Goal: Task Accomplishment & Management: Use online tool/utility

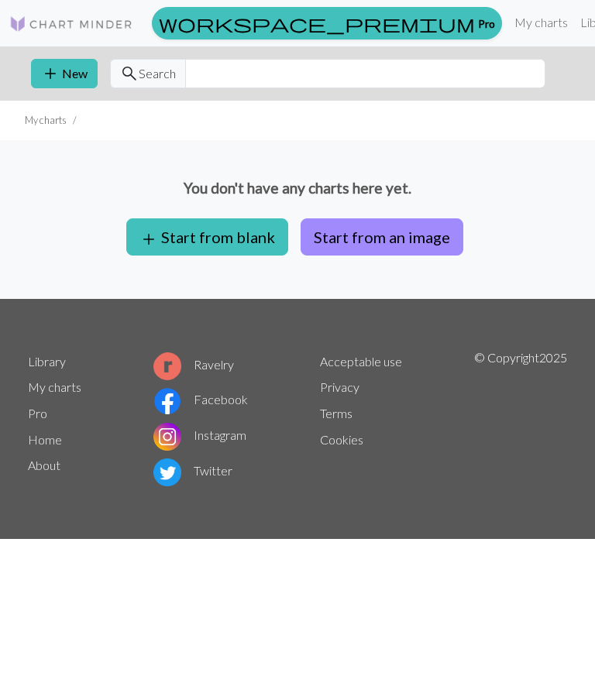
click at [241, 242] on button "add Start from blank" at bounding box center [207, 236] width 162 height 37
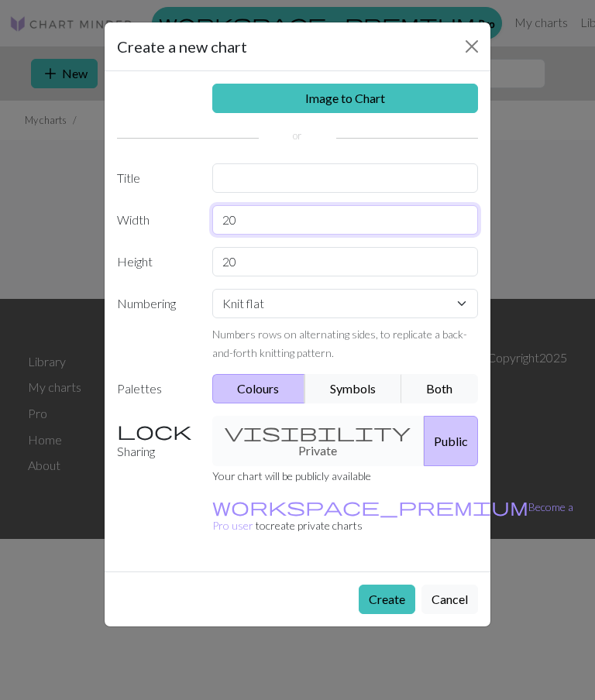
click at [350, 221] on input "20" at bounding box center [345, 219] width 266 height 29
type input "2"
type input "16"
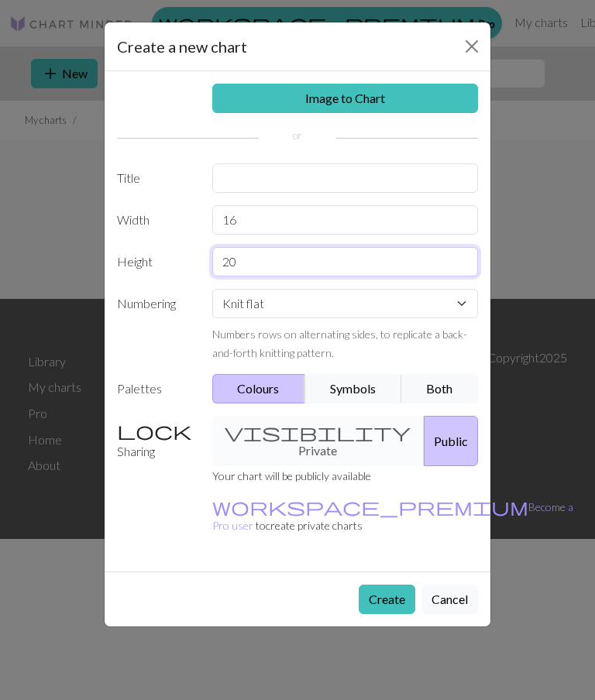
click at [310, 264] on input "20" at bounding box center [345, 261] width 266 height 29
type input "2"
type input "15"
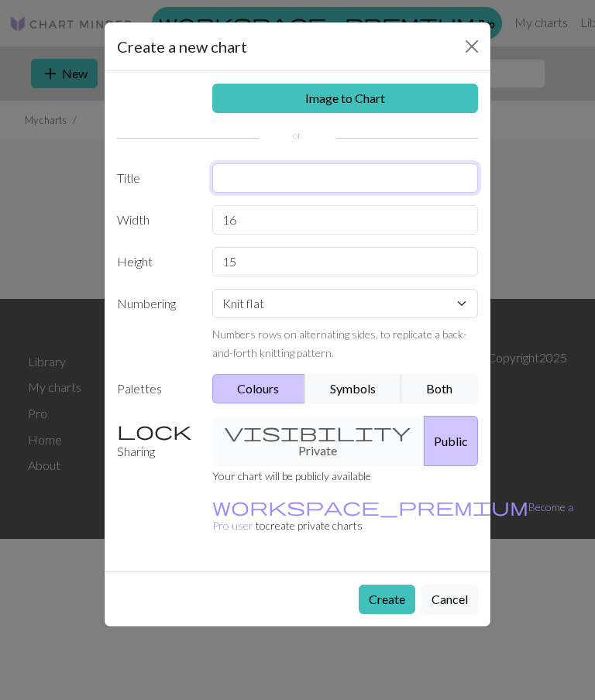
click at [307, 192] on input "text" at bounding box center [345, 177] width 266 height 29
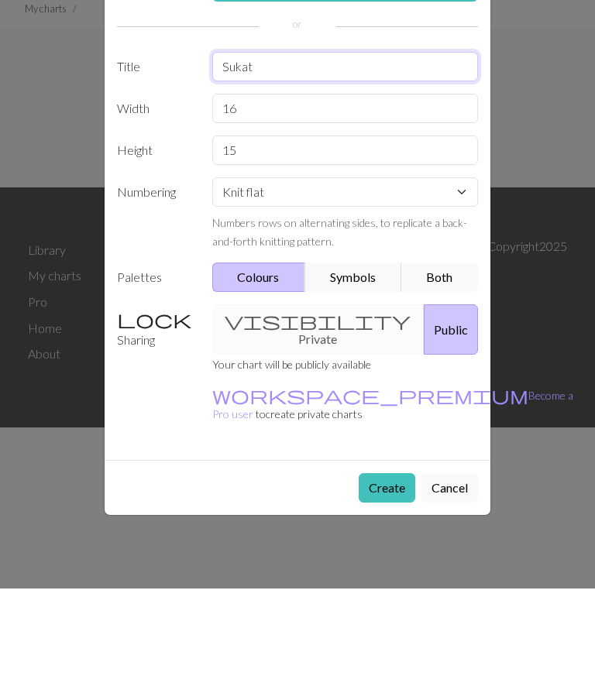
type input "Sukat"
click at [424, 416] on button "Public" at bounding box center [451, 441] width 54 height 50
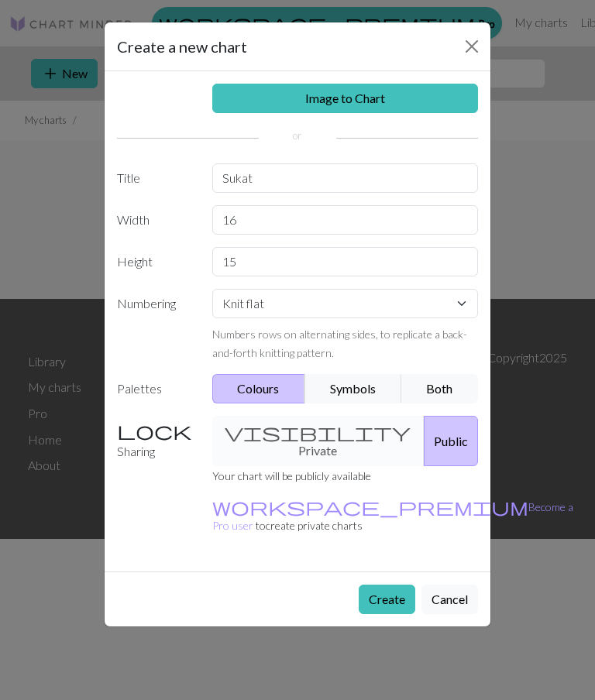
click at [385, 585] on button "Create" at bounding box center [386, 599] width 57 height 29
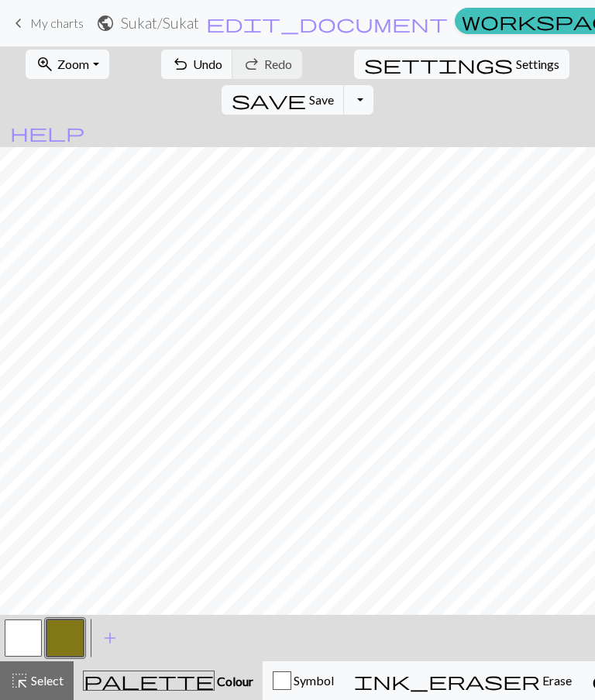
click at [19, 633] on button "button" at bounding box center [23, 637] width 37 height 37
click at [70, 629] on button "button" at bounding box center [64, 637] width 37 height 37
click at [35, 635] on button "button" at bounding box center [23, 637] width 37 height 37
click at [72, 645] on button "button" at bounding box center [64, 637] width 37 height 37
click at [32, 641] on button "button" at bounding box center [23, 637] width 37 height 37
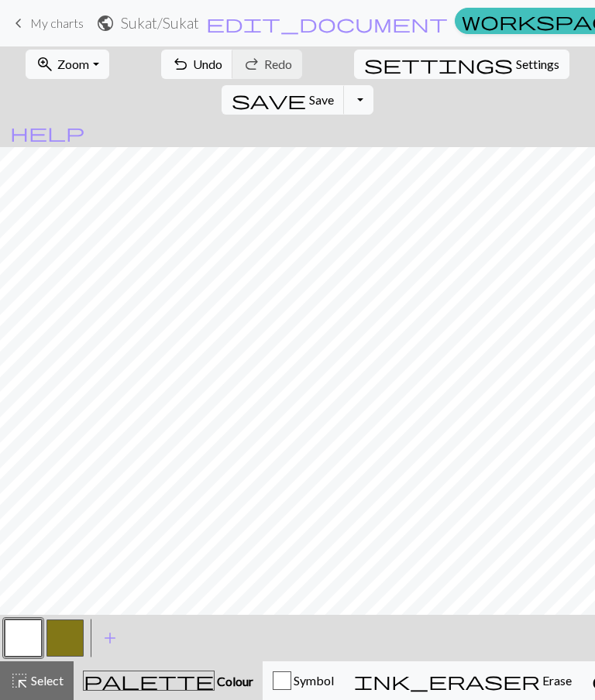
click at [82, 640] on button "button" at bounding box center [64, 637] width 37 height 37
click at [516, 63] on span "Settings" at bounding box center [537, 64] width 43 height 19
select select "aran"
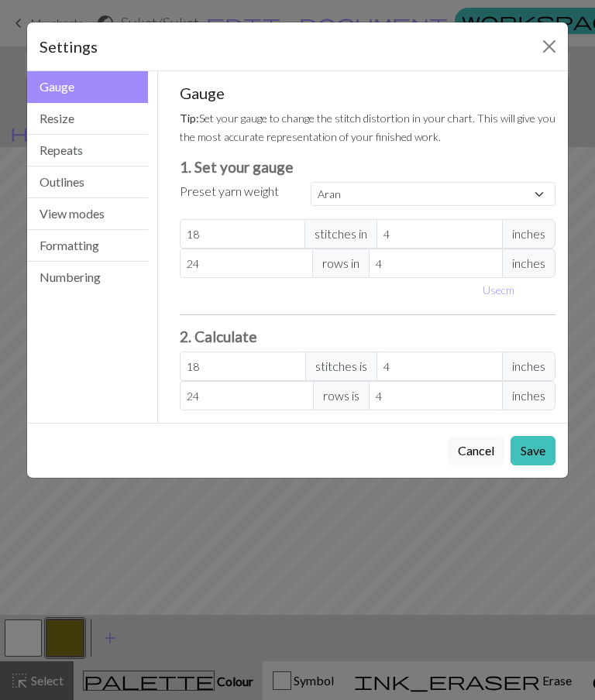
click at [110, 112] on button "Resize" at bounding box center [87, 119] width 121 height 32
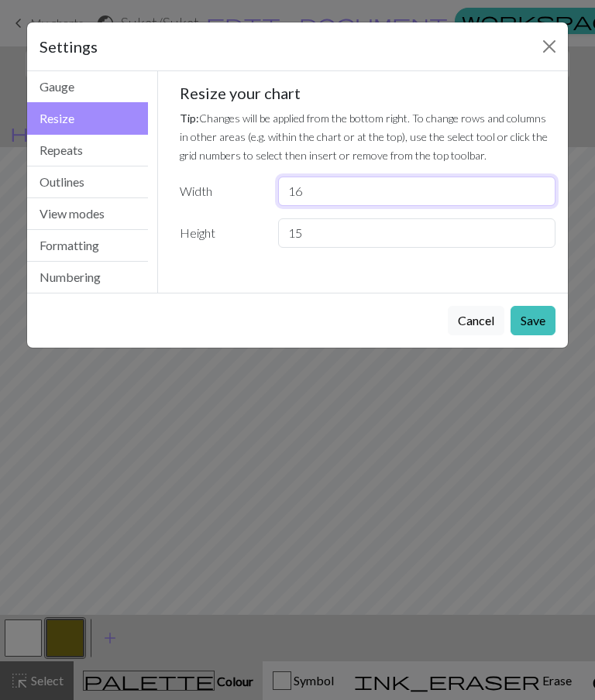
click at [352, 187] on input "16" at bounding box center [416, 191] width 277 height 29
type input "1"
type input "32"
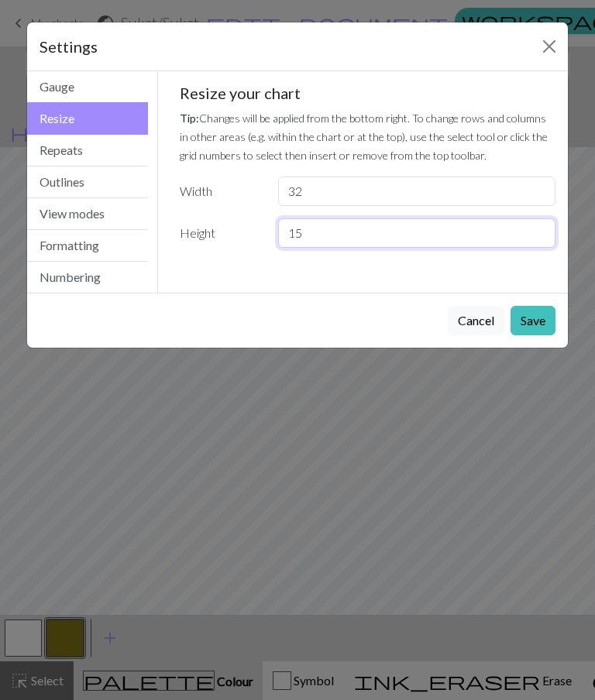
click at [338, 240] on input "15" at bounding box center [416, 232] width 277 height 29
type input "1"
type input "30"
click at [536, 321] on button "Save" at bounding box center [532, 320] width 45 height 29
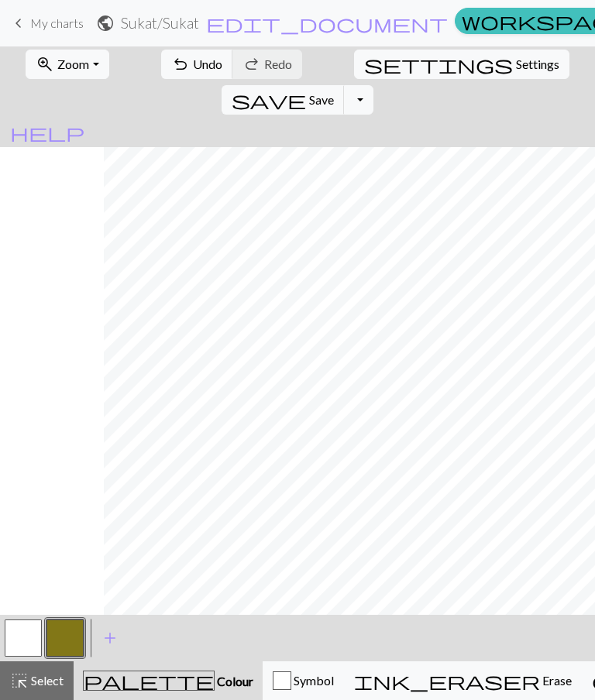
scroll to position [0, 104]
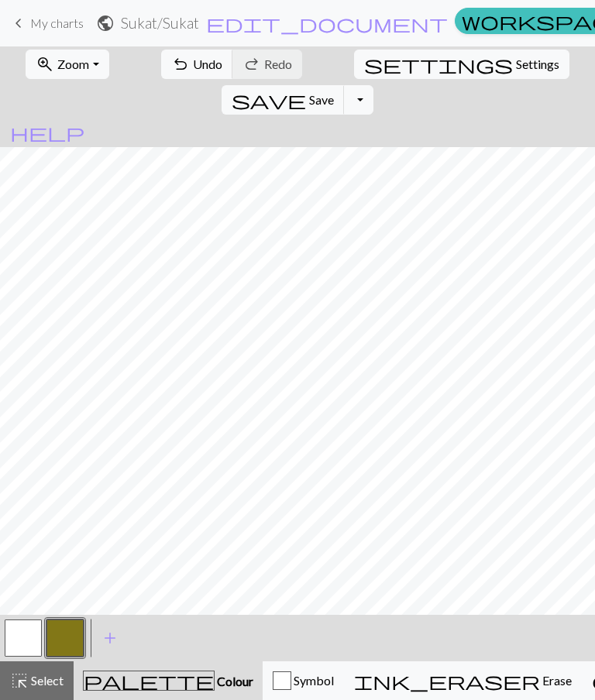
click at [37, 634] on button "button" at bounding box center [23, 637] width 37 height 37
click at [74, 632] on button "button" at bounding box center [64, 637] width 37 height 37
click at [37, 632] on button "button" at bounding box center [23, 637] width 37 height 37
click at [70, 642] on button "button" at bounding box center [64, 637] width 37 height 37
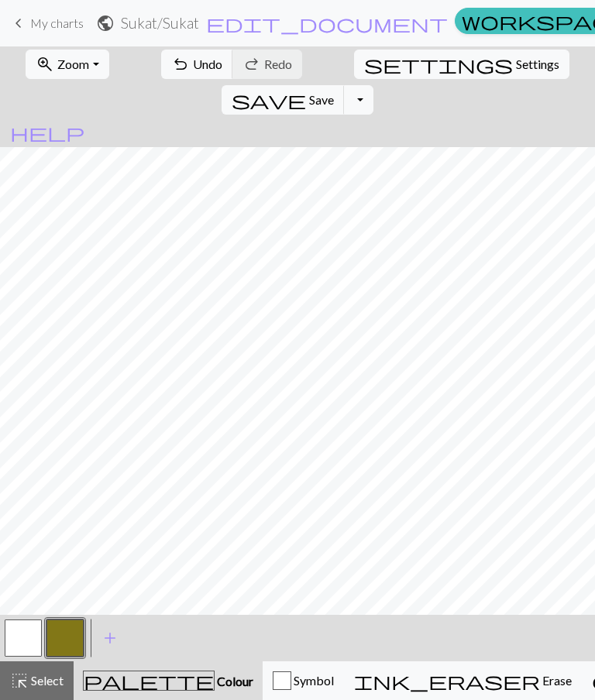
click at [36, 632] on button "button" at bounding box center [23, 637] width 37 height 37
click at [74, 633] on button "button" at bounding box center [64, 637] width 37 height 37
click at [29, 640] on button "button" at bounding box center [23, 637] width 37 height 37
click at [65, 636] on button "button" at bounding box center [64, 637] width 37 height 37
click at [35, 635] on button "button" at bounding box center [23, 637] width 37 height 37
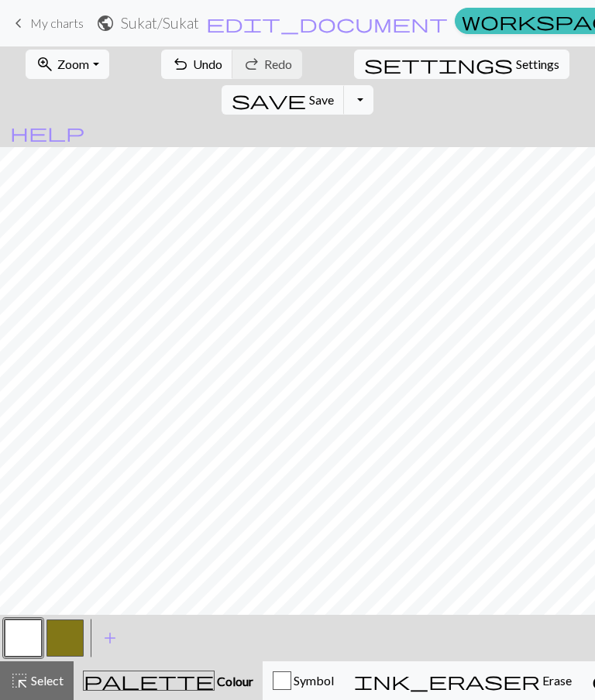
click at [73, 642] on button "button" at bounding box center [64, 637] width 37 height 37
click at [35, 631] on button "button" at bounding box center [23, 637] width 37 height 37
click at [77, 630] on button "button" at bounding box center [64, 637] width 37 height 37
click at [35, 624] on button "button" at bounding box center [23, 637] width 37 height 37
click at [69, 629] on button "button" at bounding box center [64, 637] width 37 height 37
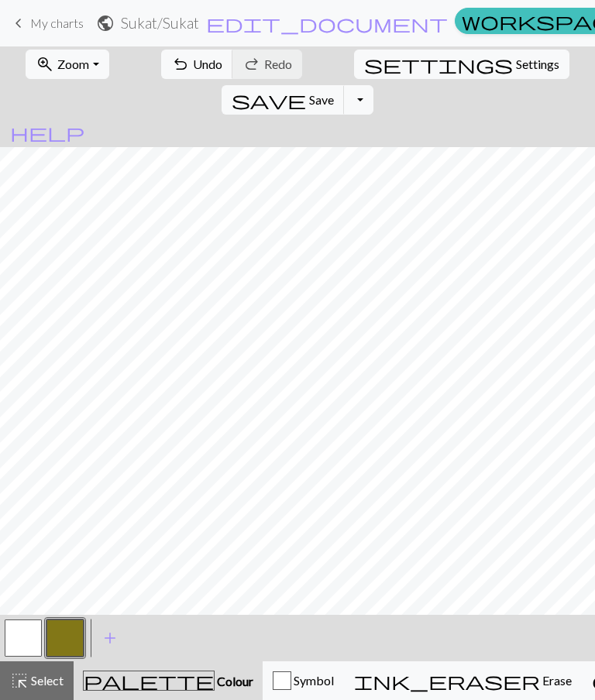
click at [29, 629] on button "button" at bounding box center [23, 637] width 37 height 37
click at [516, 70] on span "Settings" at bounding box center [537, 64] width 43 height 19
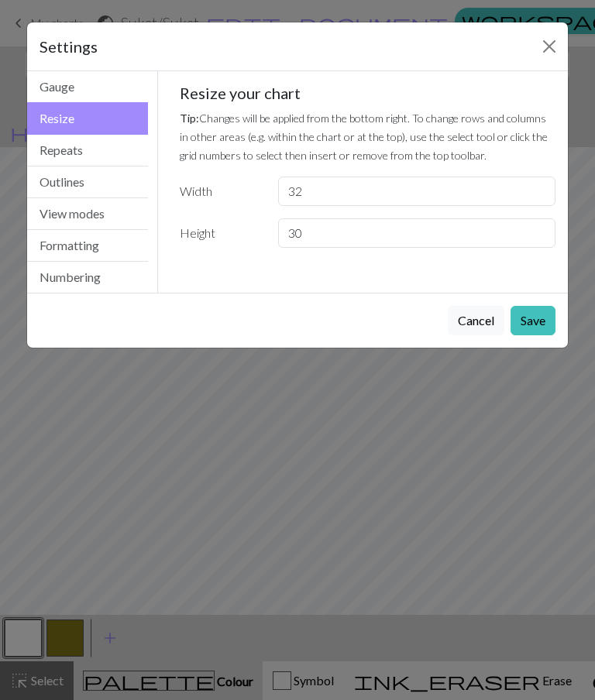
click at [553, 37] on button "Close" at bounding box center [549, 46] width 25 height 25
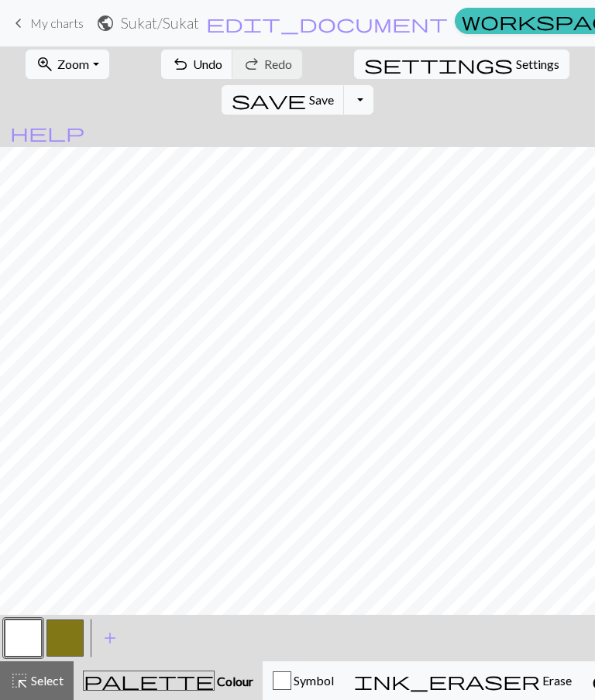
click at [516, 72] on span "Settings" at bounding box center [537, 64] width 43 height 19
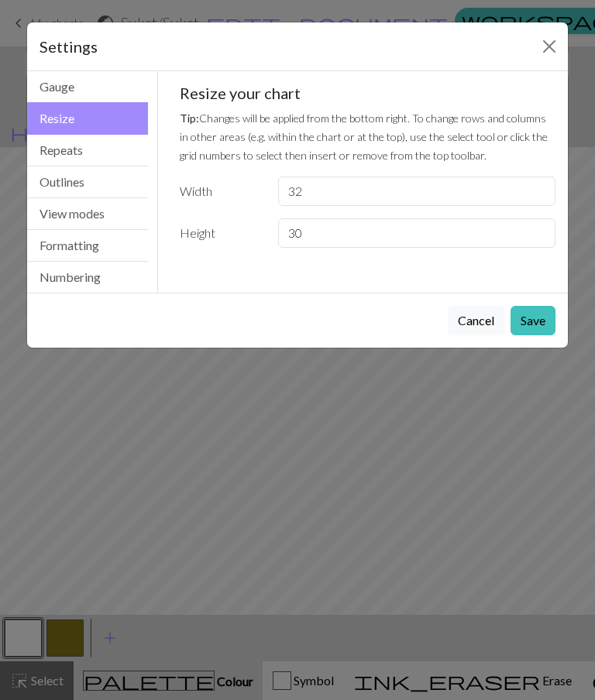
click at [111, 122] on button "Resize" at bounding box center [87, 118] width 121 height 33
click at [355, 190] on input "32" at bounding box center [416, 191] width 277 height 29
type input "3"
type input "16"
click at [345, 229] on input "30" at bounding box center [416, 232] width 277 height 29
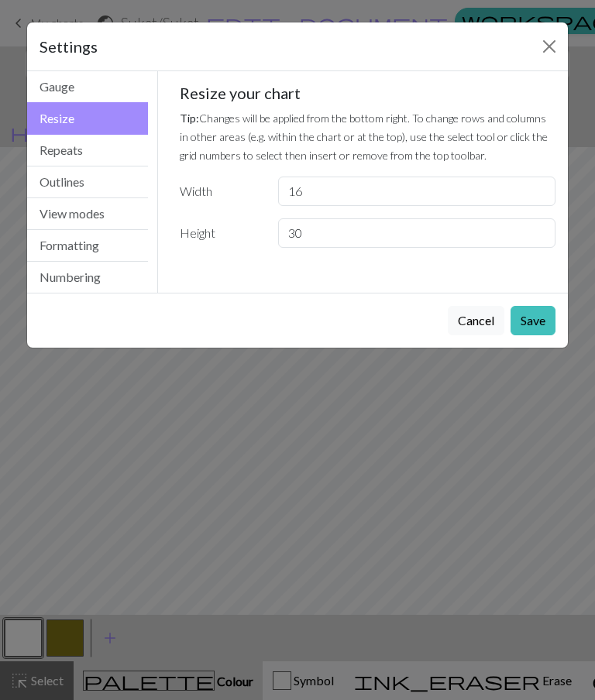
click at [537, 317] on button "Save" at bounding box center [532, 320] width 45 height 29
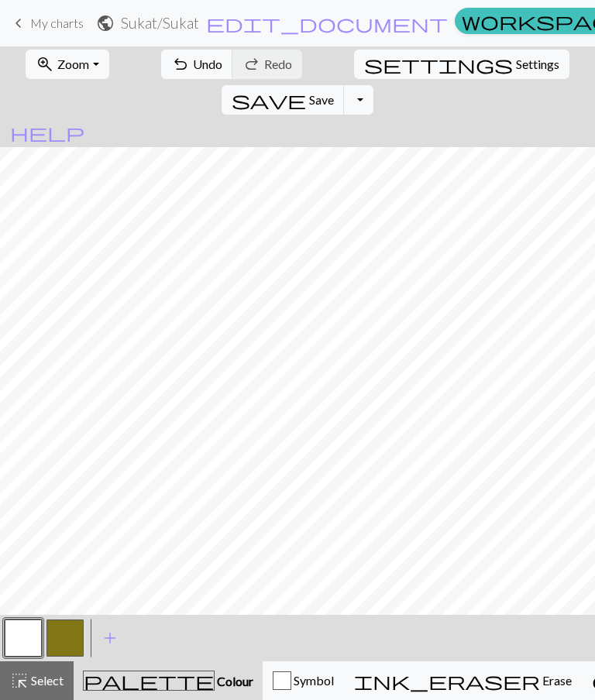
click at [77, 636] on button "button" at bounding box center [64, 637] width 37 height 37
click at [334, 92] on span "Save" at bounding box center [321, 99] width 25 height 15
click at [53, 24] on div "Chart saved" at bounding box center [297, 30] width 595 height 61
click at [26, 19] on span "keyboard_arrow_left" at bounding box center [18, 23] width 19 height 22
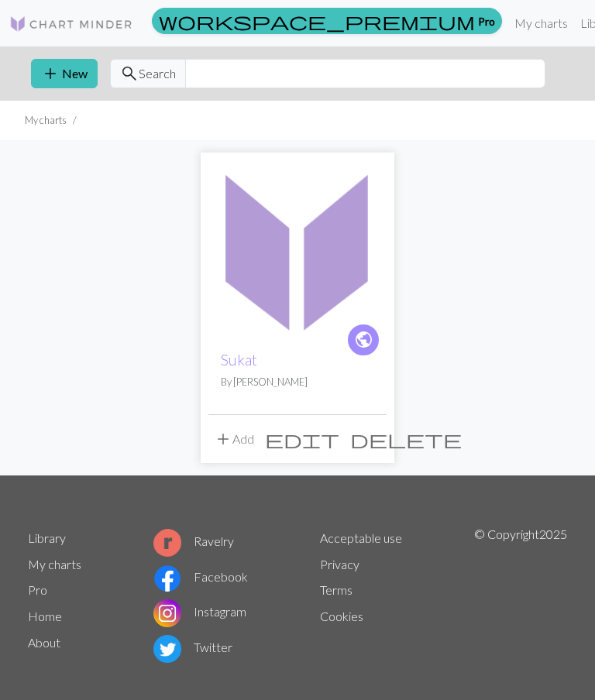
click at [72, 65] on button "add New" at bounding box center [64, 73] width 67 height 29
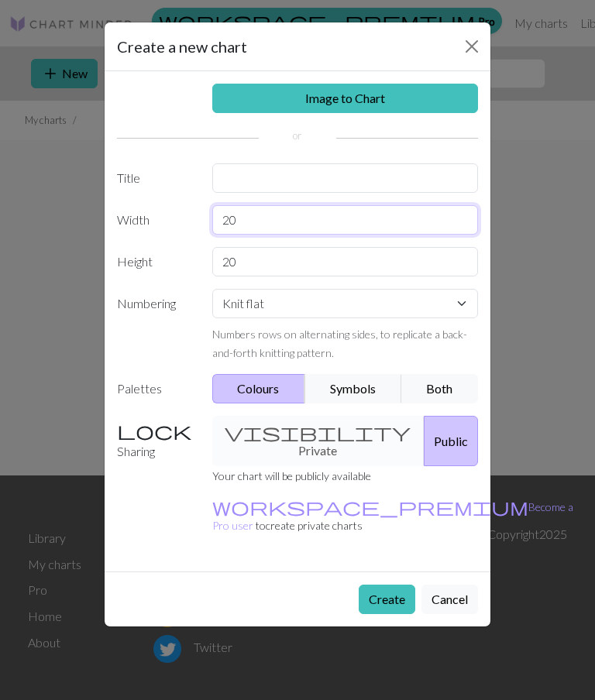
click at [309, 223] on input "20" at bounding box center [345, 219] width 266 height 29
type input "2"
type input "16"
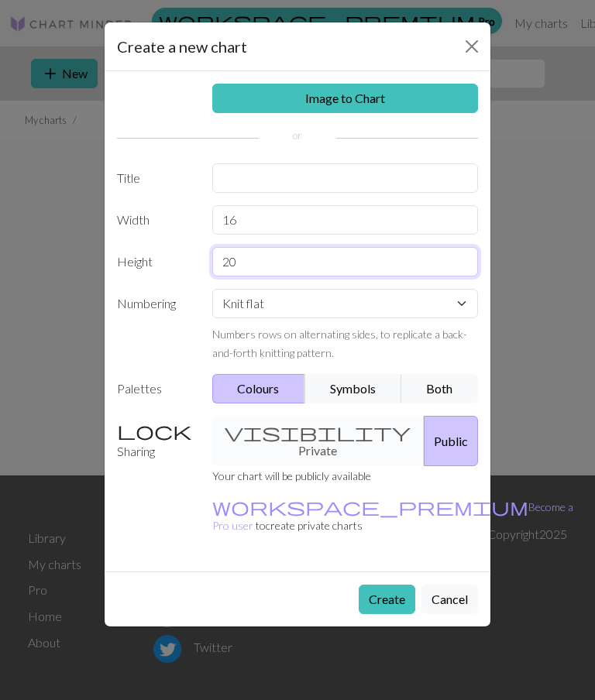
click at [278, 266] on input "20" at bounding box center [345, 261] width 266 height 29
type input "2"
click at [457, 346] on div "Numbers rows on alternating sides, to replicate a back-and-forth knitting patte…" at bounding box center [345, 342] width 266 height 37
click at [372, 258] on input "30" at bounding box center [345, 261] width 266 height 29
click at [182, 348] on label "Numbering" at bounding box center [155, 325] width 95 height 73
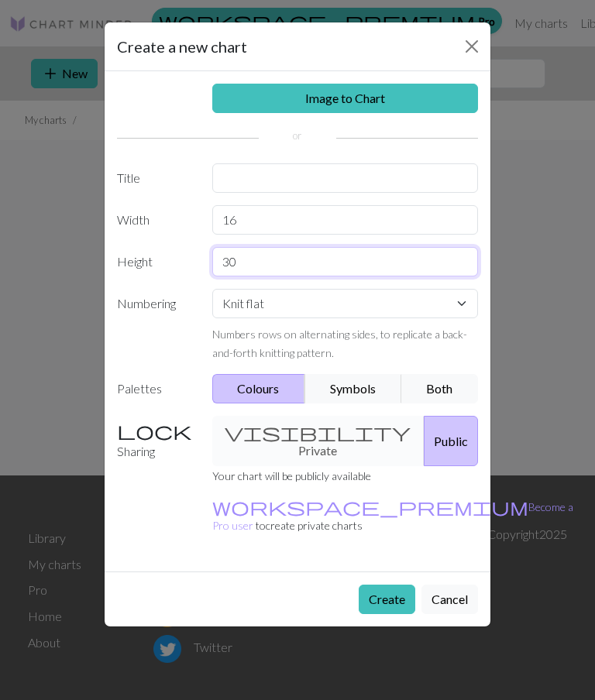
click at [328, 258] on input "30" at bounding box center [345, 261] width 266 height 29
type input "3"
type input "45"
click at [469, 356] on div "Numbers rows on alternating sides, to replicate a back-and-forth knitting patte…" at bounding box center [345, 342] width 266 height 37
click at [395, 585] on button "Create" at bounding box center [386, 599] width 57 height 29
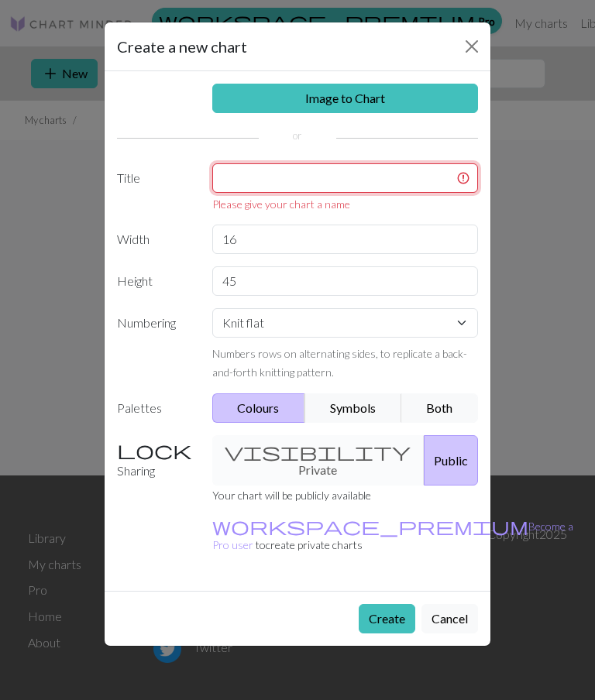
click at [359, 170] on input "text" at bounding box center [345, 177] width 266 height 29
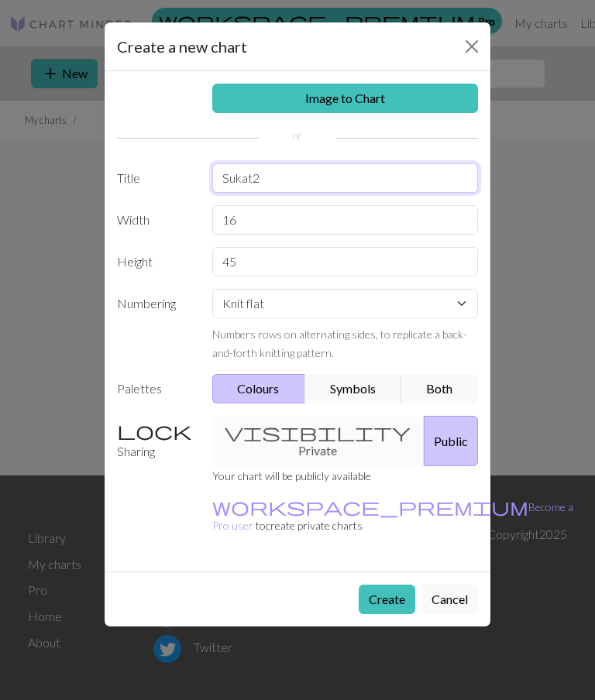
type input "Sukat2"
click at [145, 303] on label "Numbering" at bounding box center [155, 325] width 95 height 73
click at [392, 585] on button "Create" at bounding box center [386, 599] width 57 height 29
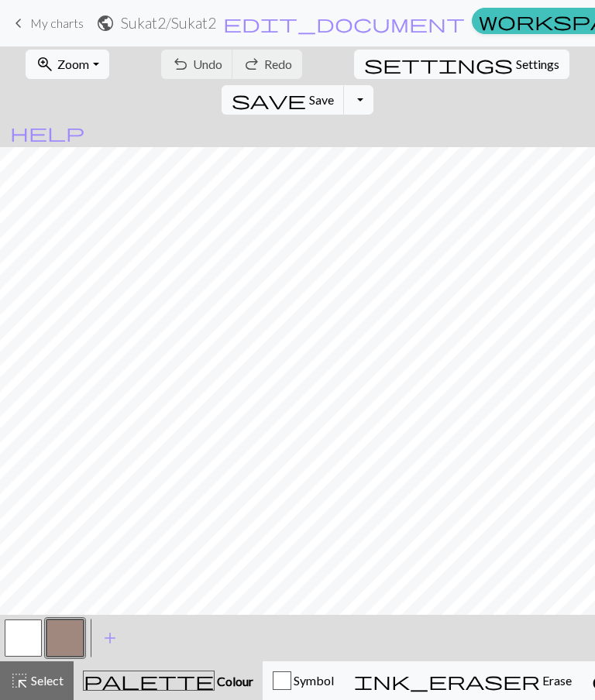
click at [70, 642] on button "button" at bounding box center [64, 637] width 37 height 37
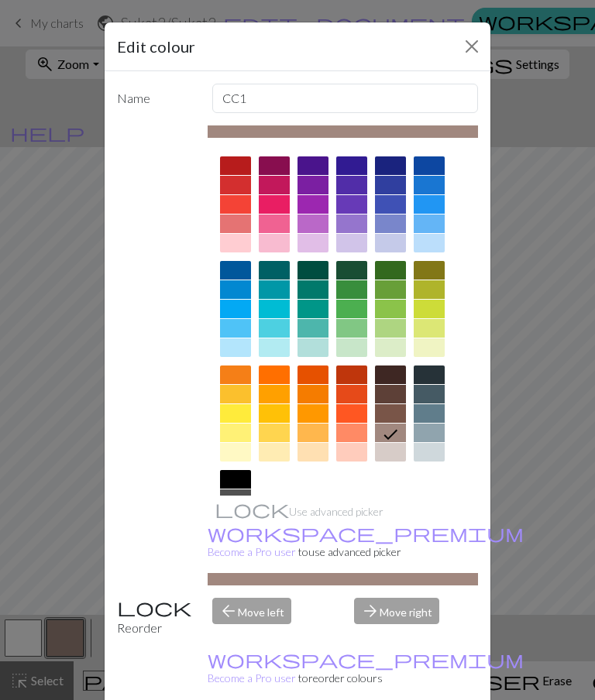
click at [322, 308] on div at bounding box center [312, 309] width 31 height 19
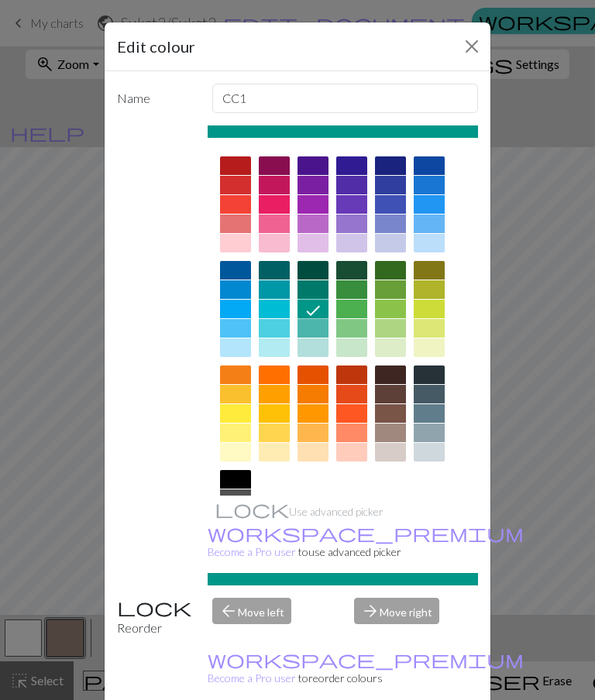
click at [62, 545] on div "Edit colour Name CC1 Use advanced picker workspace_premium Become a Pro user to…" at bounding box center [297, 350] width 595 height 700
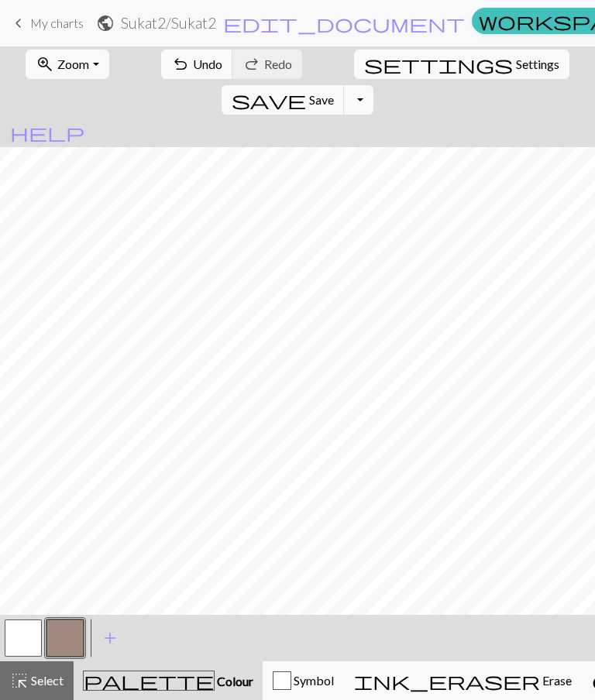
click at [65, 637] on button "button" at bounding box center [64, 637] width 37 height 37
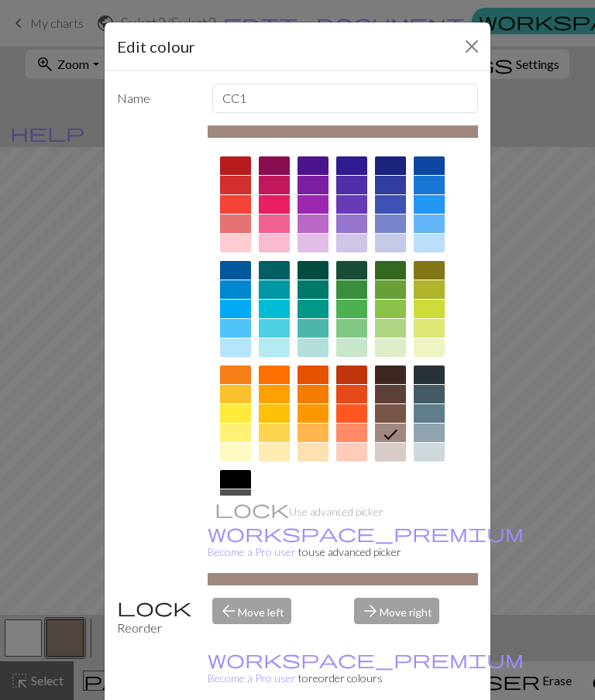
click at [399, 431] on icon at bounding box center [390, 434] width 19 height 19
click at [324, 306] on div at bounding box center [312, 309] width 31 height 19
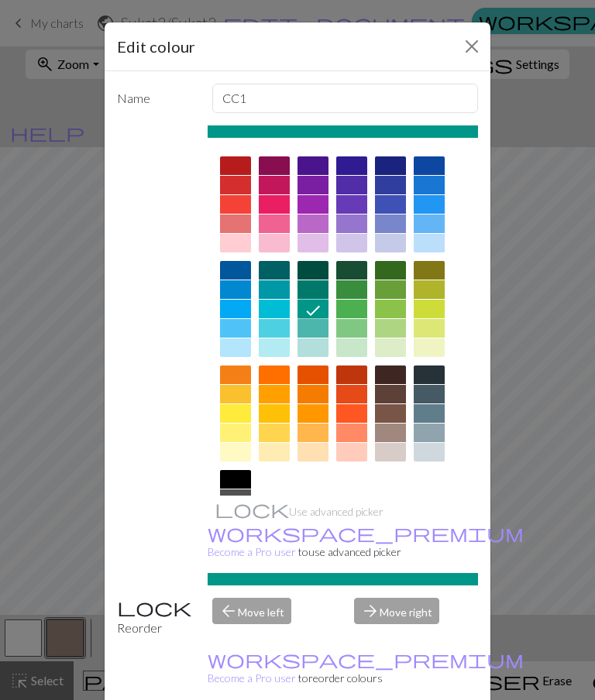
click at [324, 305] on div at bounding box center [316, 310] width 25 height 20
click at [321, 307] on icon at bounding box center [313, 310] width 19 height 19
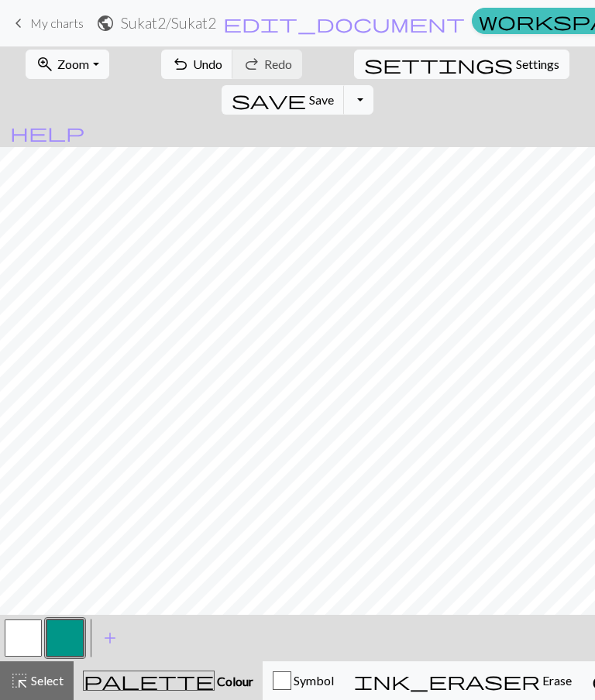
click at [21, 636] on button "button" at bounding box center [23, 637] width 37 height 37
click at [61, 628] on button "button" at bounding box center [64, 637] width 37 height 37
click at [193, 58] on span "Undo" at bounding box center [207, 64] width 29 height 15
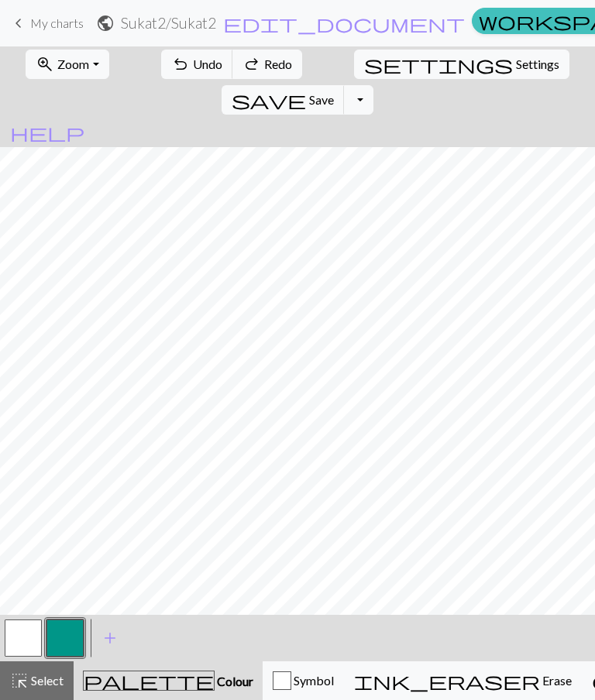
click at [190, 51] on button "undo Undo Undo" at bounding box center [197, 64] width 72 height 29
click at [190, 50] on button "undo Undo Undo" at bounding box center [197, 64] width 72 height 29
click at [193, 65] on span "Undo" at bounding box center [207, 64] width 29 height 15
click at [193, 60] on span "Undo" at bounding box center [207, 64] width 29 height 15
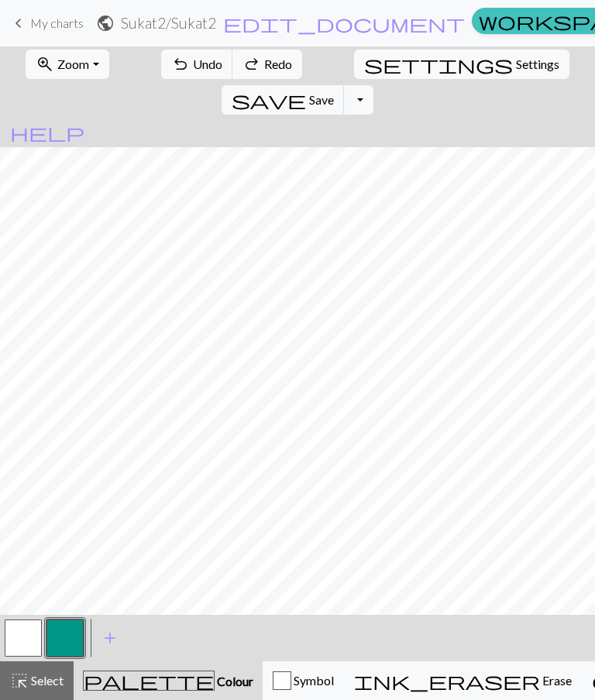
click at [193, 59] on span "Undo" at bounding box center [207, 64] width 29 height 15
click at [183, 56] on button "undo Undo Undo" at bounding box center [197, 64] width 72 height 29
click at [193, 60] on span "Undo" at bounding box center [207, 64] width 29 height 15
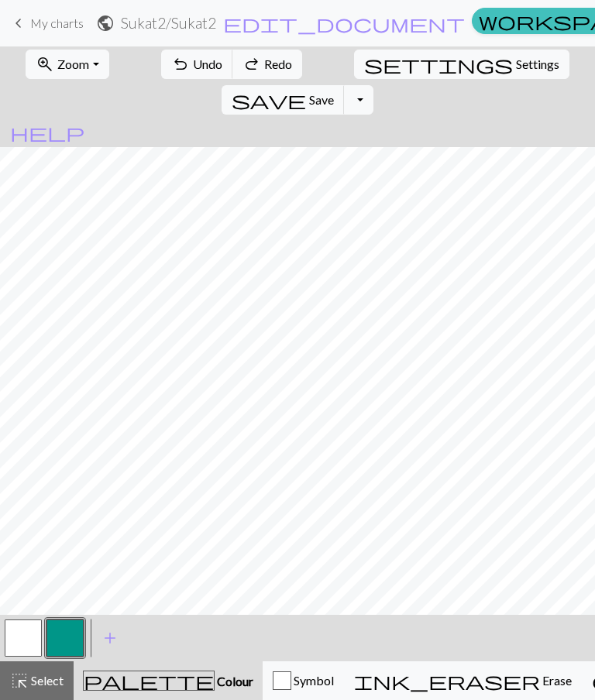
click at [193, 63] on span "Undo" at bounding box center [207, 64] width 29 height 15
click at [193, 65] on span "Undo" at bounding box center [207, 64] width 29 height 15
click at [193, 64] on span "Undo" at bounding box center [207, 64] width 29 height 15
click at [193, 65] on span "Undo" at bounding box center [207, 64] width 29 height 15
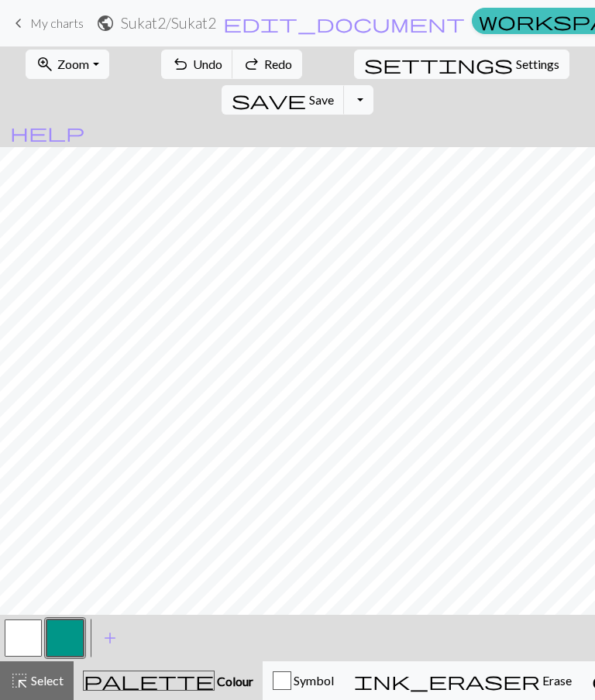
click at [193, 65] on span "Undo" at bounding box center [207, 64] width 29 height 15
click at [193, 71] on span "Undo" at bounding box center [207, 64] width 29 height 15
click at [193, 70] on span "Undo" at bounding box center [207, 64] width 29 height 15
click at [193, 60] on span "Undo" at bounding box center [207, 64] width 29 height 15
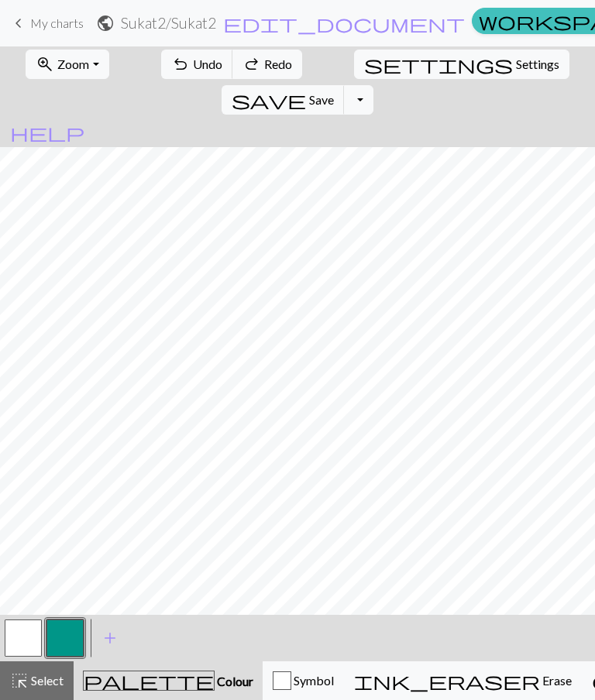
click at [161, 78] on button "undo Undo Undo" at bounding box center [197, 64] width 72 height 29
click at [167, 76] on button "undo Undo Undo" at bounding box center [197, 64] width 72 height 29
click at [173, 81] on div "undo Undo Undo redo Redo Redo" at bounding box center [231, 64] width 150 height 36
click at [171, 69] on span "undo" at bounding box center [180, 64] width 19 height 22
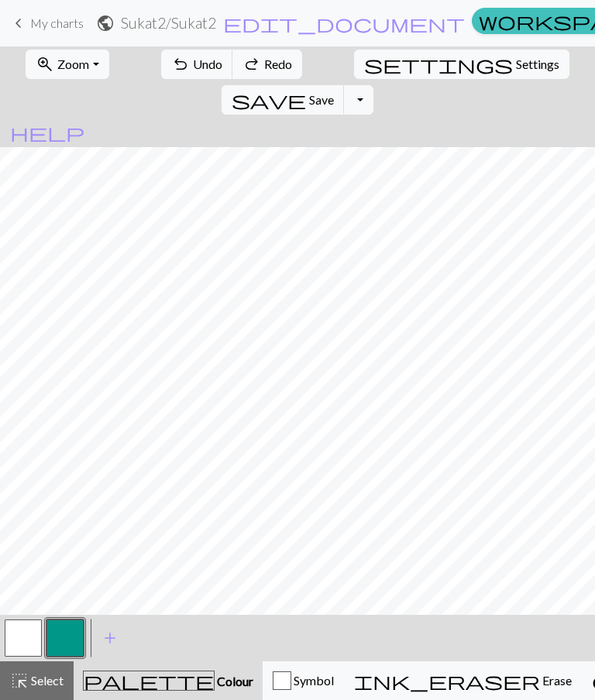
click at [171, 69] on span "undo" at bounding box center [180, 64] width 19 height 22
click at [171, 74] on span "undo" at bounding box center [180, 64] width 19 height 22
click at [161, 76] on button "undo Undo Undo" at bounding box center [197, 64] width 72 height 29
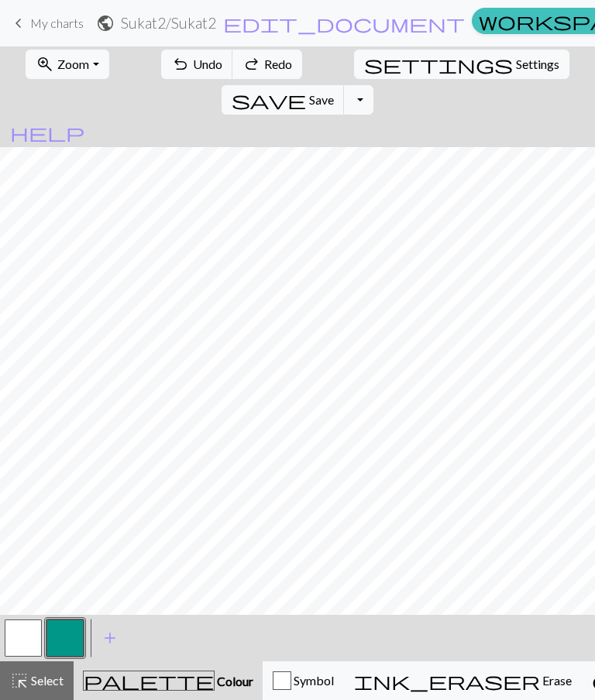
click at [164, 77] on button "undo Undo Undo" at bounding box center [197, 64] width 72 height 29
click at [163, 76] on button "undo Undo Undo" at bounding box center [197, 64] width 72 height 29
click at [540, 677] on span "Erase" at bounding box center [556, 680] width 32 height 15
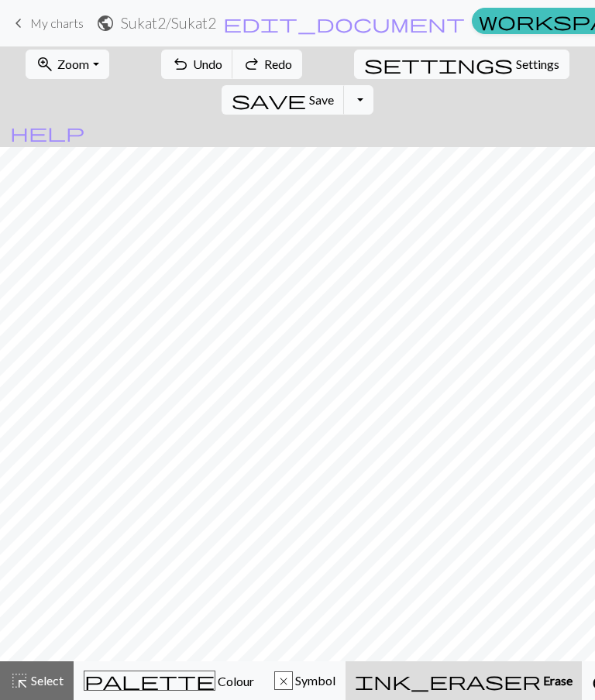
scroll to position [0, 0]
click at [389, 685] on span "ink_eraser" at bounding box center [448, 681] width 186 height 22
click at [293, 680] on span "Symbol" at bounding box center [314, 680] width 43 height 15
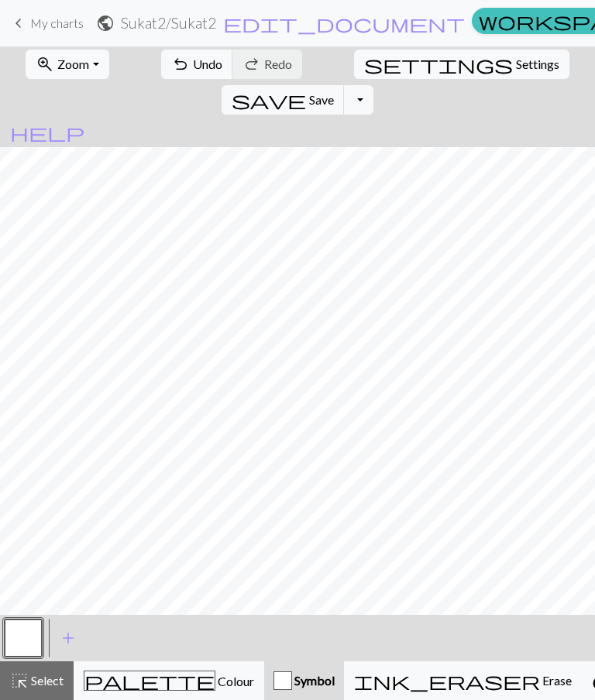
click at [370, 673] on div "ink_eraser Erase Erase" at bounding box center [463, 680] width 218 height 19
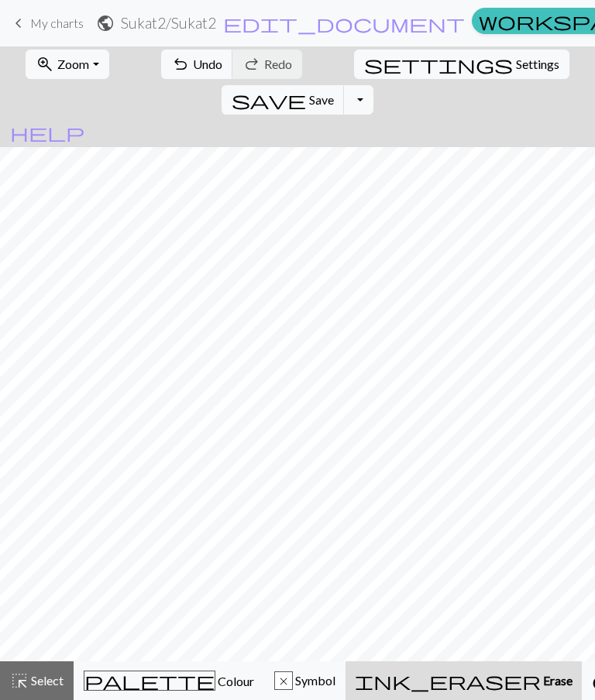
click at [193, 60] on span "Undo" at bounding box center [207, 64] width 29 height 15
click at [193, 59] on span "Undo" at bounding box center [207, 64] width 29 height 15
click at [193, 60] on span "Undo" at bounding box center [207, 64] width 29 height 15
click at [171, 66] on span "undo" at bounding box center [180, 64] width 19 height 22
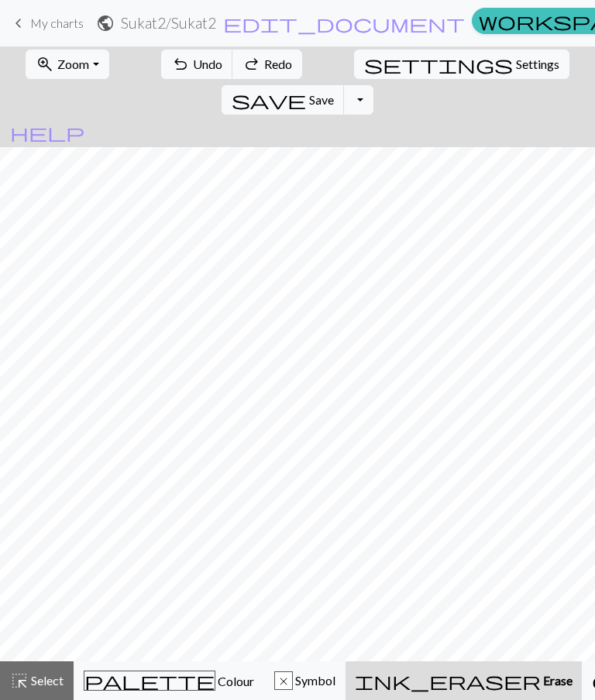
click at [171, 65] on span "undo" at bounding box center [180, 64] width 19 height 22
click at [171, 60] on span "undo" at bounding box center [180, 64] width 19 height 22
click at [171, 59] on span "undo" at bounding box center [180, 64] width 19 height 22
click at [193, 59] on span "Undo" at bounding box center [207, 64] width 29 height 15
click at [193, 58] on span "Undo" at bounding box center [207, 64] width 29 height 15
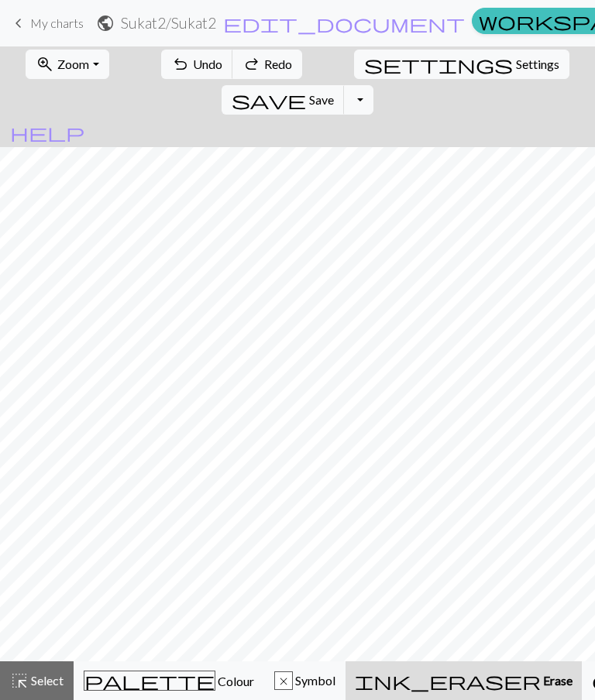
click at [193, 57] on span "Undo" at bounding box center [207, 64] width 29 height 15
click at [173, 56] on button "undo Undo Undo" at bounding box center [197, 64] width 72 height 29
click at [193, 57] on span "Undo" at bounding box center [207, 64] width 29 height 15
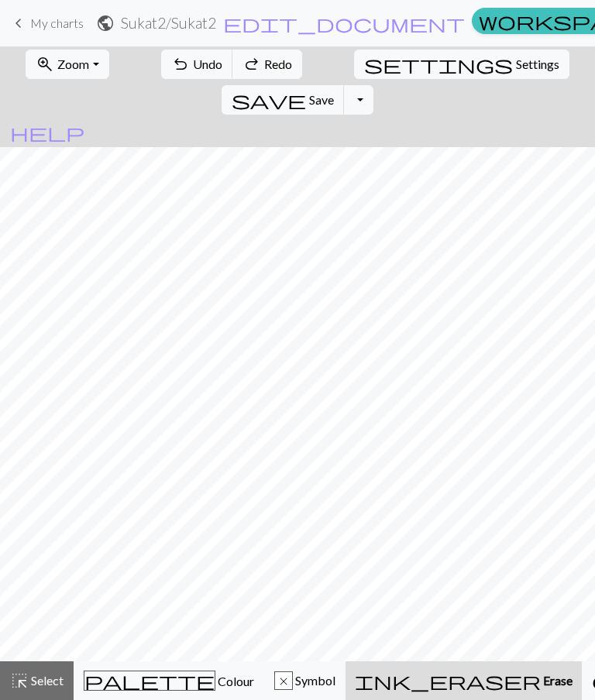
click at [193, 57] on span "Undo" at bounding box center [207, 64] width 29 height 15
click at [193, 60] on span "Undo" at bounding box center [207, 64] width 29 height 15
click at [120, 670] on span "palette" at bounding box center [149, 681] width 130 height 22
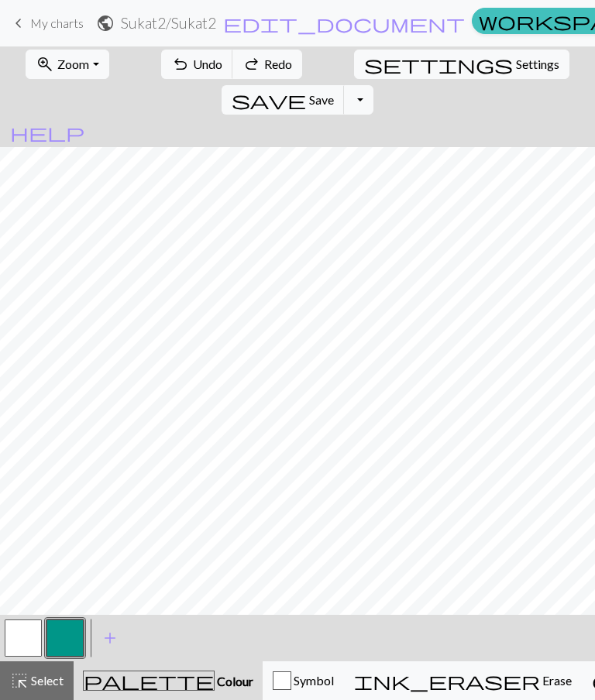
click at [21, 628] on button "button" at bounding box center [23, 637] width 37 height 37
click at [72, 637] on button "button" at bounding box center [64, 637] width 37 height 37
click at [516, 60] on span "Settings" at bounding box center [537, 64] width 43 height 19
select select "aran"
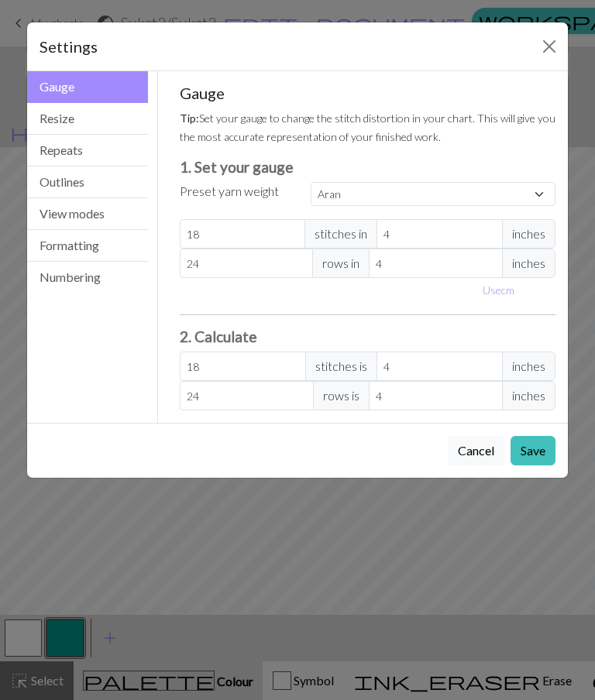
click at [113, 114] on button "Resize" at bounding box center [87, 119] width 121 height 32
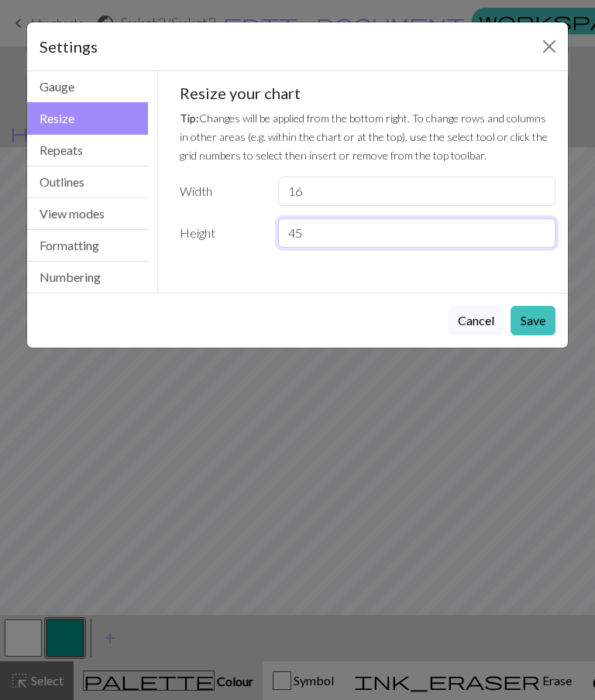
click at [336, 234] on input "45" at bounding box center [416, 232] width 277 height 29
type input "4"
type input "3"
type input "30"
click at [535, 315] on button "Save" at bounding box center [532, 320] width 45 height 29
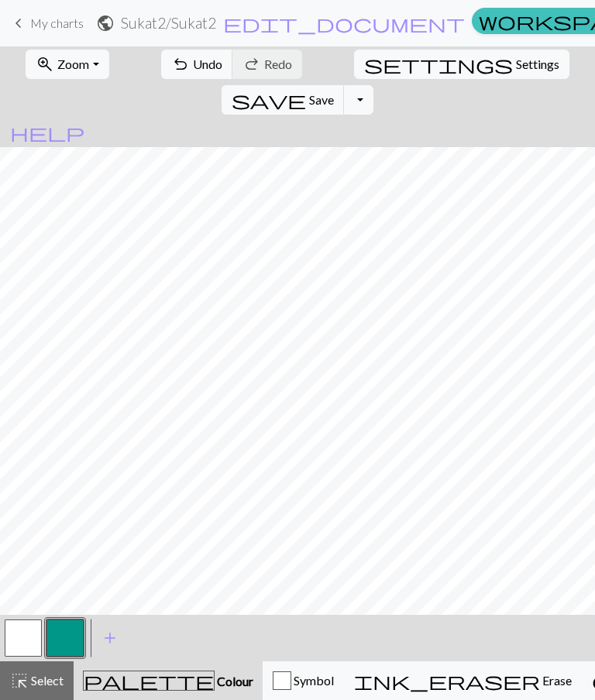
click at [193, 66] on span "Undo" at bounding box center [207, 64] width 29 height 15
click at [193, 67] on span "Undo" at bounding box center [207, 64] width 29 height 15
click at [193, 63] on span "Undo" at bounding box center [207, 64] width 29 height 15
click at [193, 61] on span "Undo" at bounding box center [207, 64] width 29 height 15
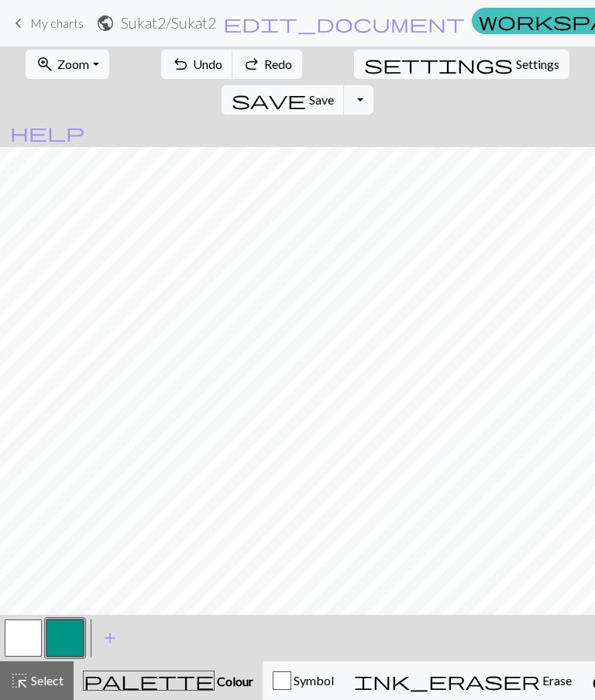
click at [171, 63] on span "undo" at bounding box center [180, 64] width 19 height 22
click at [171, 62] on span "undo" at bounding box center [180, 64] width 19 height 22
click at [171, 61] on span "undo" at bounding box center [180, 64] width 19 height 22
click at [171, 65] on span "undo" at bounding box center [180, 64] width 19 height 22
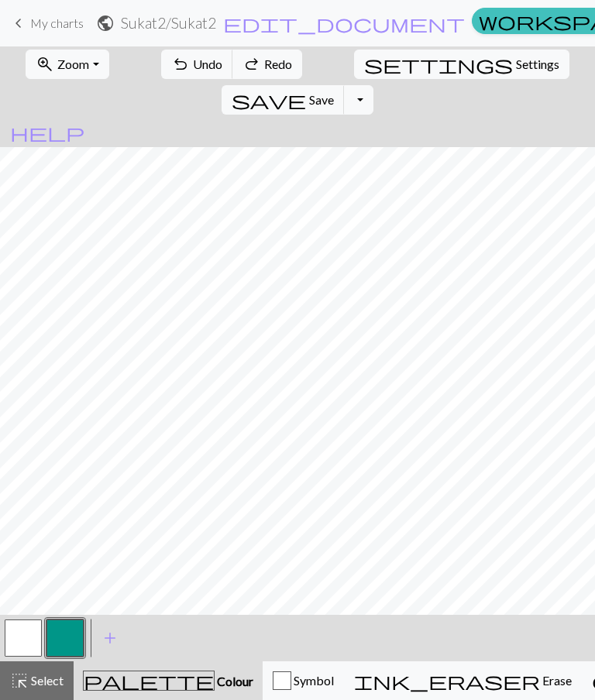
click at [171, 68] on span "undo" at bounding box center [180, 64] width 19 height 22
click at [245, 72] on button "redo Redo Redo" at bounding box center [267, 64] width 70 height 29
click at [193, 62] on span "Undo" at bounding box center [207, 64] width 29 height 15
click at [193, 63] on span "Undo" at bounding box center [207, 64] width 29 height 15
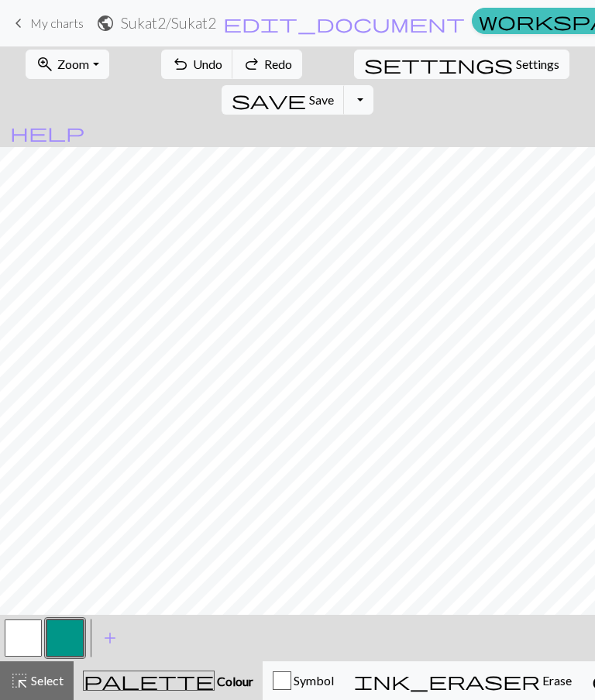
click at [193, 69] on span "Undo" at bounding box center [207, 64] width 29 height 15
click at [264, 66] on span "Redo" at bounding box center [278, 64] width 28 height 15
click at [193, 62] on span "Undo" at bounding box center [207, 64] width 29 height 15
click at [193, 61] on span "Undo" at bounding box center [207, 64] width 29 height 15
click at [169, 71] on button "undo Undo Undo" at bounding box center [197, 64] width 72 height 29
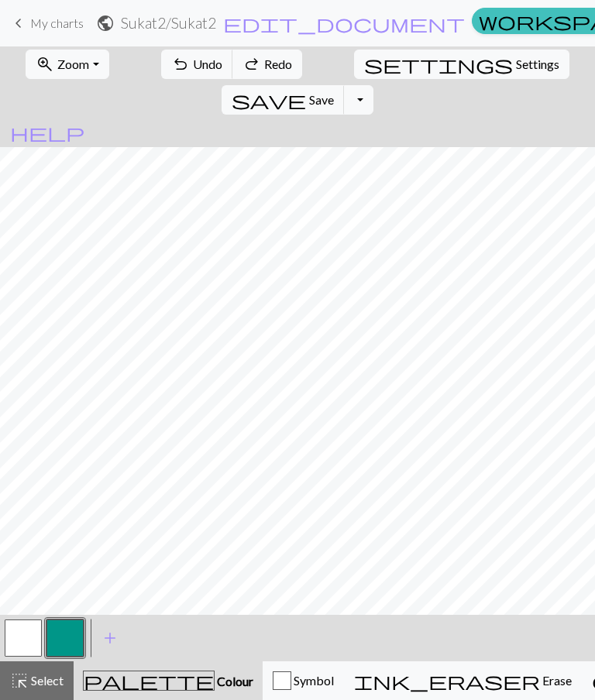
click at [169, 70] on button "undo Undo Undo" at bounding box center [197, 64] width 72 height 29
click at [193, 63] on span "Undo" at bounding box center [207, 64] width 29 height 15
click at [193, 67] on span "Undo" at bounding box center [207, 64] width 29 height 15
click at [190, 78] on button "undo Undo Undo" at bounding box center [197, 64] width 72 height 29
click at [194, 70] on span "Undo" at bounding box center [207, 64] width 29 height 15
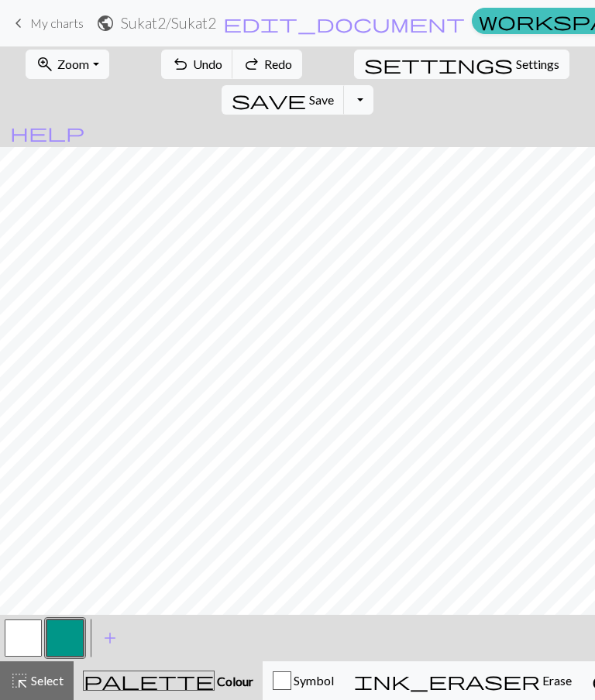
click at [193, 64] on span "Undo" at bounding box center [207, 64] width 29 height 15
click at [193, 60] on span "Undo" at bounding box center [207, 64] width 29 height 15
click at [197, 63] on span "Undo" at bounding box center [207, 64] width 29 height 15
click at [197, 62] on span "Undo" at bounding box center [207, 64] width 29 height 15
click at [193, 61] on span "Undo" at bounding box center [207, 64] width 29 height 15
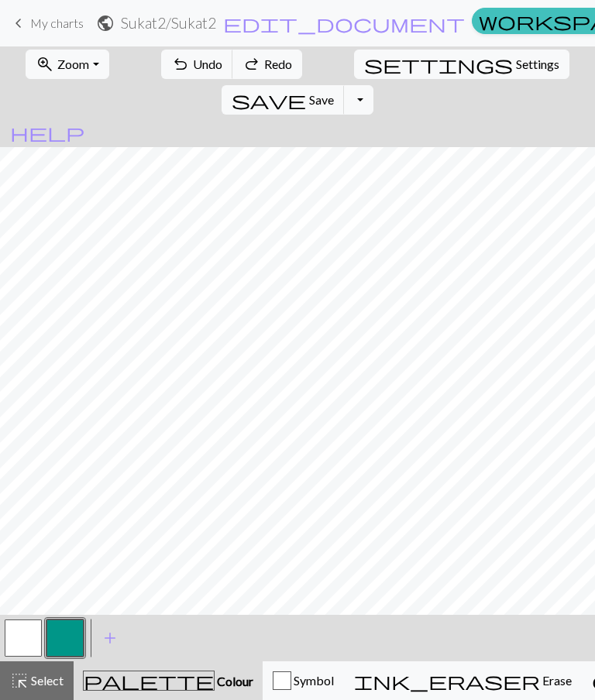
click at [193, 60] on span "Undo" at bounding box center [207, 64] width 29 height 15
click at [193, 62] on span "Undo" at bounding box center [207, 64] width 29 height 15
click at [193, 61] on span "Undo" at bounding box center [207, 64] width 29 height 15
click at [193, 63] on span "Undo" at bounding box center [207, 64] width 29 height 15
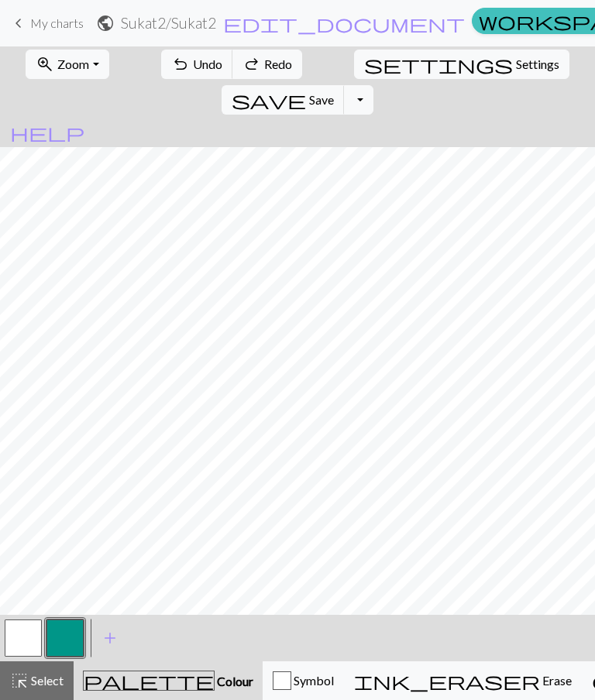
click at [193, 63] on span "Undo" at bounding box center [207, 64] width 29 height 15
click at [193, 62] on span "Undo" at bounding box center [207, 64] width 29 height 15
click at [193, 64] on span "Undo" at bounding box center [207, 64] width 29 height 15
click at [193, 63] on span "Undo" at bounding box center [207, 64] width 29 height 15
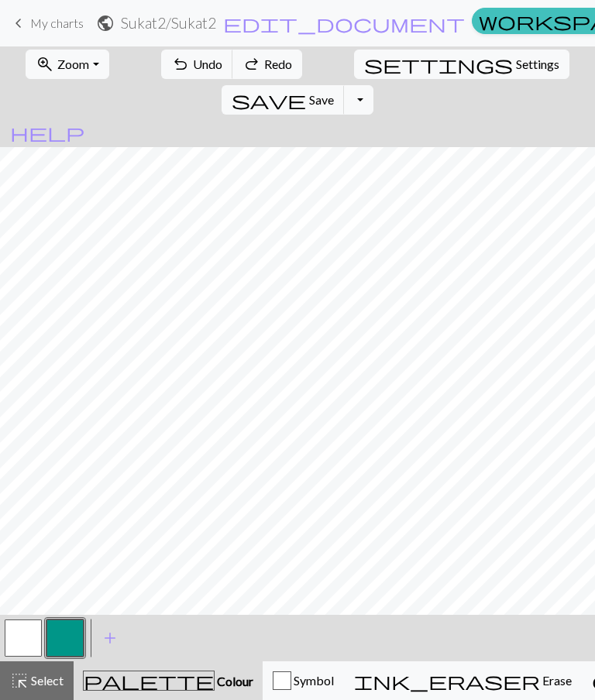
click at [193, 69] on span "Undo" at bounding box center [207, 64] width 29 height 15
click at [193, 68] on span "Undo" at bounding box center [207, 64] width 29 height 15
click at [193, 69] on span "Undo" at bounding box center [207, 64] width 29 height 15
click at [193, 68] on span "Undo" at bounding box center [207, 64] width 29 height 15
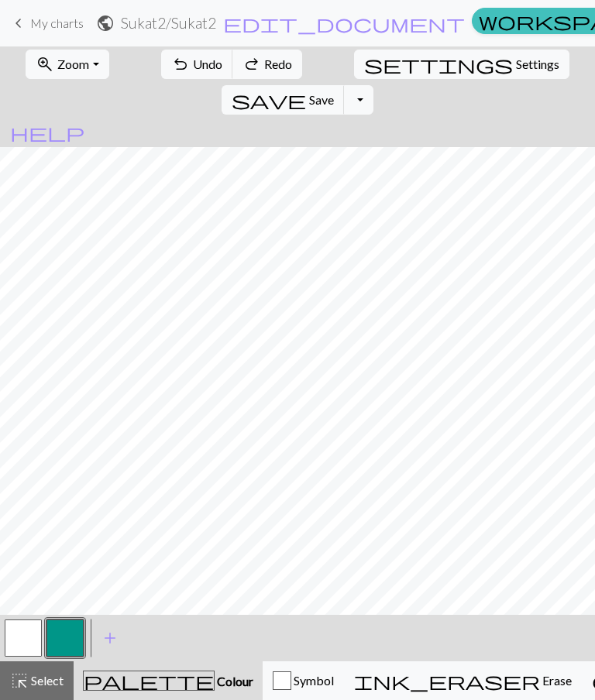
click at [193, 68] on span "Undo" at bounding box center [207, 64] width 29 height 15
click at [193, 66] on span "Undo" at bounding box center [207, 64] width 29 height 15
click at [193, 65] on span "Undo" at bounding box center [207, 64] width 29 height 15
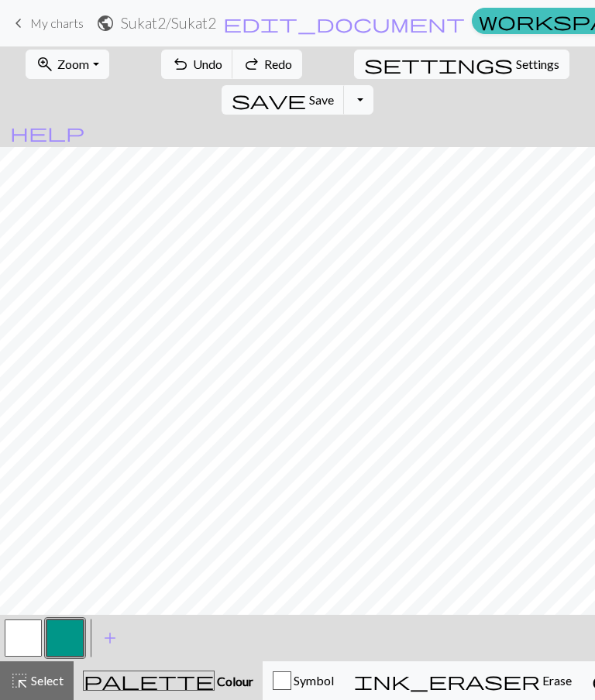
click at [193, 65] on span "Undo" at bounding box center [207, 64] width 29 height 15
click at [193, 64] on span "Undo" at bounding box center [207, 64] width 29 height 15
click at [193, 63] on span "Undo" at bounding box center [207, 64] width 29 height 15
click at [193, 66] on span "Undo" at bounding box center [207, 64] width 29 height 15
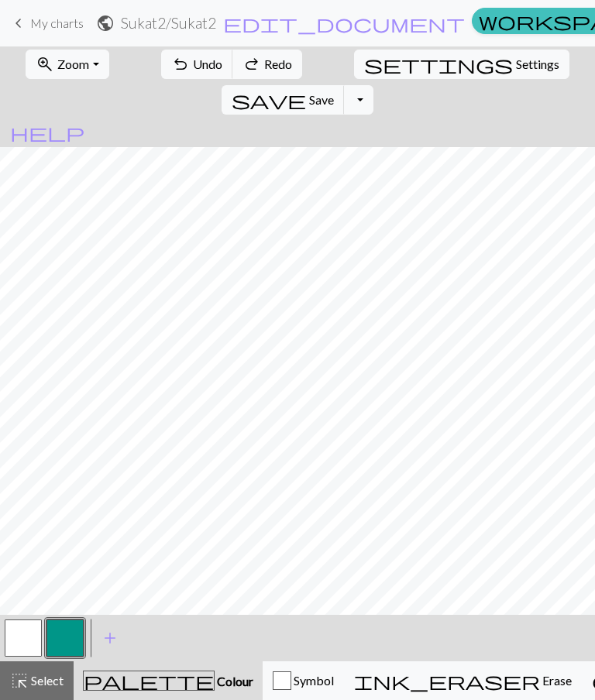
click at [193, 65] on span "Undo" at bounding box center [207, 64] width 29 height 15
click at [193, 68] on span "Undo" at bounding box center [207, 64] width 29 height 15
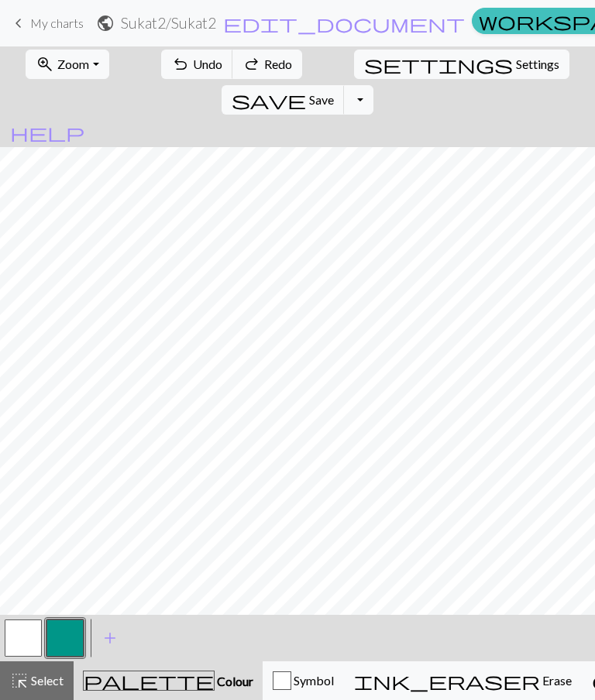
click at [177, 74] on button "undo Undo Undo" at bounding box center [197, 64] width 72 height 29
click at [174, 77] on button "undo Undo Undo" at bounding box center [197, 64] width 72 height 29
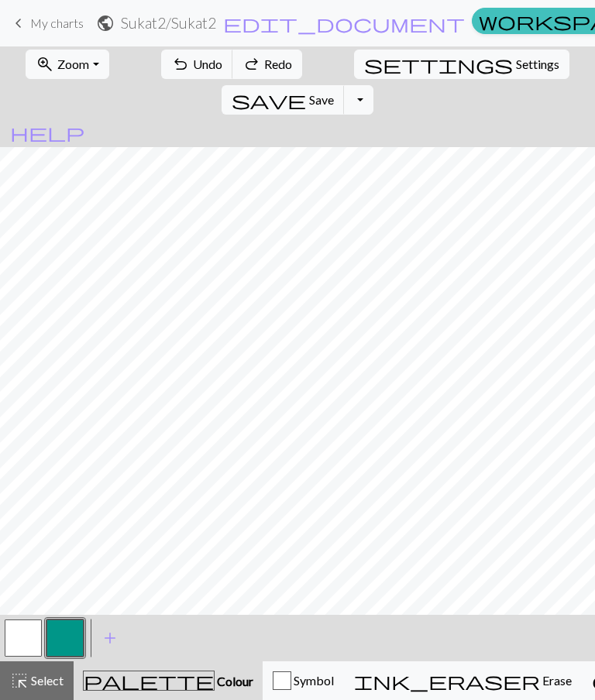
click at [174, 77] on button "undo Undo Undo" at bounding box center [197, 64] width 72 height 29
click at [174, 78] on button "undo Undo Undo" at bounding box center [197, 64] width 72 height 29
click at [174, 77] on button "undo Undo Undo" at bounding box center [197, 64] width 72 height 29
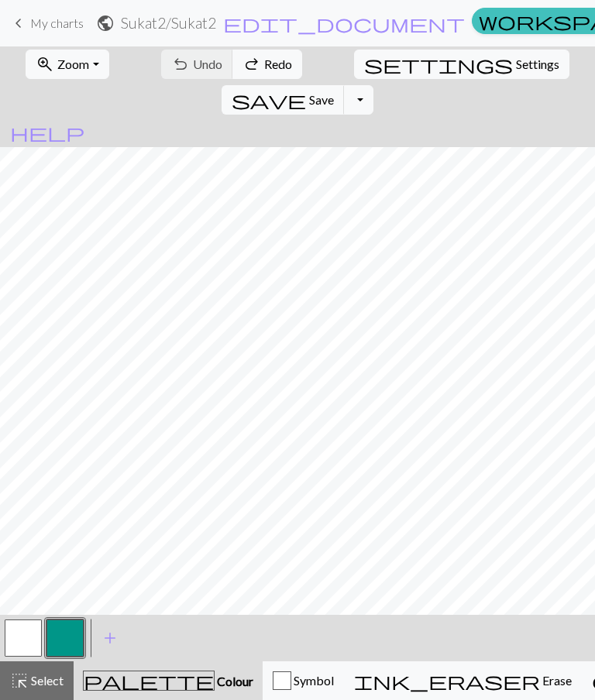
click at [174, 78] on div "undo Undo Undo redo Redo Redo" at bounding box center [231, 64] width 150 height 36
click at [174, 77] on div "undo Undo Undo redo Redo Redo" at bounding box center [231, 64] width 150 height 36
click at [184, 72] on div "undo Undo Undo redo Redo Redo" at bounding box center [231, 64] width 150 height 36
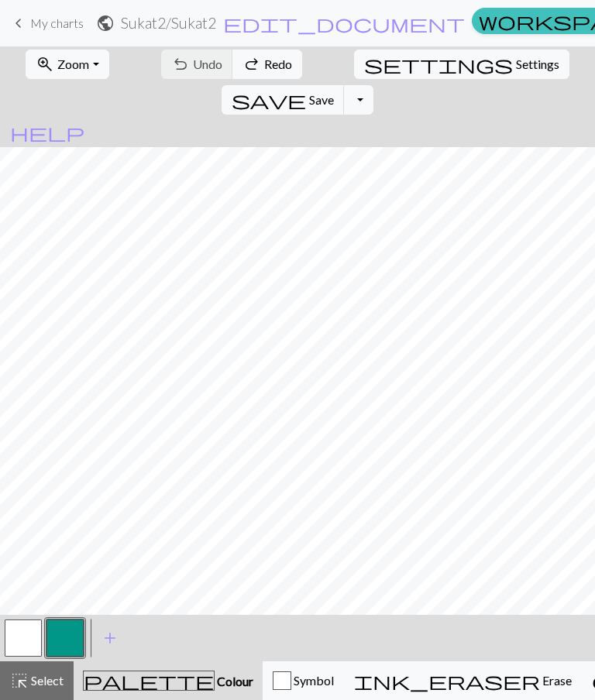
click at [178, 63] on div "undo Undo Undo redo Redo Redo" at bounding box center [231, 64] width 150 height 36
click at [179, 60] on div "undo Undo Undo redo Redo Redo" at bounding box center [231, 64] width 150 height 36
click at [184, 61] on div "undo Undo Undo redo Redo Redo" at bounding box center [231, 64] width 150 height 36
click at [180, 63] on div "undo Undo Undo redo Redo Redo" at bounding box center [231, 64] width 150 height 36
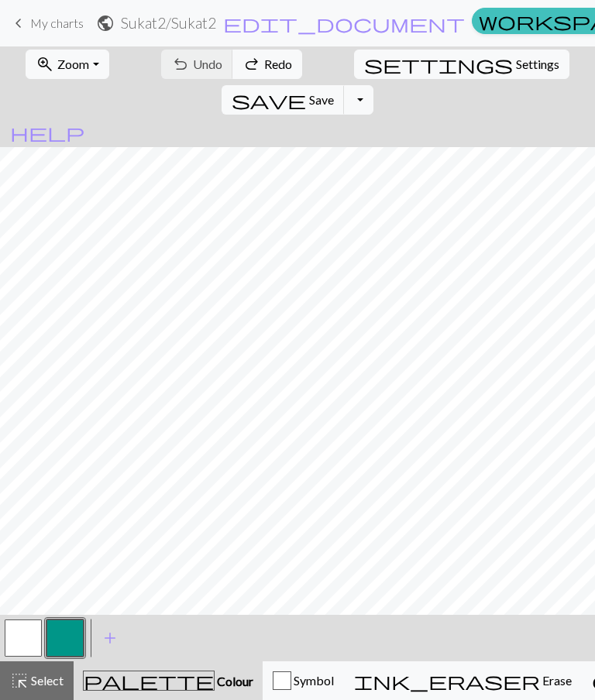
click at [180, 62] on div "undo Undo Undo redo Redo Redo" at bounding box center [231, 64] width 150 height 36
click at [23, 626] on button "button" at bounding box center [23, 637] width 37 height 37
click at [68, 641] on button "button" at bounding box center [64, 637] width 37 height 37
click at [193, 63] on span "Undo" at bounding box center [207, 64] width 29 height 15
click at [193, 60] on span "Undo" at bounding box center [207, 64] width 29 height 15
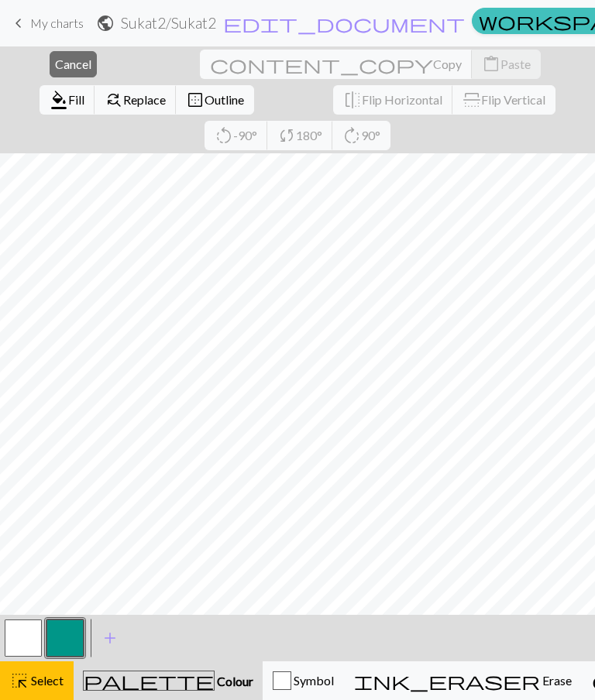
click at [58, 62] on span "Cancel" at bounding box center [73, 64] width 36 height 15
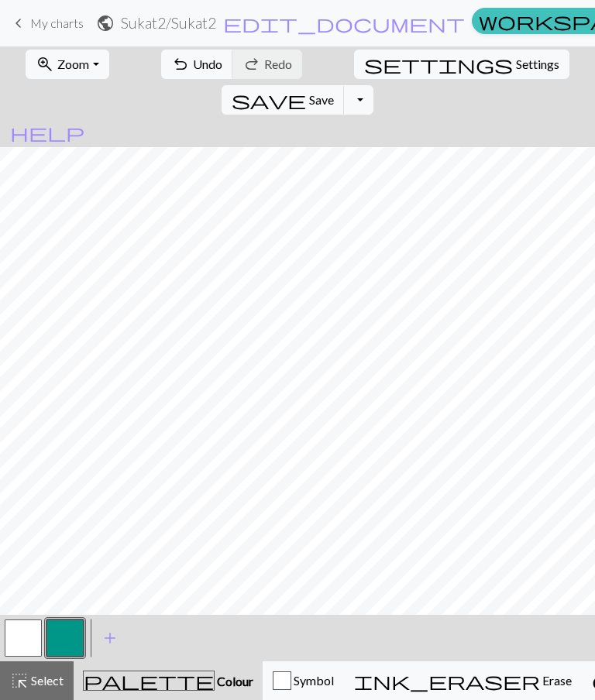
click at [193, 61] on span "Undo" at bounding box center [207, 64] width 29 height 15
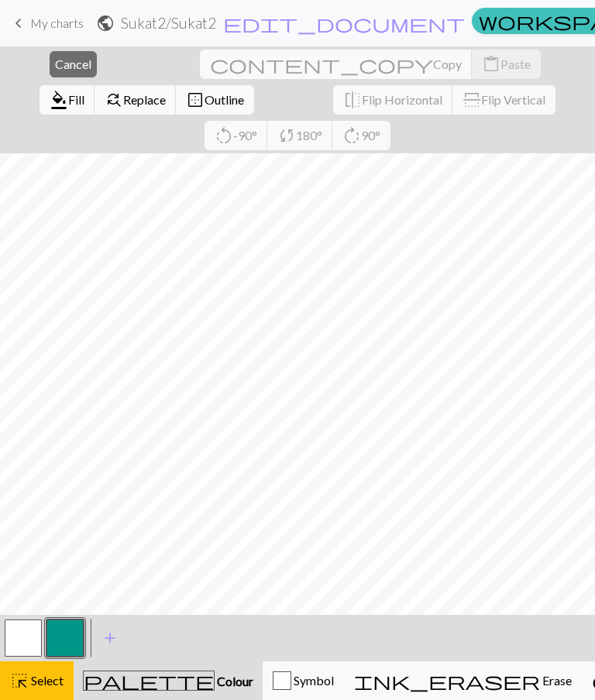
click at [60, 67] on span "Cancel" at bounding box center [73, 64] width 36 height 15
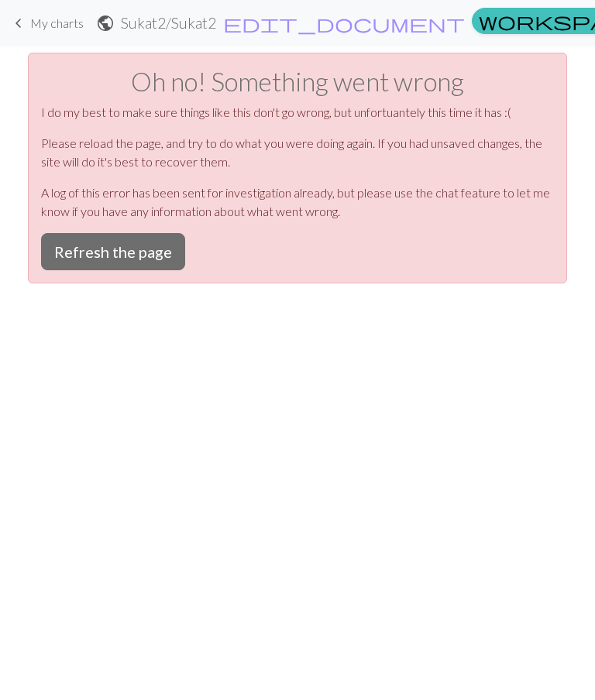
click at [149, 249] on button "Refresh the page" at bounding box center [113, 251] width 144 height 37
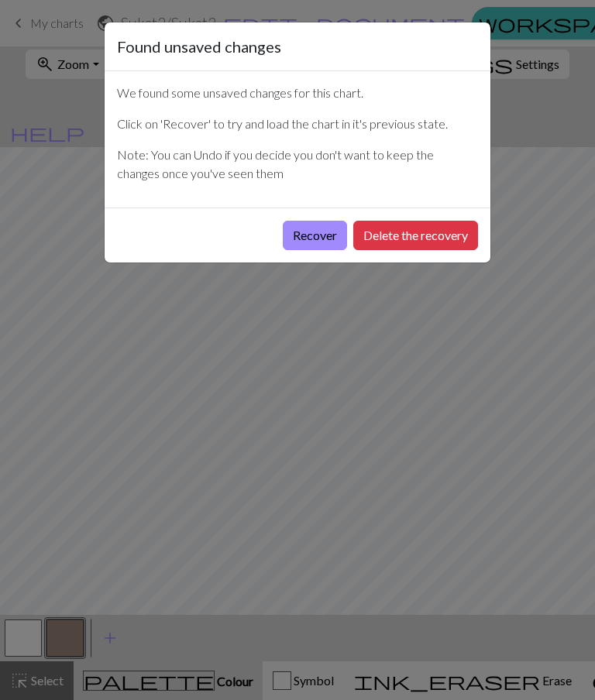
click at [332, 242] on button "Recover" at bounding box center [315, 235] width 64 height 29
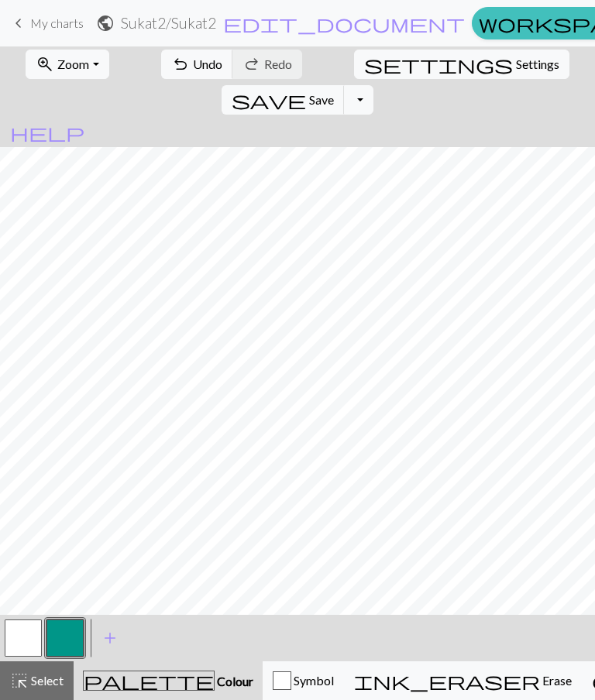
click at [34, 641] on button "button" at bounding box center [23, 637] width 37 height 37
click at [72, 640] on button "button" at bounding box center [64, 637] width 37 height 37
click at [193, 65] on span "Undo" at bounding box center [207, 64] width 29 height 15
click at [193, 64] on span "Undo" at bounding box center [207, 64] width 29 height 15
click at [193, 62] on span "Undo" at bounding box center [207, 64] width 29 height 15
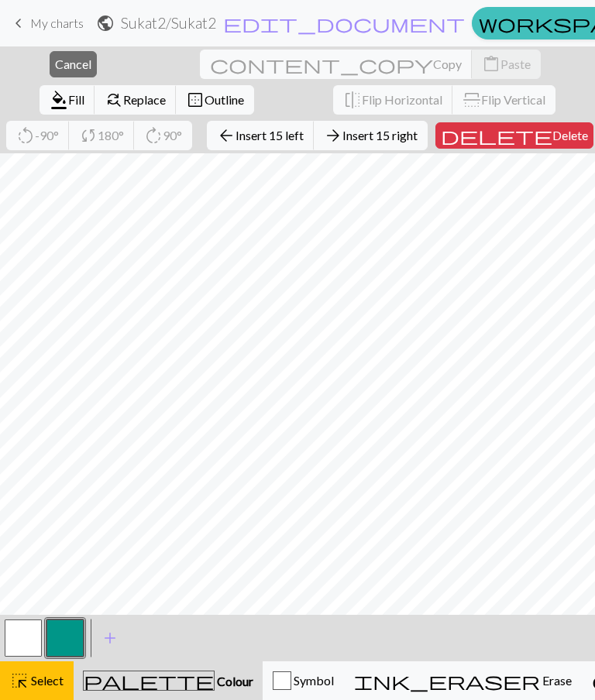
click at [57, 71] on span "Cancel" at bounding box center [73, 64] width 36 height 15
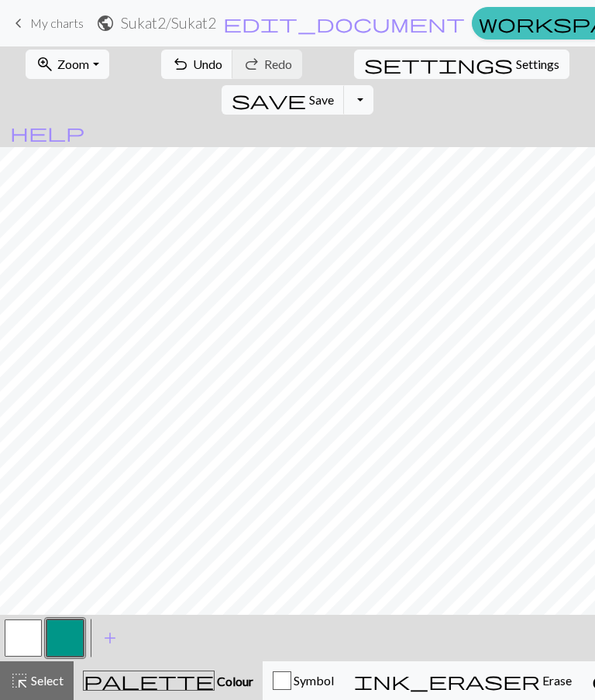
click at [184, 74] on button "undo Undo Undo" at bounding box center [197, 64] width 72 height 29
click at [193, 69] on span "Undo" at bounding box center [207, 64] width 29 height 15
click at [193, 63] on span "Undo" at bounding box center [207, 64] width 29 height 15
click at [193, 68] on span "Undo" at bounding box center [207, 64] width 29 height 15
click at [193, 63] on span "Undo" at bounding box center [207, 64] width 29 height 15
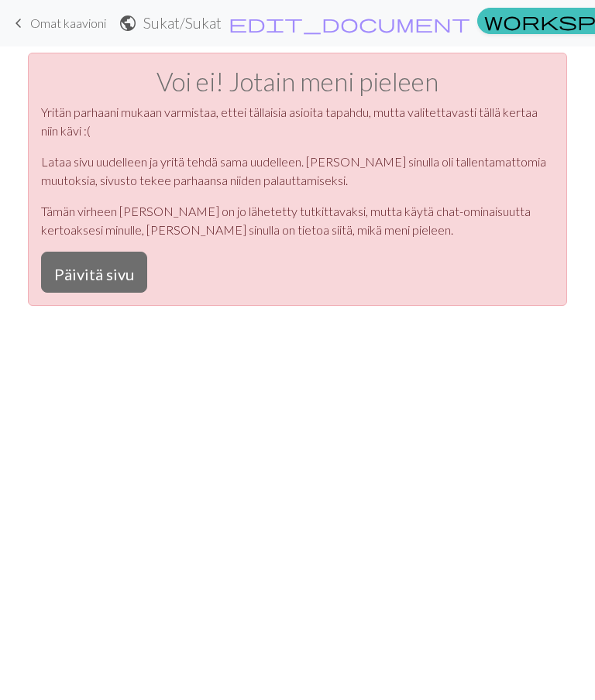
click at [31, 18] on font "Omat kaavioni" at bounding box center [68, 22] width 76 height 15
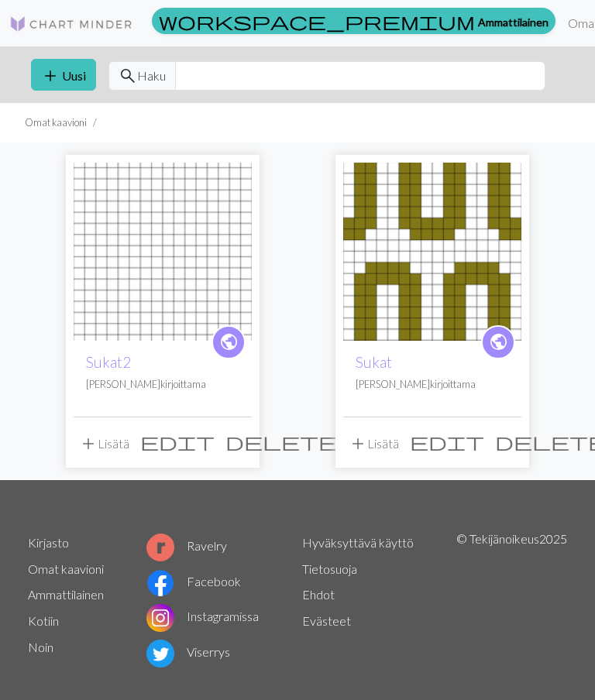
click at [213, 261] on img at bounding box center [163, 252] width 178 height 178
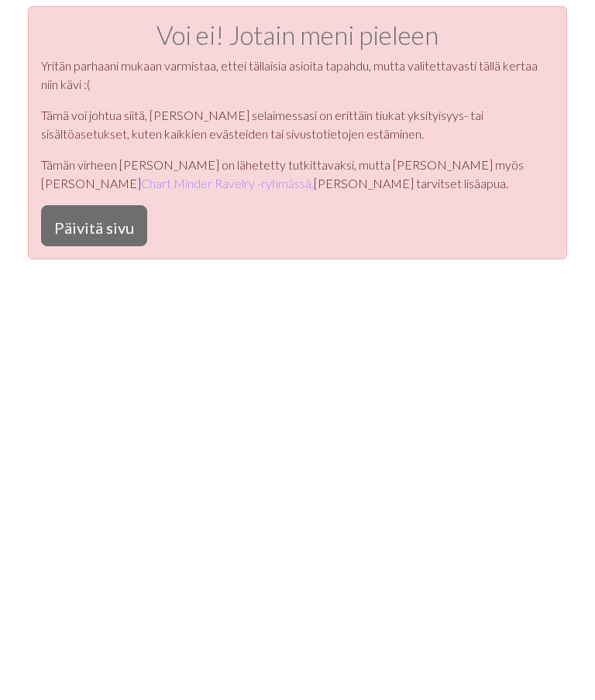
click at [127, 224] on font "Päivitä sivu" at bounding box center [94, 227] width 80 height 19
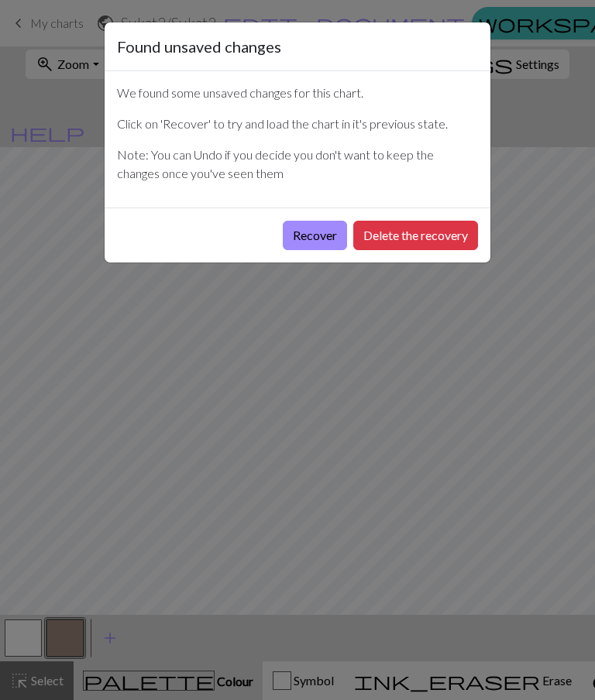
click at [443, 231] on button "Delete the recovery" at bounding box center [415, 235] width 125 height 29
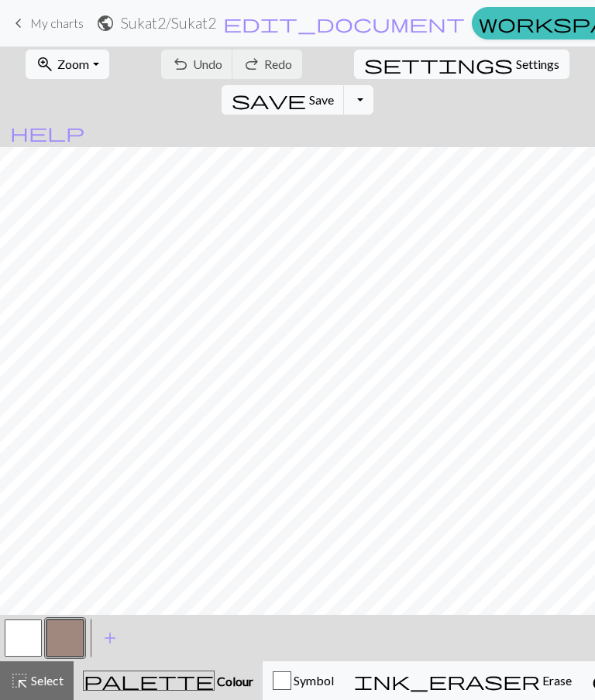
click at [516, 62] on span "Settings" at bounding box center [537, 64] width 43 height 19
select select "aran"
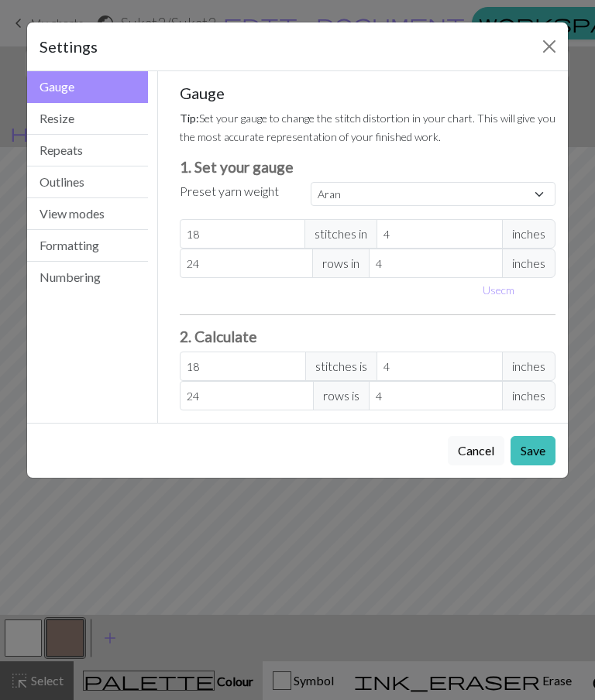
click at [550, 46] on button "Close" at bounding box center [549, 46] width 25 height 25
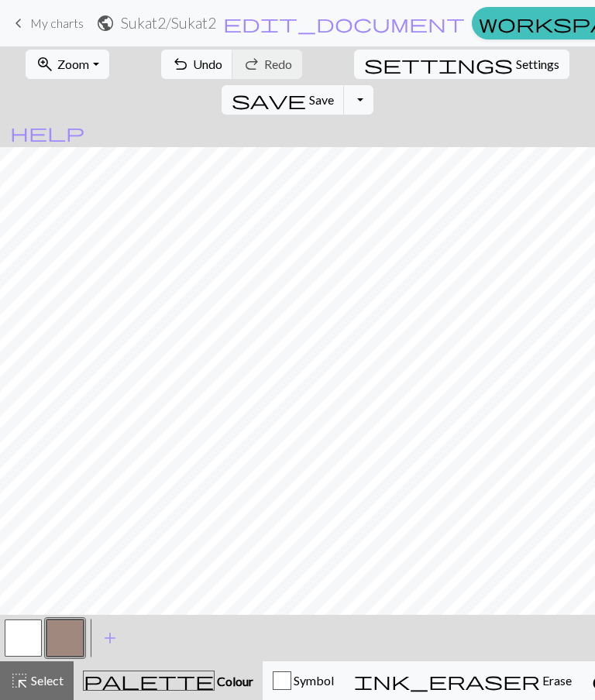
click at [193, 65] on span "Undo" at bounding box center [207, 64] width 29 height 15
click at [193, 62] on span "Undo" at bounding box center [207, 64] width 29 height 15
click at [193, 63] on span "Undo" at bounding box center [207, 64] width 29 height 15
click at [184, 56] on button "undo Undo Undo" at bounding box center [197, 64] width 72 height 29
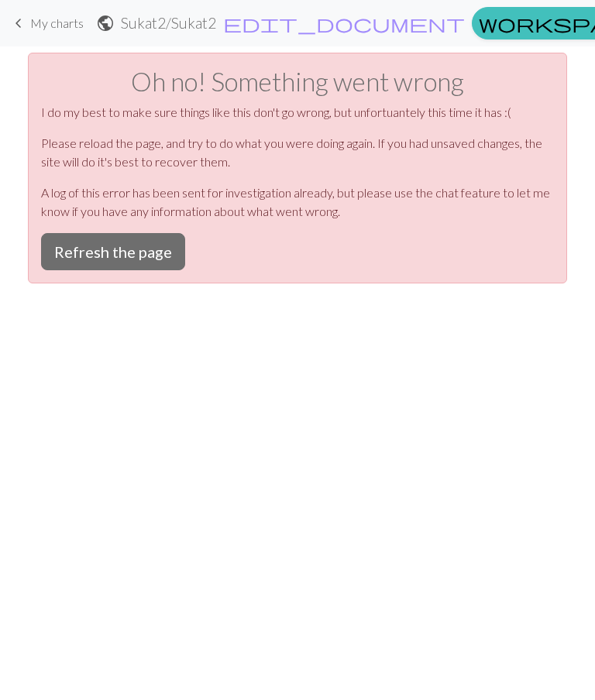
click at [137, 249] on button "Refresh the page" at bounding box center [113, 251] width 144 height 37
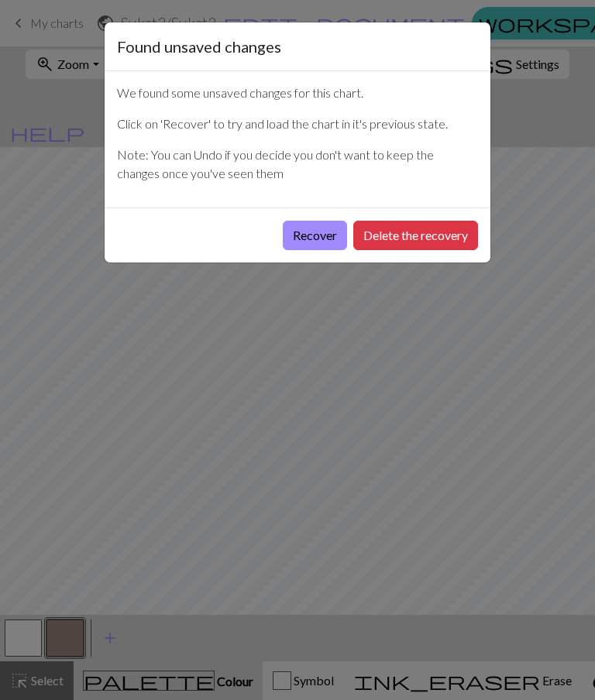
click at [324, 231] on button "Recover" at bounding box center [315, 235] width 64 height 29
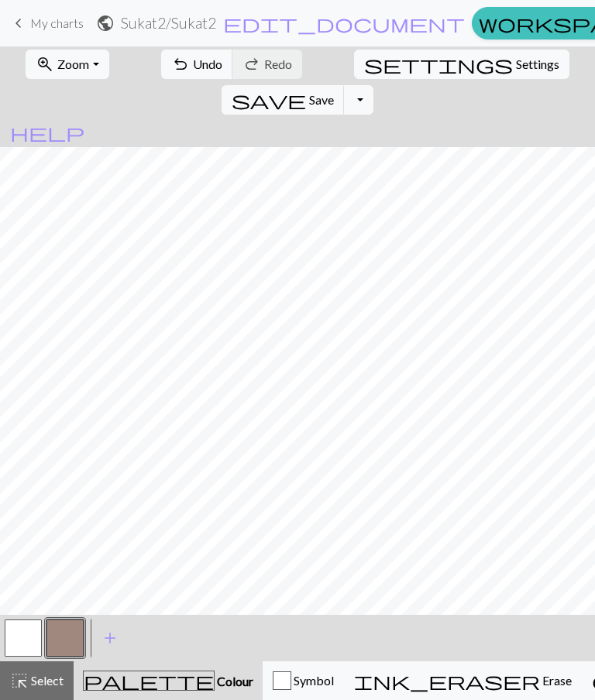
click at [194, 62] on span "Undo" at bounding box center [207, 64] width 29 height 15
click at [194, 62] on div "undo Undo Undo redo Redo Redo" at bounding box center [231, 64] width 150 height 36
click at [516, 64] on span "Settings" at bounding box center [537, 64] width 43 height 19
select select "aran"
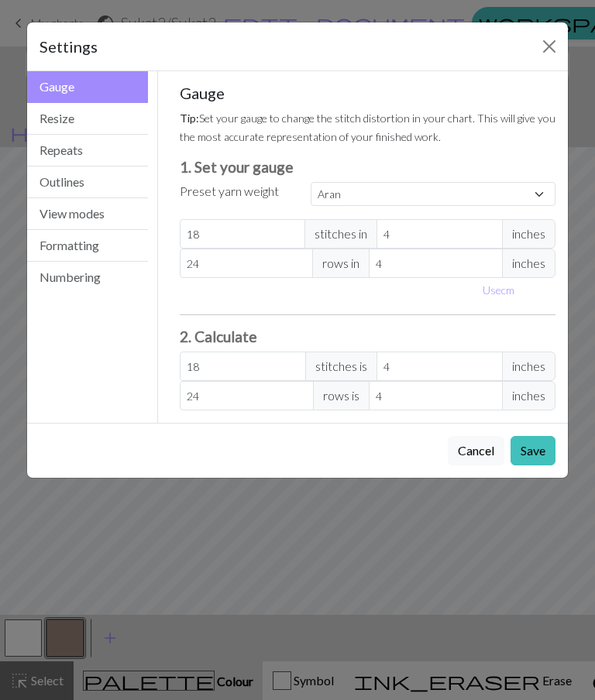
click at [105, 154] on button "Repeats" at bounding box center [87, 151] width 121 height 32
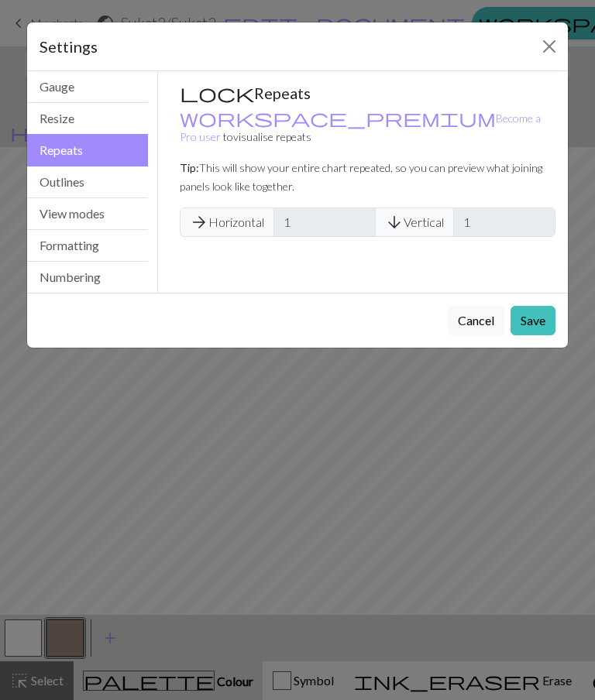
click at [130, 111] on button "Resize" at bounding box center [87, 119] width 121 height 32
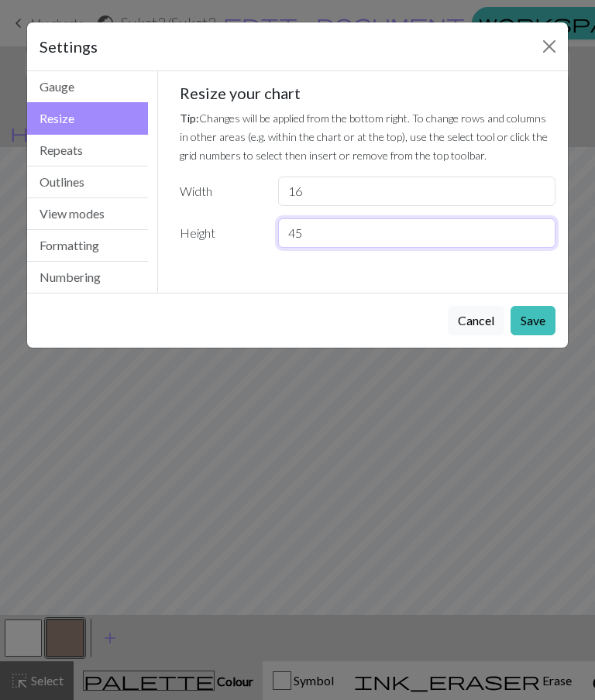
click at [340, 240] on input "45" at bounding box center [416, 232] width 277 height 29
type input "4"
type input "30"
click at [542, 323] on button "Save" at bounding box center [532, 320] width 45 height 29
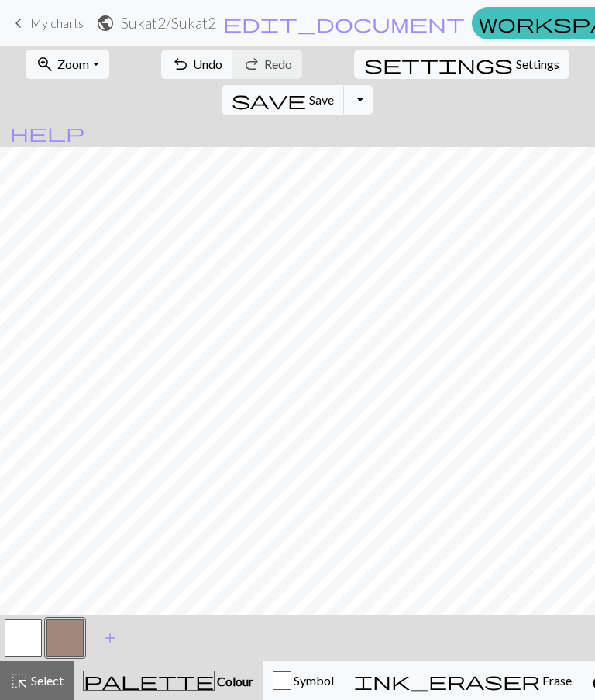
scroll to position [0, 0]
click at [516, 65] on span "Settings" at bounding box center [537, 64] width 43 height 19
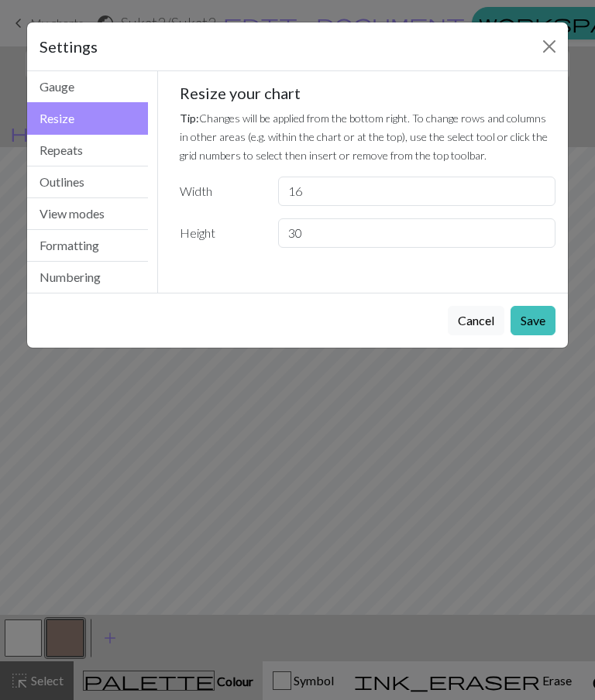
click at [97, 154] on button "Repeats" at bounding box center [87, 151] width 121 height 32
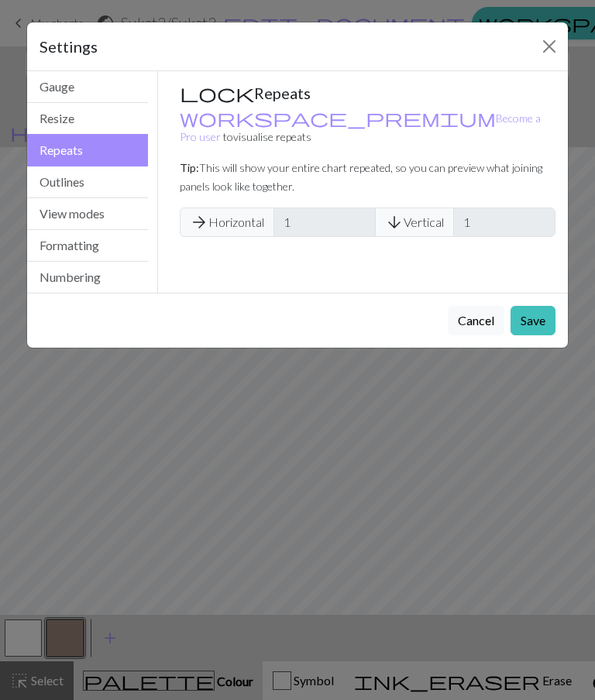
click at [487, 208] on input "1" at bounding box center [504, 222] width 102 height 29
click at [424, 208] on span "arrow_downward Vertical" at bounding box center [414, 222] width 79 height 29
click at [323, 211] on input "1" at bounding box center [324, 222] width 102 height 29
click at [240, 208] on span "arrow_forward Horizontal" at bounding box center [227, 222] width 94 height 29
click at [553, 49] on button "Close" at bounding box center [549, 46] width 25 height 25
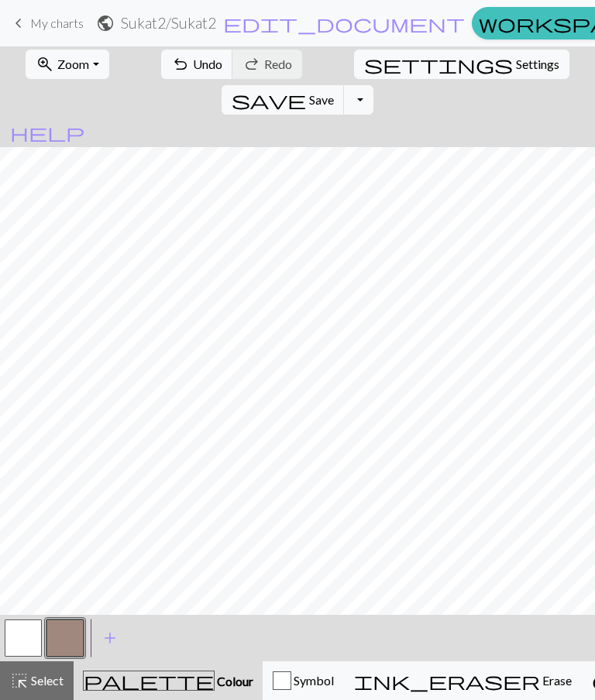
click at [334, 92] on span "Save" at bounding box center [321, 99] width 25 height 15
click at [24, 20] on span "keyboard_arrow_left" at bounding box center [18, 23] width 19 height 22
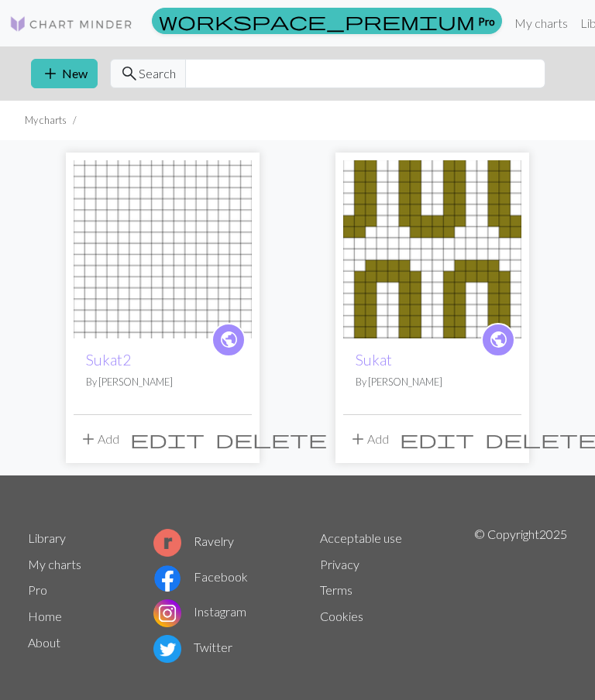
click at [475, 293] on img at bounding box center [432, 249] width 178 height 178
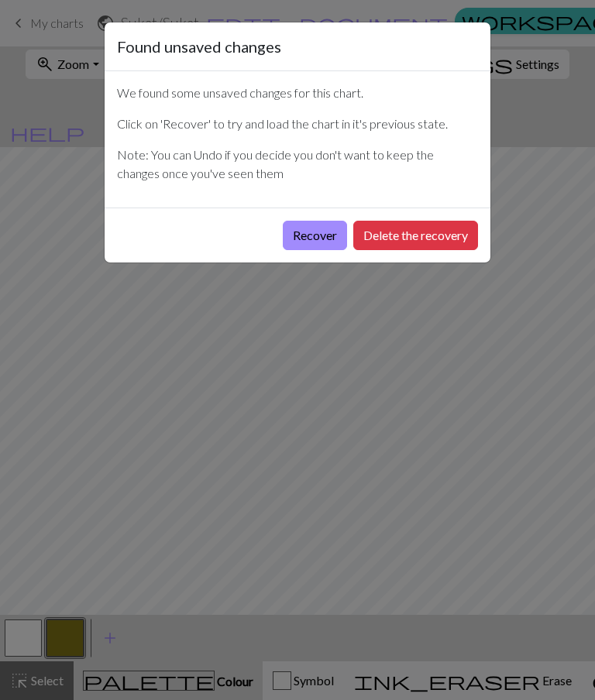
click at [325, 237] on button "Recover" at bounding box center [315, 235] width 64 height 29
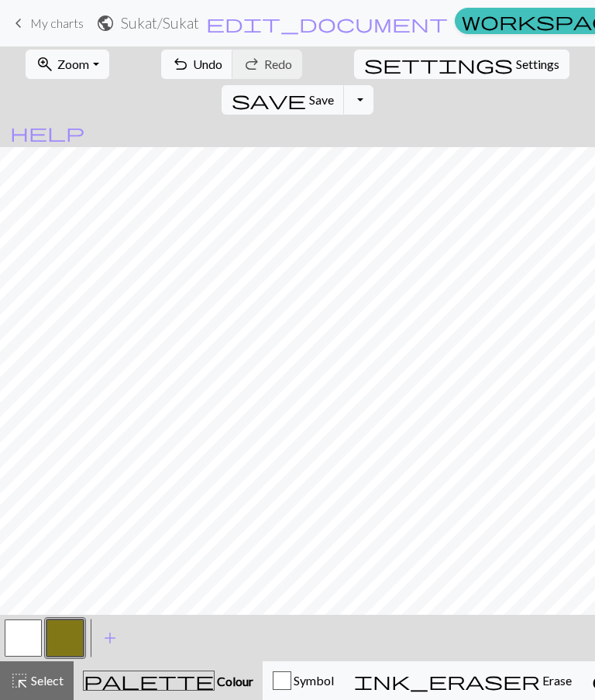
click at [74, 636] on button "button" at bounding box center [64, 637] width 37 height 37
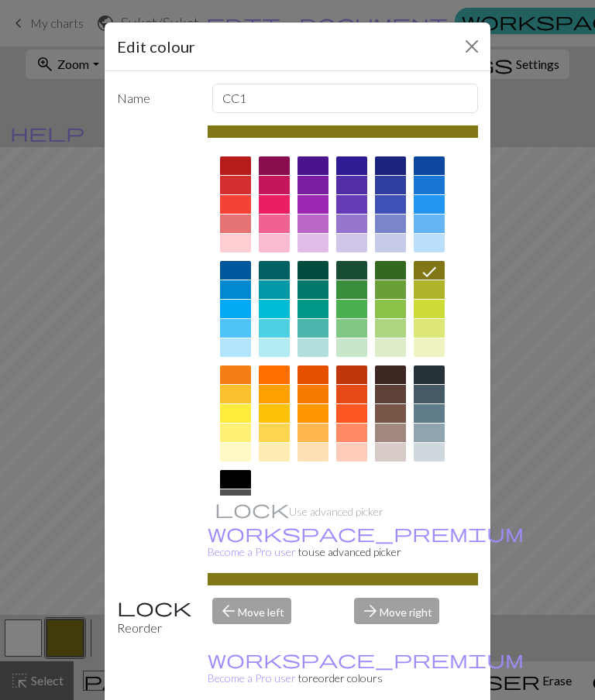
click at [73, 553] on div "Edit colour Name CC1 Use advanced picker workspace_premium Become a Pro user to…" at bounding box center [297, 350] width 595 height 700
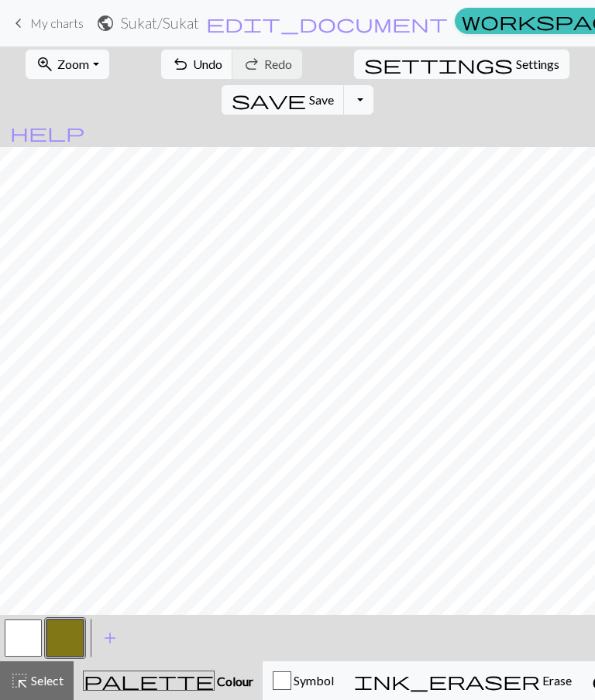
click at [23, 22] on span "keyboard_arrow_left" at bounding box center [18, 23] width 19 height 22
click at [334, 92] on span "Save" at bounding box center [321, 99] width 25 height 15
click at [22, 26] on span "keyboard_arrow_left" at bounding box center [18, 23] width 19 height 22
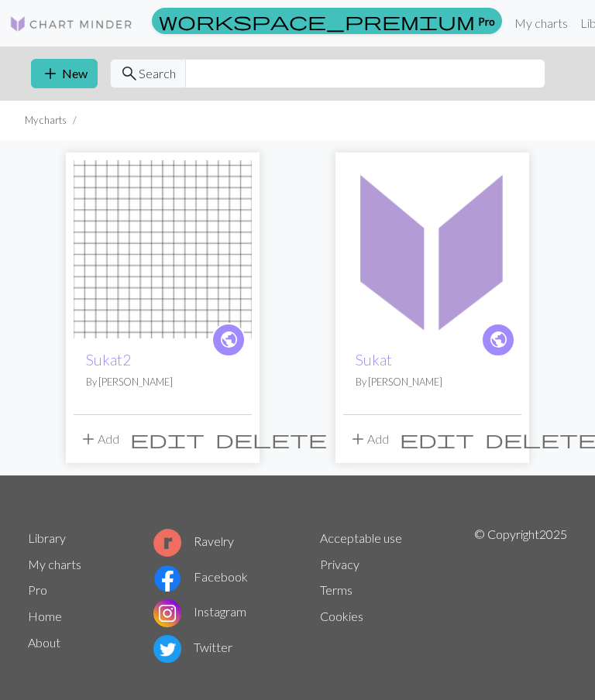
click at [184, 265] on img at bounding box center [163, 249] width 178 height 178
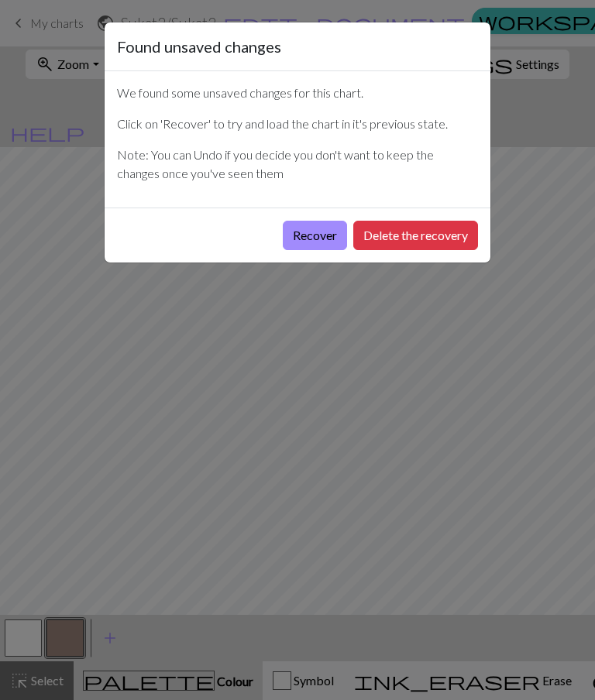
click at [323, 235] on button "Recover" at bounding box center [315, 235] width 64 height 29
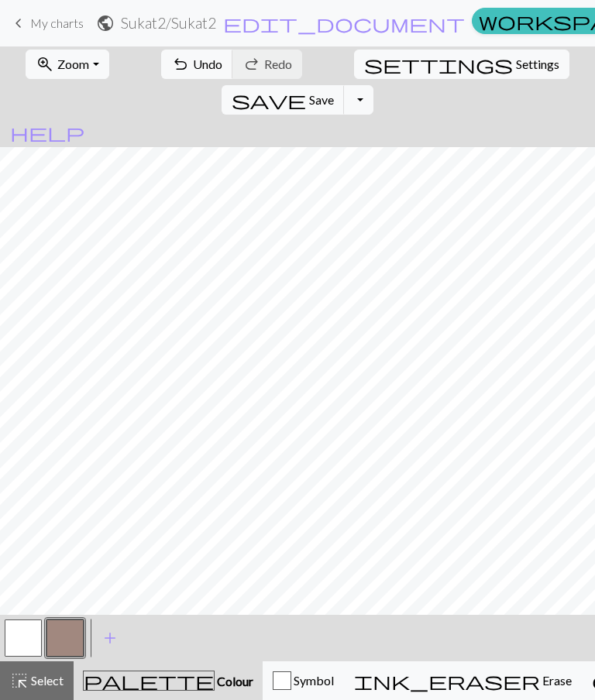
click at [334, 92] on span "Save" at bounding box center [321, 99] width 25 height 15
click at [20, 19] on div "Chart saved" at bounding box center [297, 30] width 595 height 61
click at [54, 28] on span "My charts" at bounding box center [56, 22] width 53 height 15
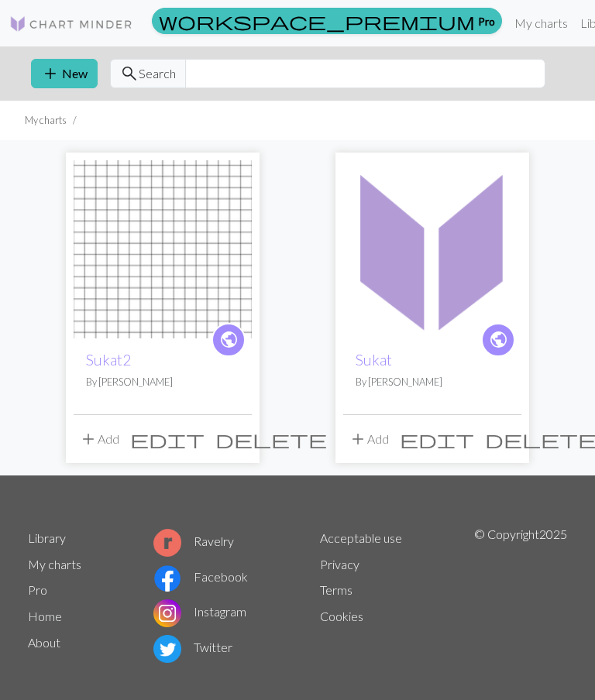
click at [77, 74] on button "add New" at bounding box center [64, 73] width 67 height 29
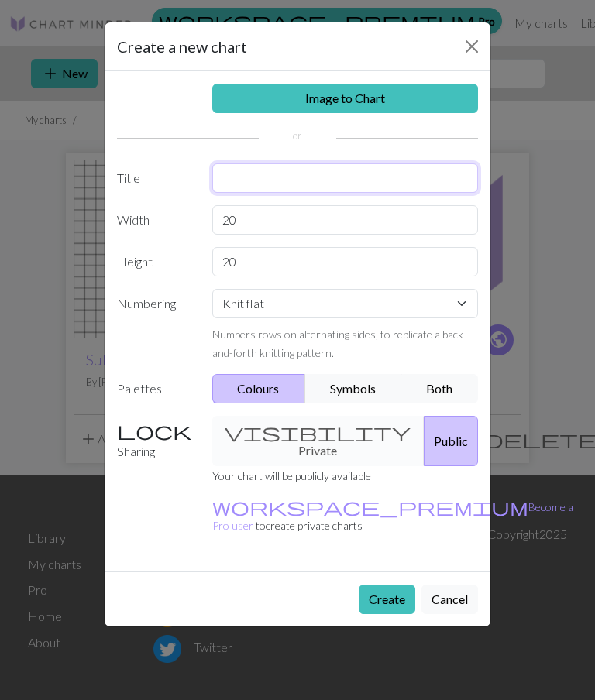
click at [307, 178] on input "text" at bounding box center [345, 177] width 266 height 29
type input "Sukat 2.0"
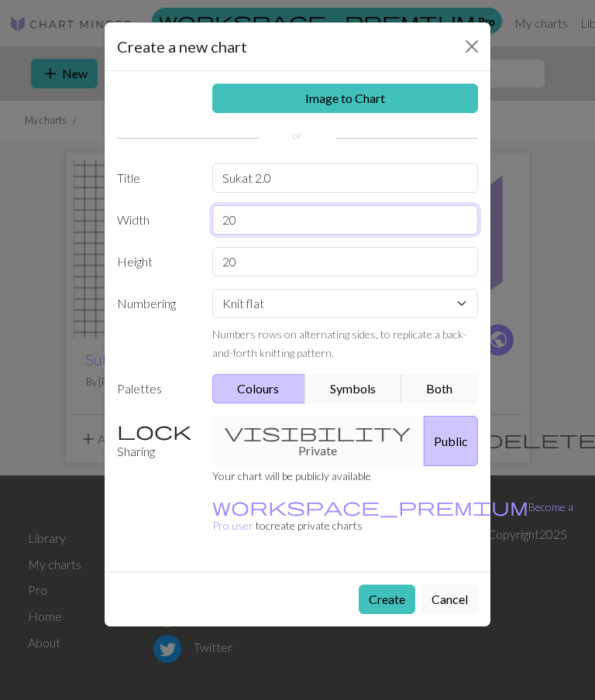
click at [296, 214] on input "20" at bounding box center [345, 219] width 266 height 29
type input "2"
type input "16"
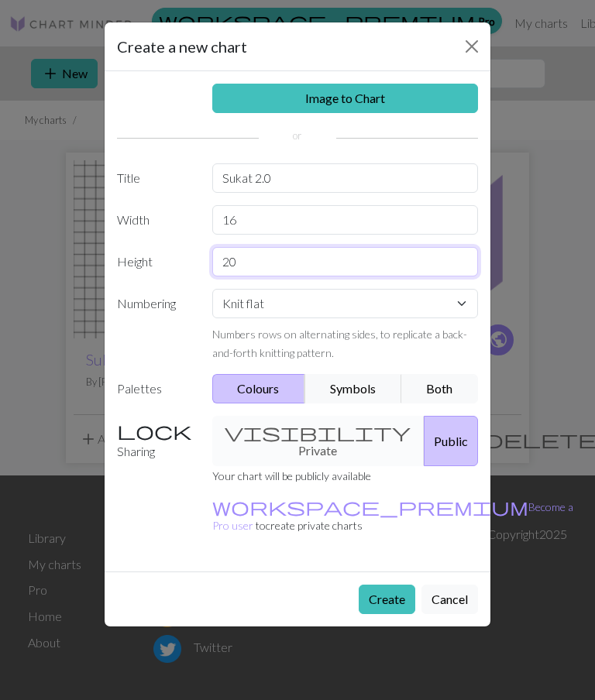
click at [272, 256] on input "20" at bounding box center [345, 261] width 266 height 29
type input "2"
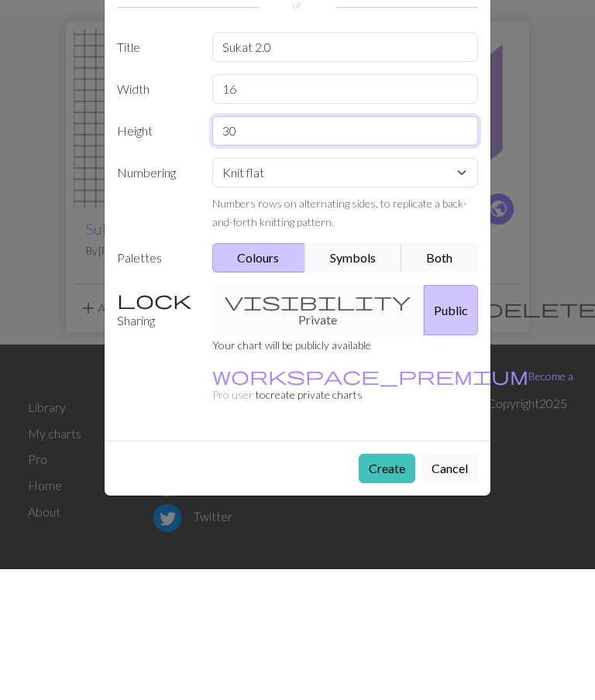
type input "30"
click at [314, 416] on div "visibility Private Public" at bounding box center [345, 441] width 285 height 50
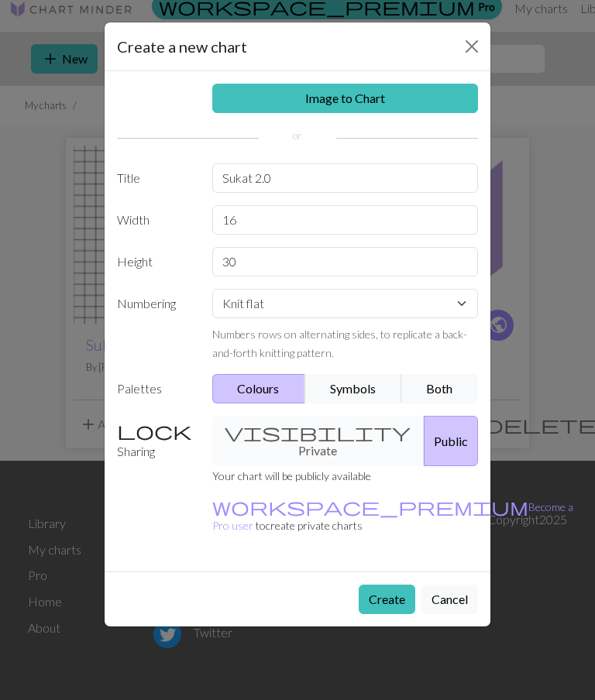
click at [391, 585] on button "Create" at bounding box center [386, 599] width 57 height 29
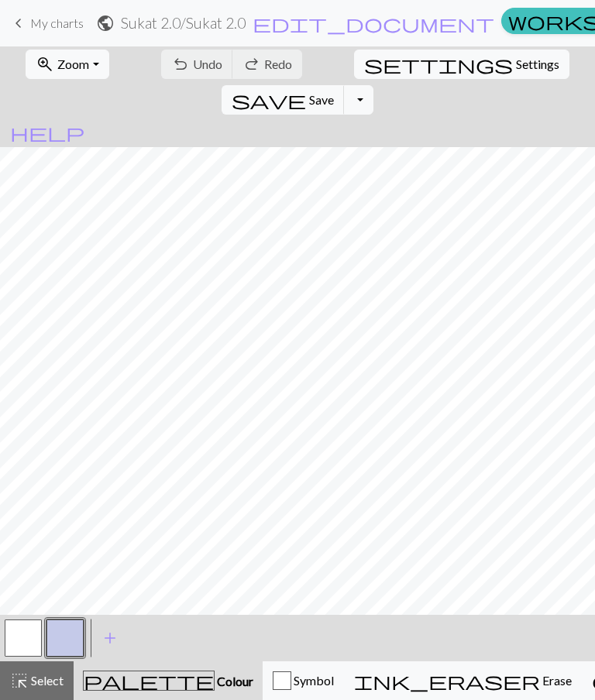
click at [76, 630] on button "button" at bounding box center [64, 637] width 37 height 37
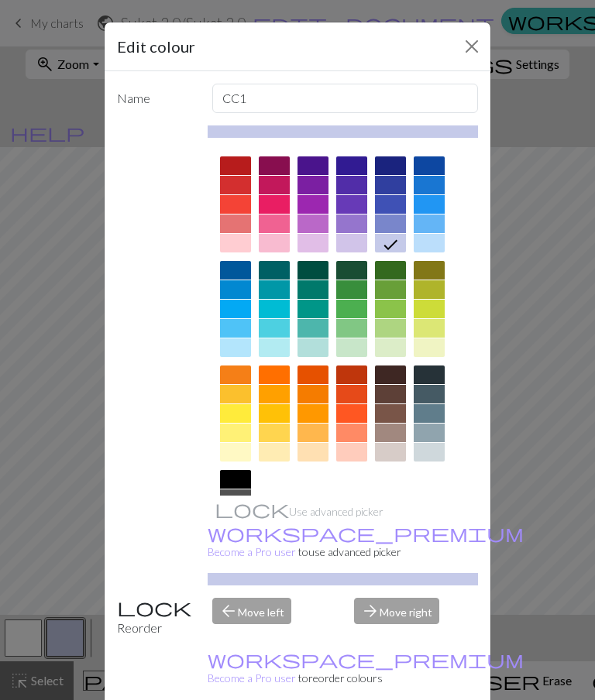
click at [428, 245] on div at bounding box center [428, 243] width 31 height 19
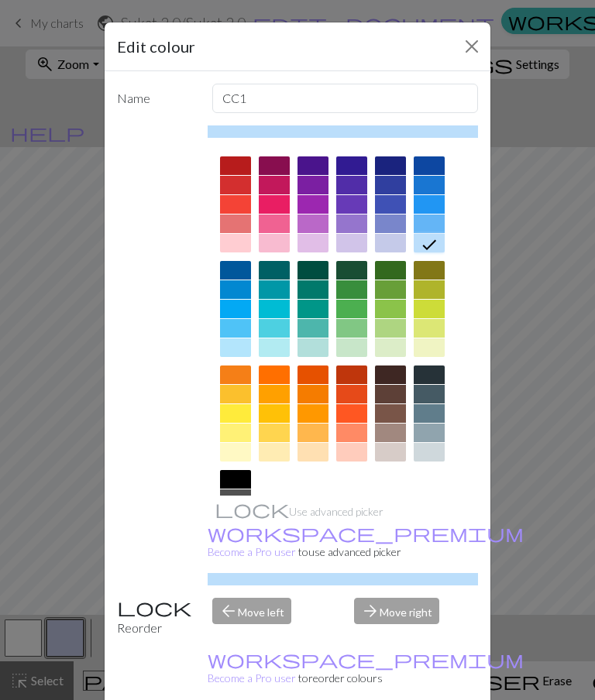
click at [429, 240] on icon at bounding box center [429, 244] width 19 height 19
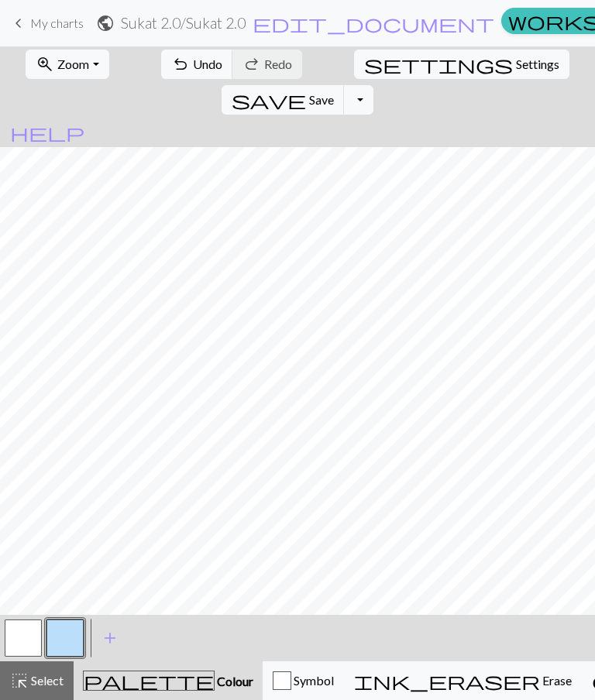
click at [27, 630] on button "button" at bounding box center [23, 637] width 37 height 37
click at [32, 631] on button "button" at bounding box center [23, 637] width 37 height 37
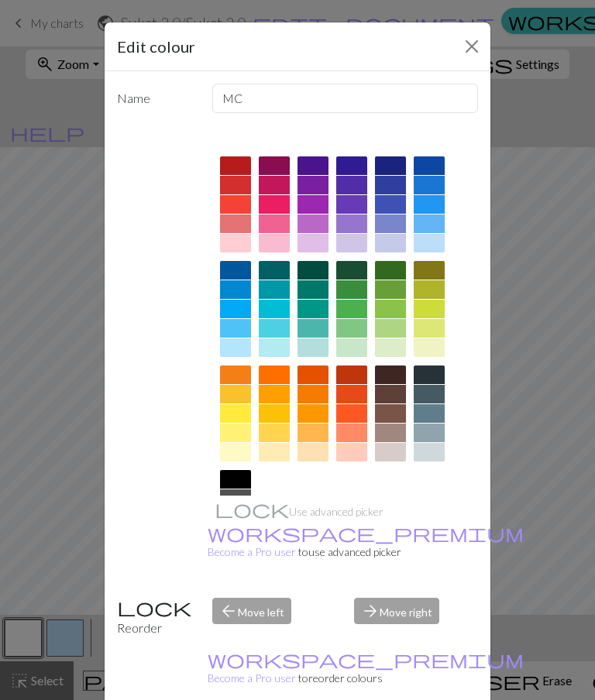
click at [280, 224] on div at bounding box center [274, 223] width 31 height 19
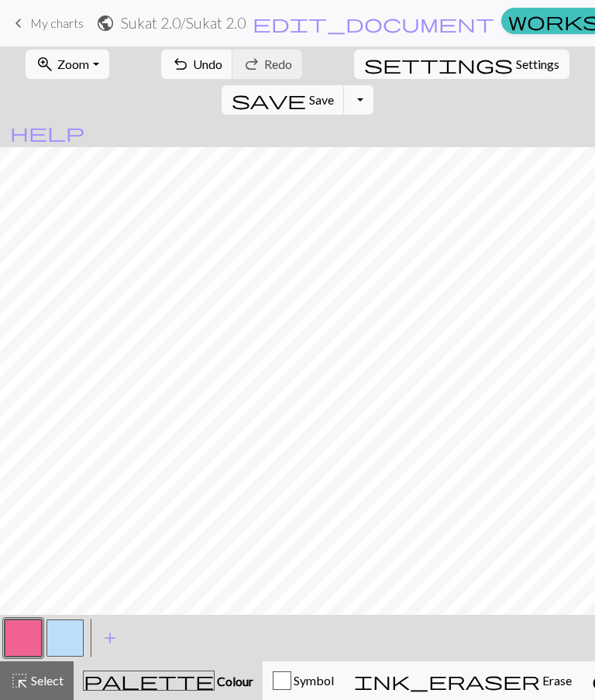
click at [74, 635] on button "button" at bounding box center [64, 637] width 37 height 37
click at [26, 641] on button "button" at bounding box center [23, 637] width 37 height 37
click at [73, 640] on button "button" at bounding box center [64, 637] width 37 height 37
click at [214, 686] on span "Colour" at bounding box center [233, 681] width 39 height 15
click at [334, 92] on span "Save" at bounding box center [321, 99] width 25 height 15
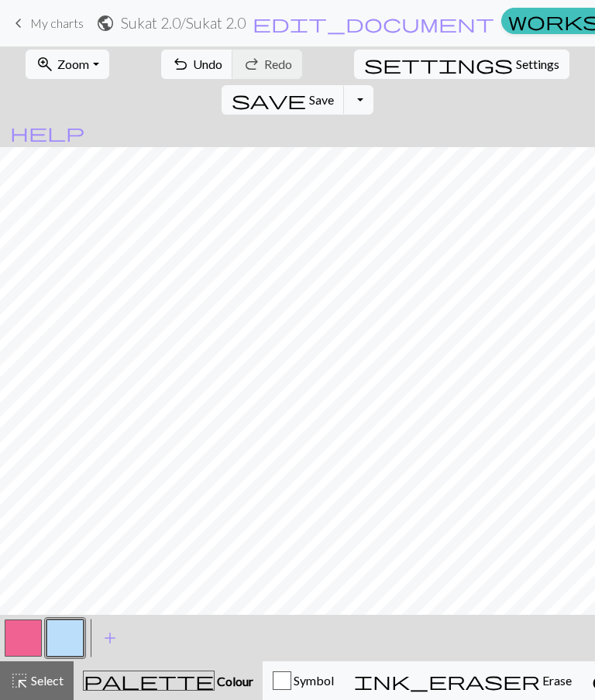
click at [334, 92] on span "Save" at bounding box center [321, 99] width 25 height 15
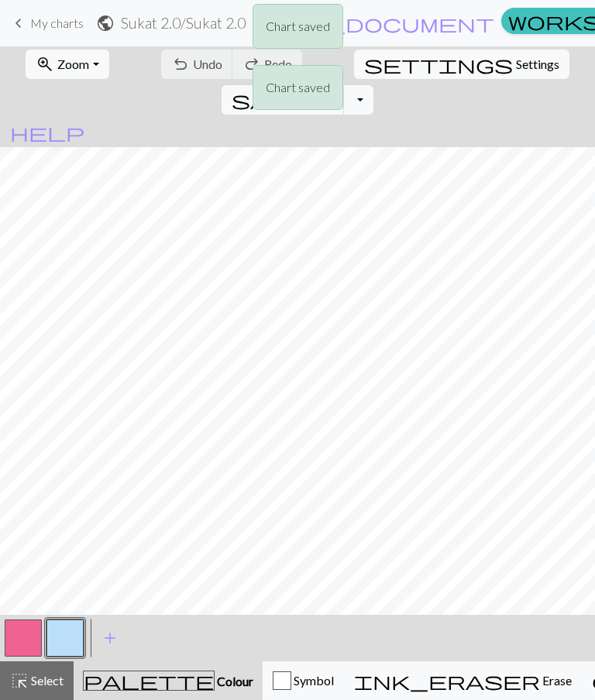
click at [25, 19] on div "Chart saved Chart saved" at bounding box center [297, 61] width 595 height 122
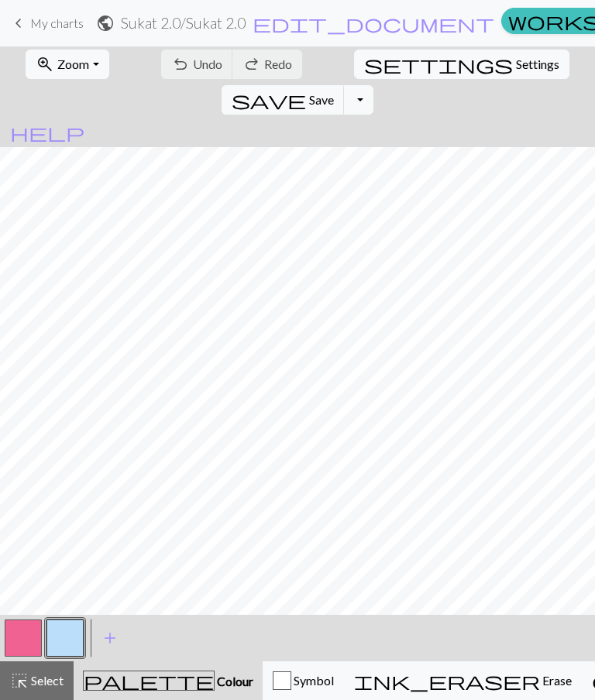
click at [58, 26] on span "My charts" at bounding box center [56, 22] width 53 height 15
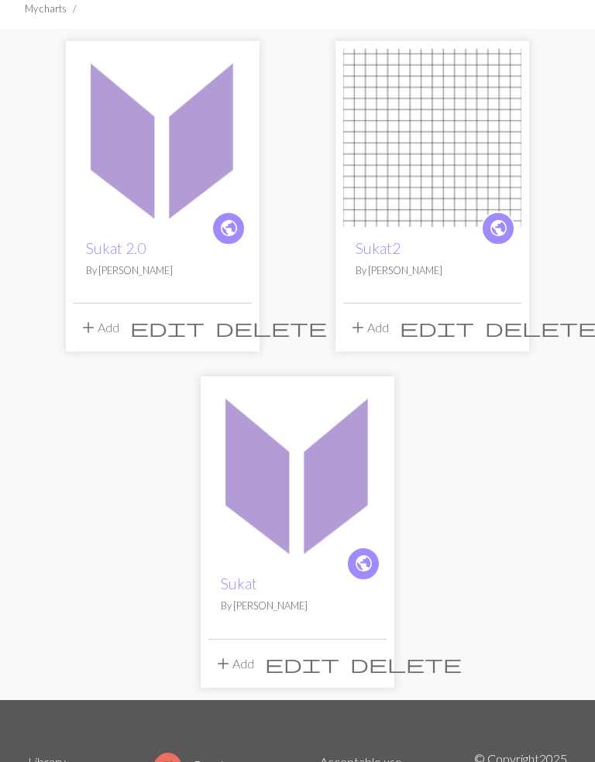
scroll to position [121, 0]
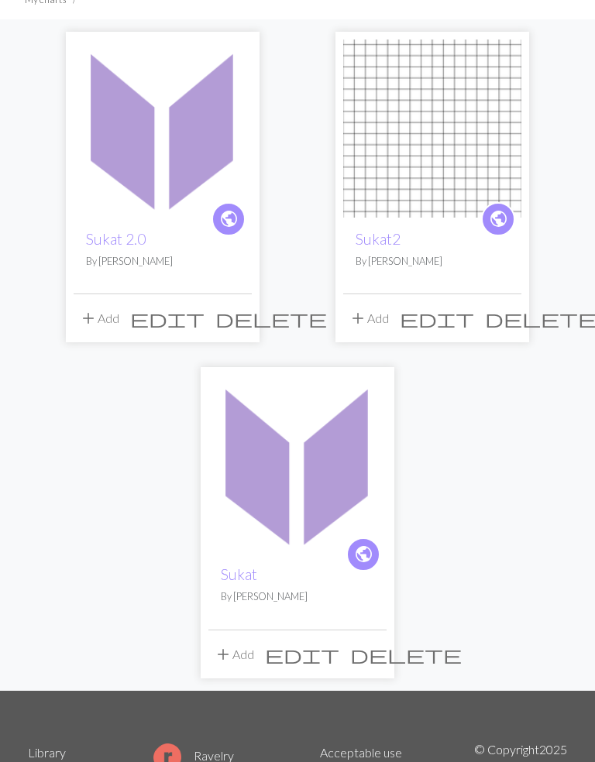
click at [319, 484] on img at bounding box center [297, 464] width 178 height 178
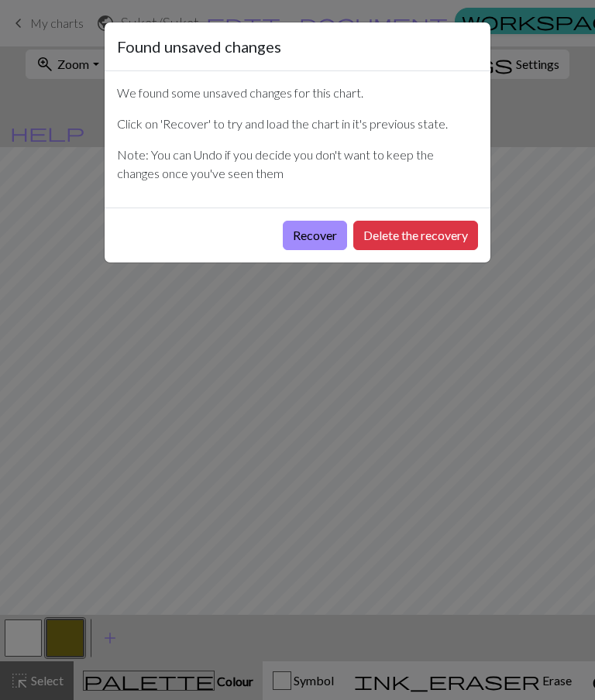
click at [328, 232] on button "Recover" at bounding box center [315, 235] width 64 height 29
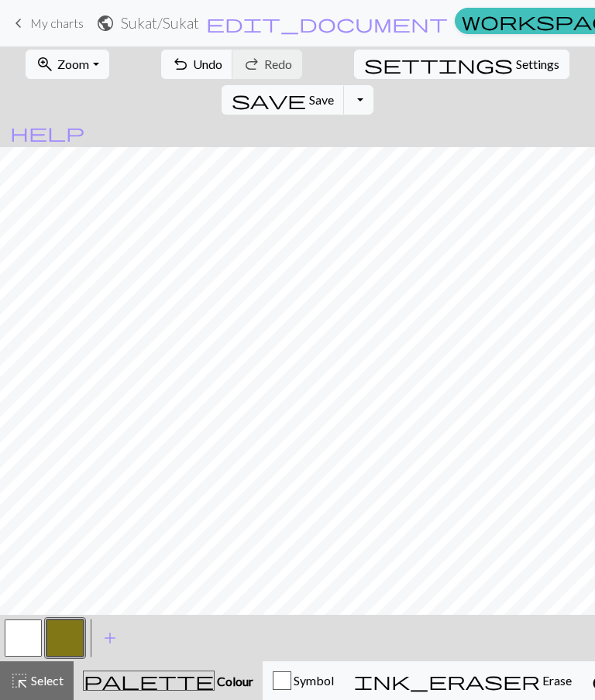
click at [67, 640] on button "button" at bounding box center [64, 637] width 37 height 37
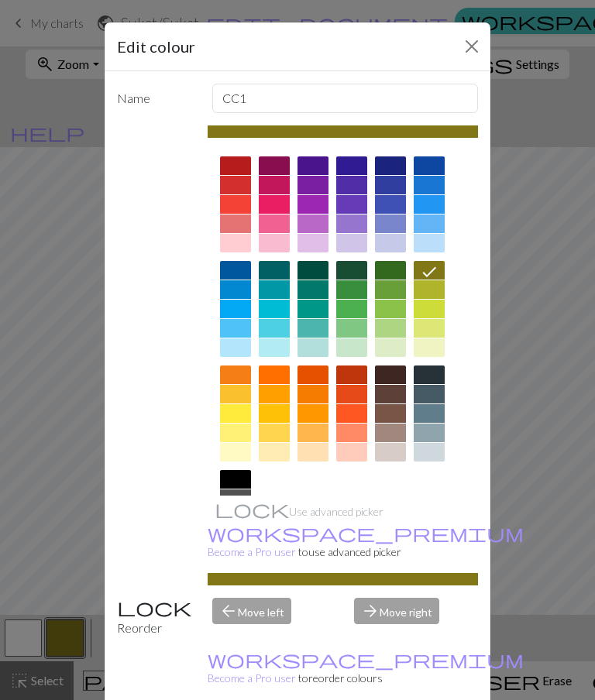
click at [282, 201] on div at bounding box center [274, 204] width 31 height 19
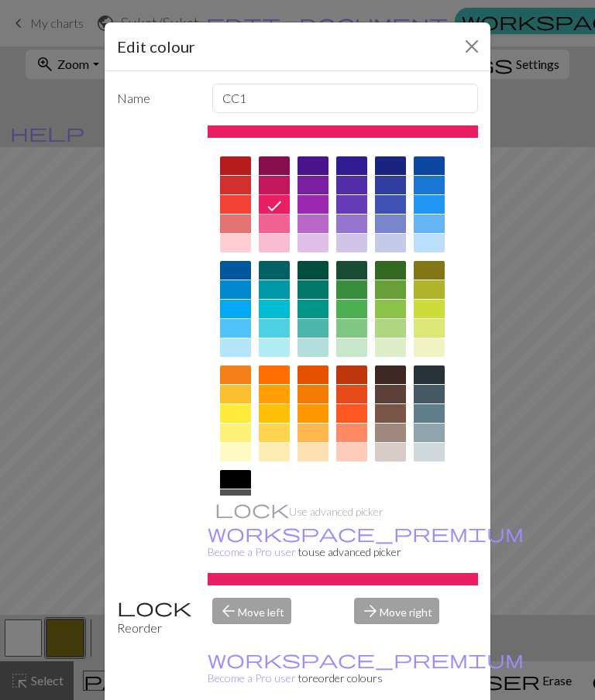
click at [286, 223] on div at bounding box center [274, 223] width 31 height 19
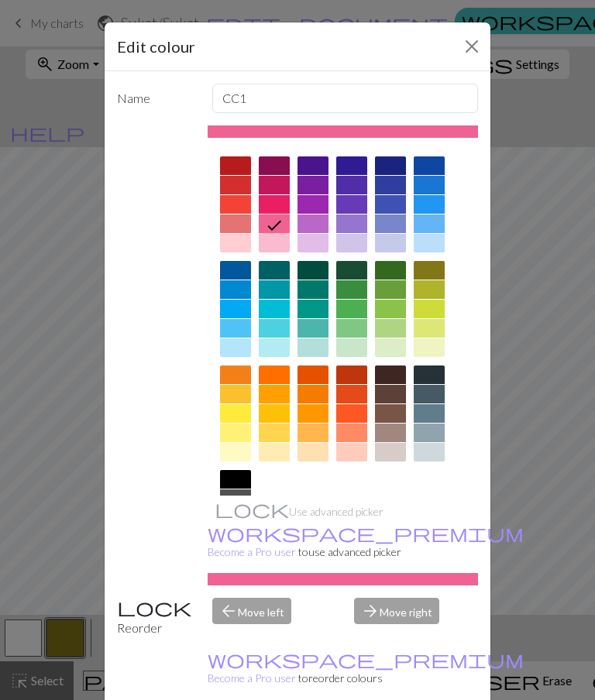
click at [29, 641] on div "Edit colour Name CC1 Use advanced picker workspace_premium Become a Pro user to…" at bounding box center [297, 350] width 595 height 700
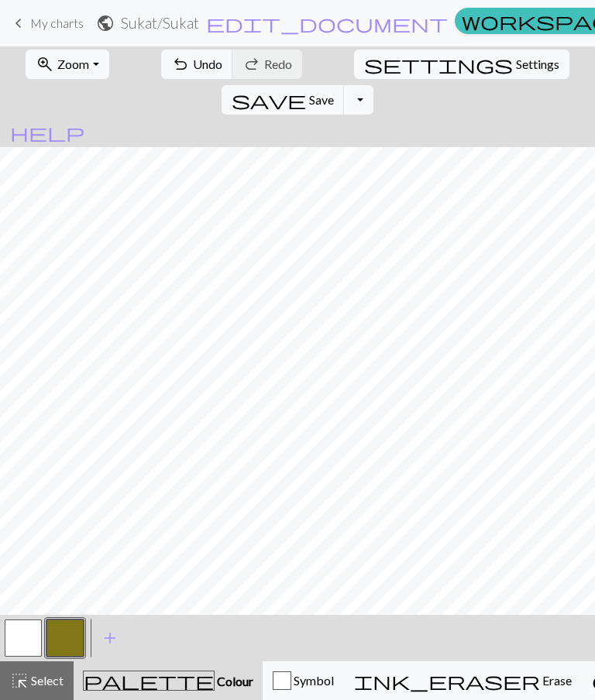
click at [26, 637] on button "button" at bounding box center [23, 637] width 37 height 37
click at [31, 635] on button "button" at bounding box center [23, 637] width 37 height 37
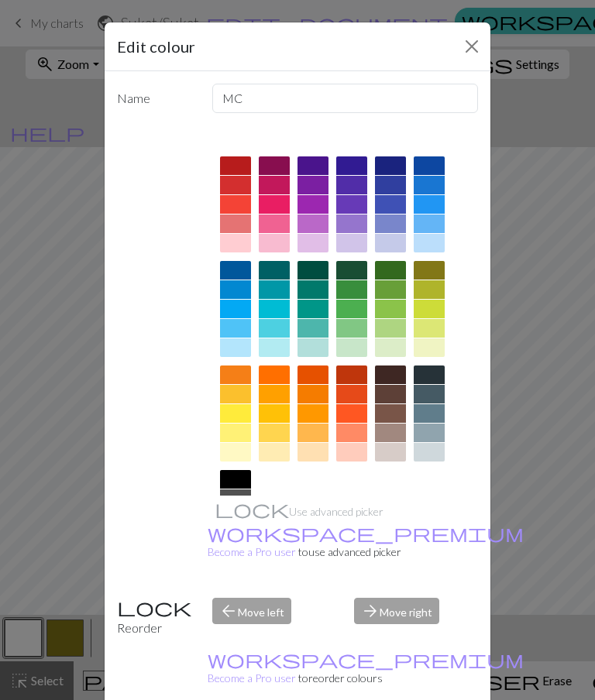
click at [434, 245] on div at bounding box center [428, 243] width 31 height 19
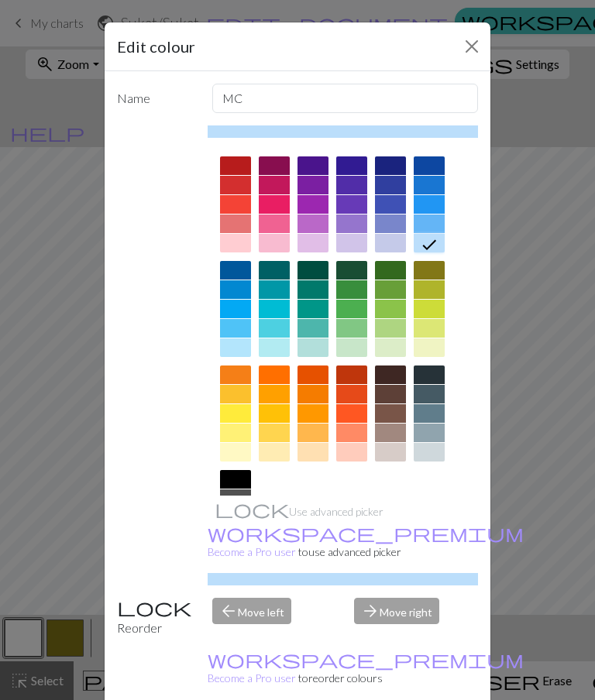
click at [54, 545] on div "Edit colour Name MC Use advanced picker workspace_premium Become a Pro user to …" at bounding box center [297, 350] width 595 height 700
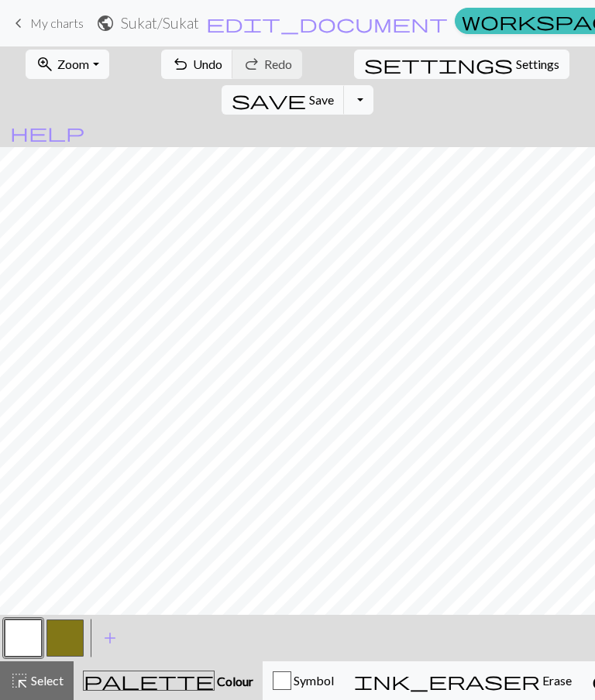
click at [27, 638] on button "button" at bounding box center [23, 637] width 37 height 37
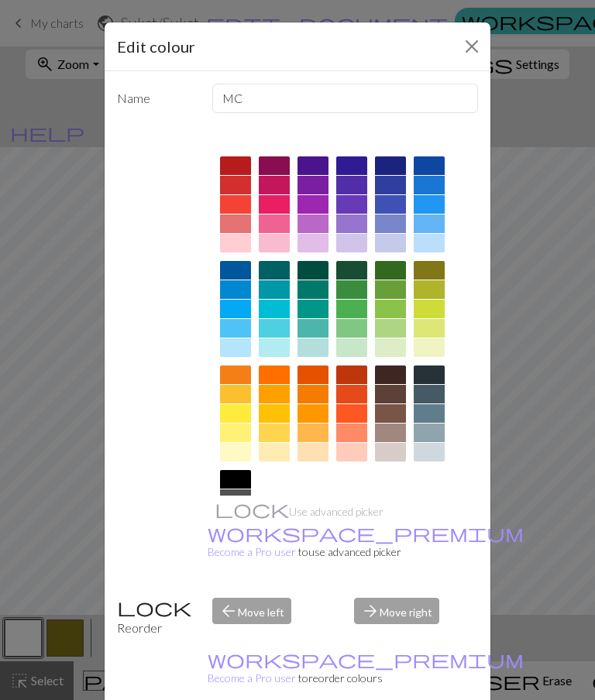
click at [437, 241] on div at bounding box center [428, 243] width 31 height 19
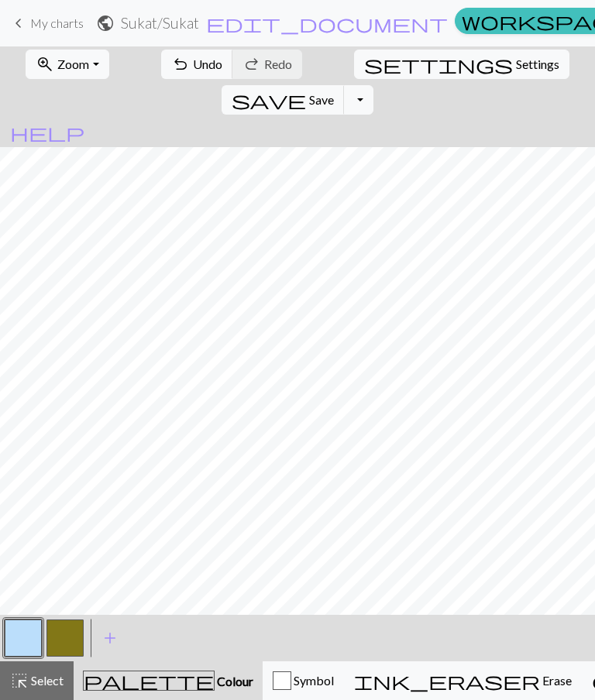
click at [65, 641] on button "button" at bounding box center [64, 637] width 37 height 37
click at [77, 629] on button "button" at bounding box center [64, 637] width 37 height 37
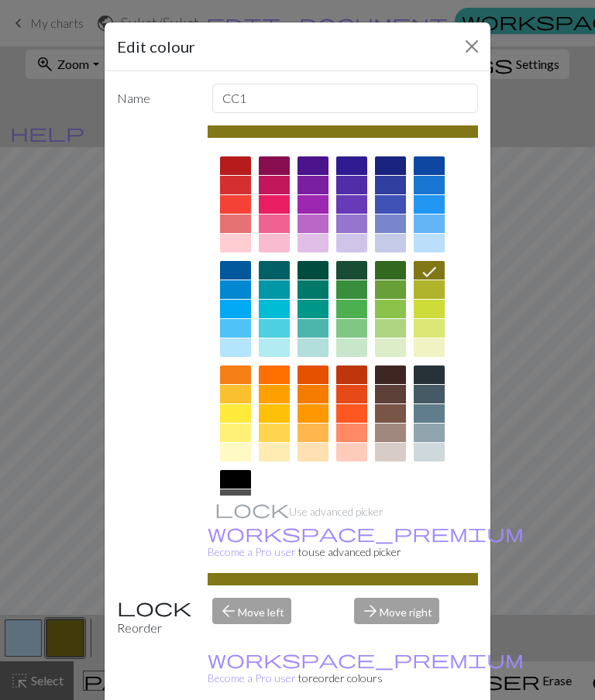
click at [285, 204] on div at bounding box center [274, 204] width 31 height 19
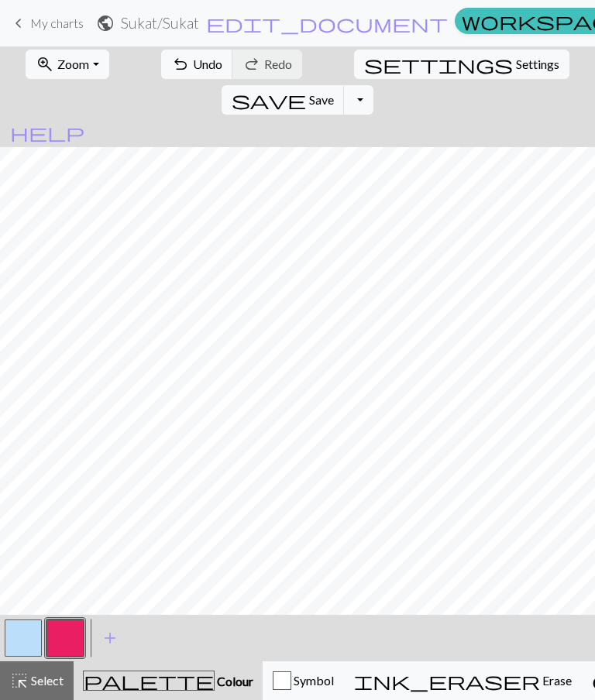
click at [75, 639] on button "button" at bounding box center [64, 637] width 37 height 37
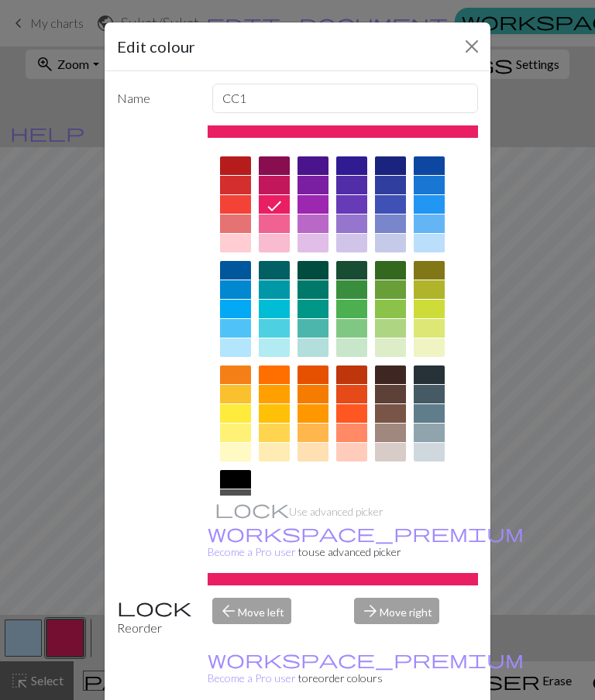
click at [279, 228] on div at bounding box center [274, 223] width 31 height 19
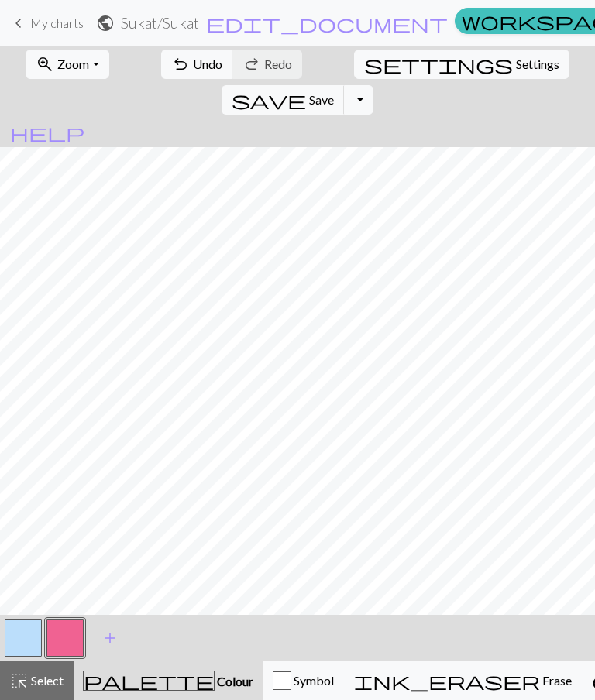
click at [334, 92] on span "Save" at bounding box center [321, 99] width 25 height 15
click at [23, 26] on span "keyboard_arrow_left" at bounding box center [18, 23] width 19 height 22
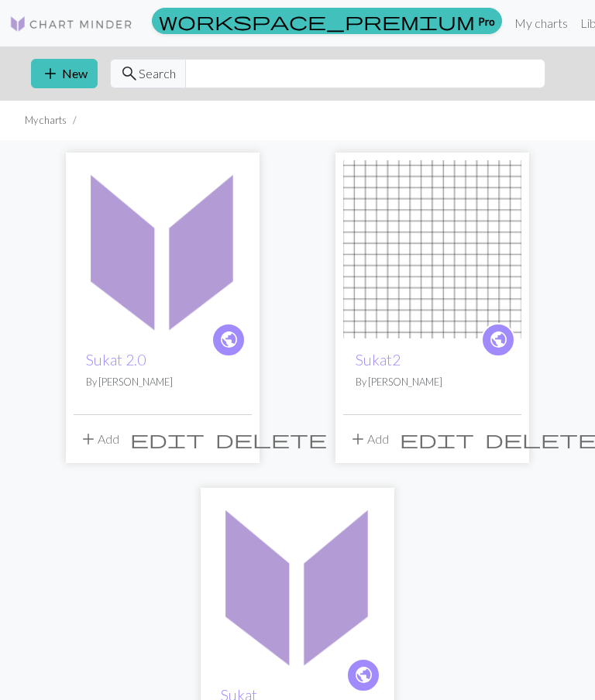
click at [173, 317] on img at bounding box center [163, 249] width 178 height 178
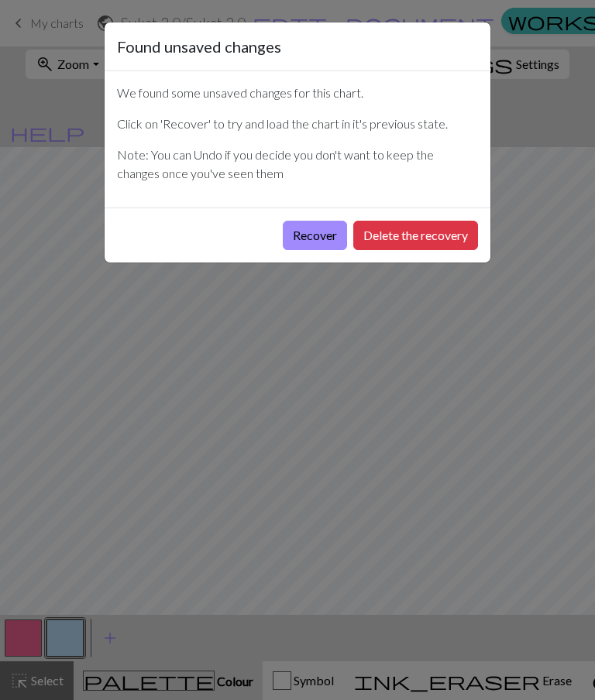
click at [325, 230] on button "Recover" at bounding box center [315, 235] width 64 height 29
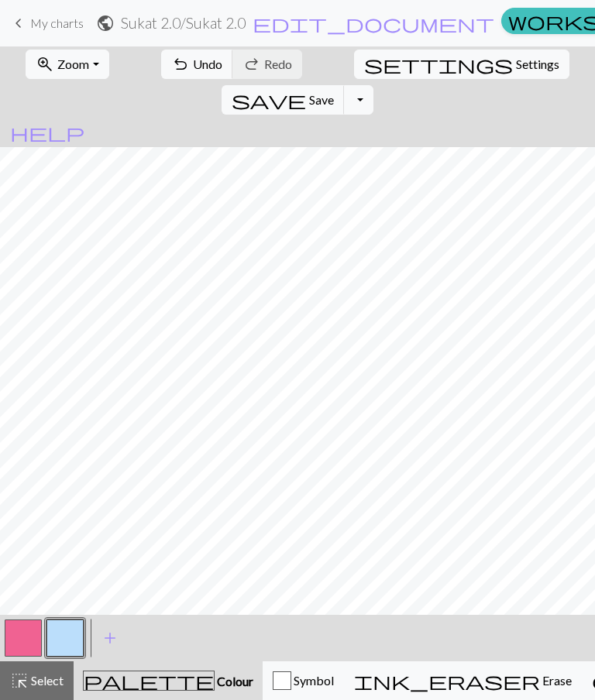
click at [39, 634] on button "button" at bounding box center [23, 637] width 37 height 37
click at [36, 635] on button "button" at bounding box center [23, 637] width 37 height 37
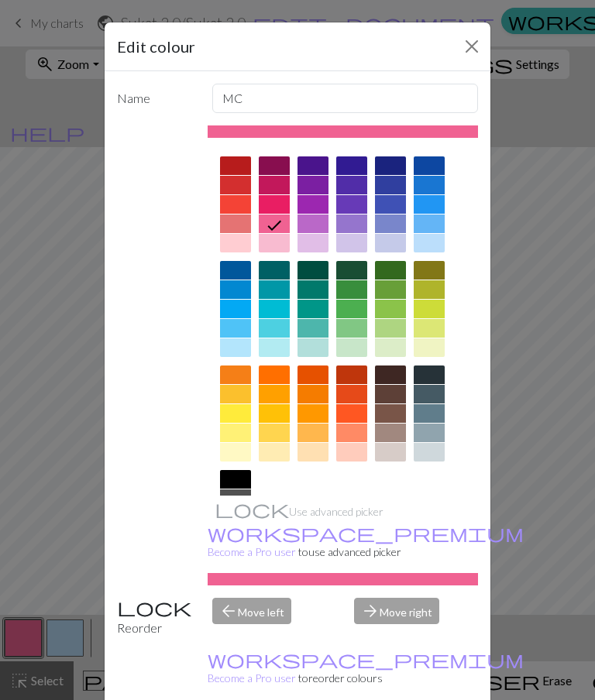
click at [436, 242] on div at bounding box center [428, 243] width 31 height 19
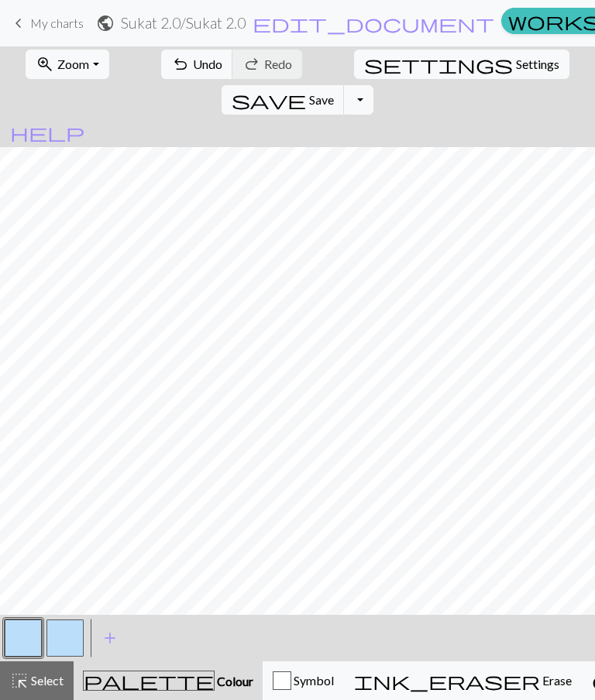
click at [67, 640] on button "button" at bounding box center [64, 637] width 37 height 37
click at [65, 636] on button "button" at bounding box center [64, 637] width 37 height 37
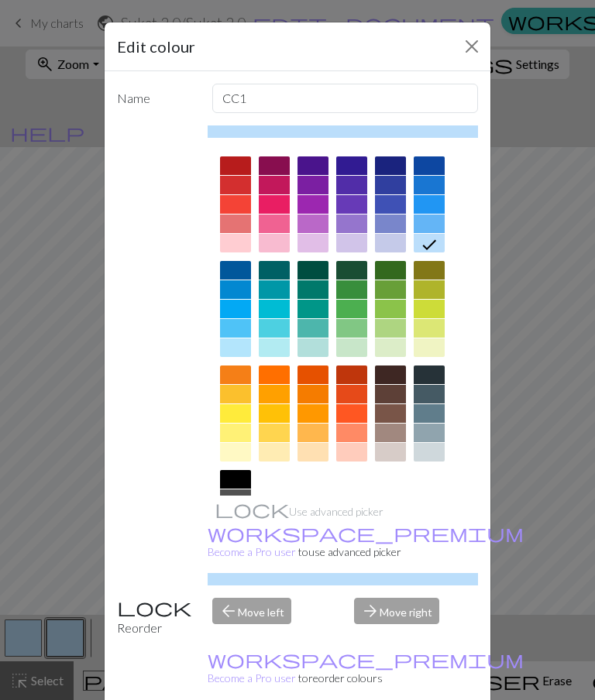
click at [280, 221] on div at bounding box center [274, 223] width 31 height 19
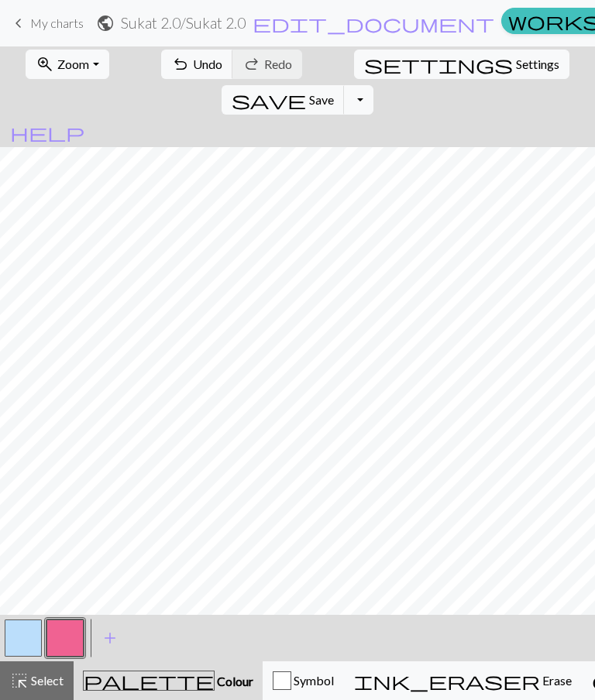
click at [334, 92] on span "Save" at bounding box center [321, 99] width 25 height 15
click at [22, 22] on span "keyboard_arrow_left" at bounding box center [18, 23] width 19 height 22
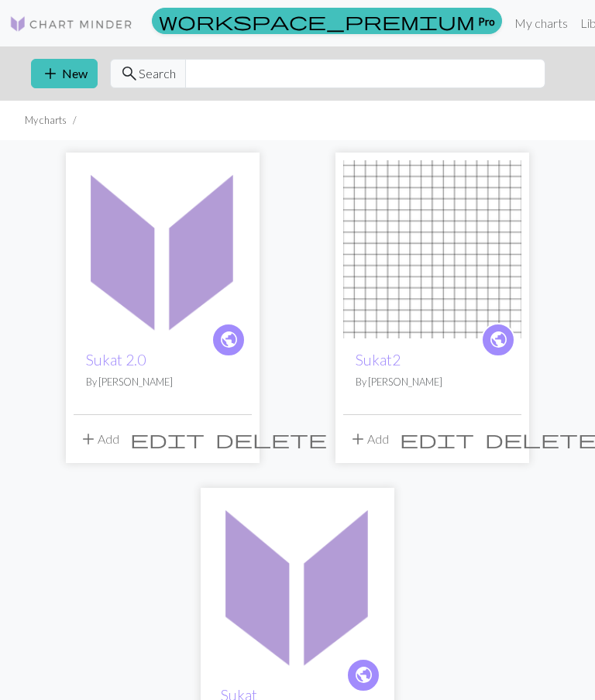
click at [298, 585] on img at bounding box center [297, 585] width 178 height 178
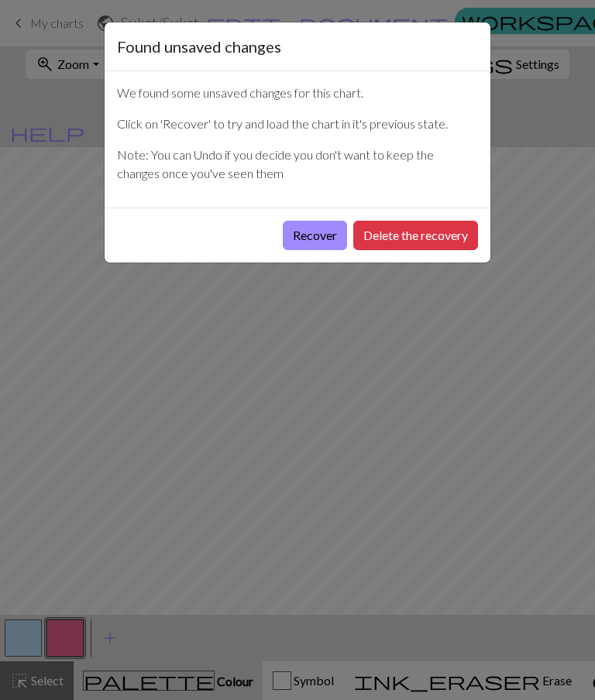
click at [328, 232] on button "Recover" at bounding box center [315, 235] width 64 height 29
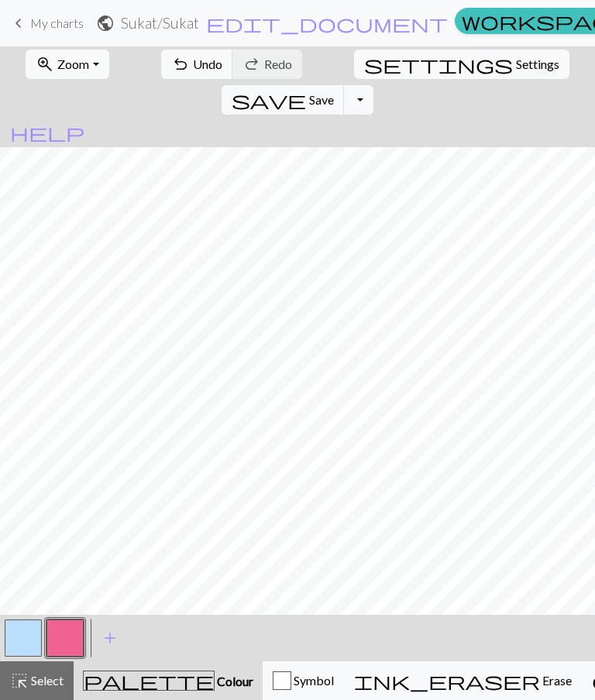
click at [373, 85] on button "Toggle Dropdown" at bounding box center [358, 99] width 29 height 29
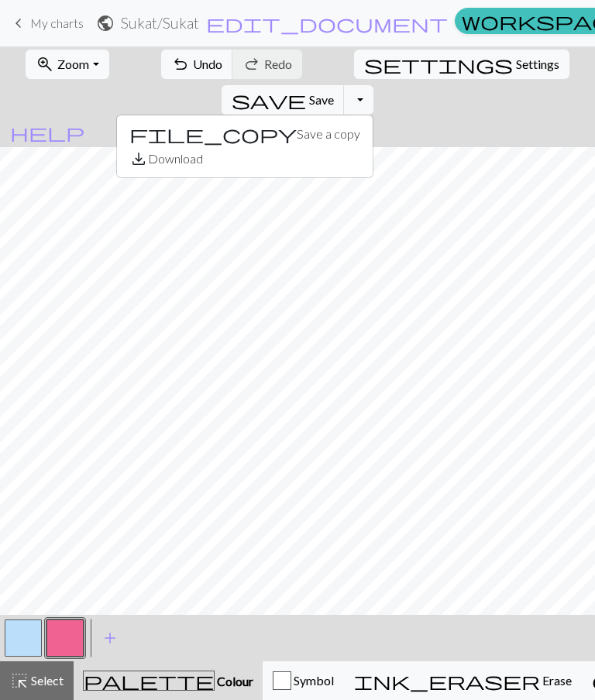
click at [372, 146] on button "save_alt Download" at bounding box center [245, 158] width 256 height 25
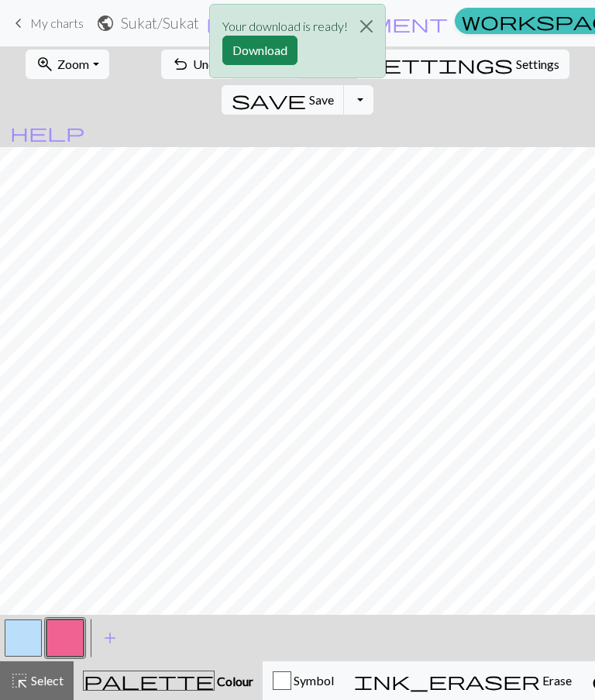
click at [276, 52] on button "Download" at bounding box center [259, 50] width 75 height 29
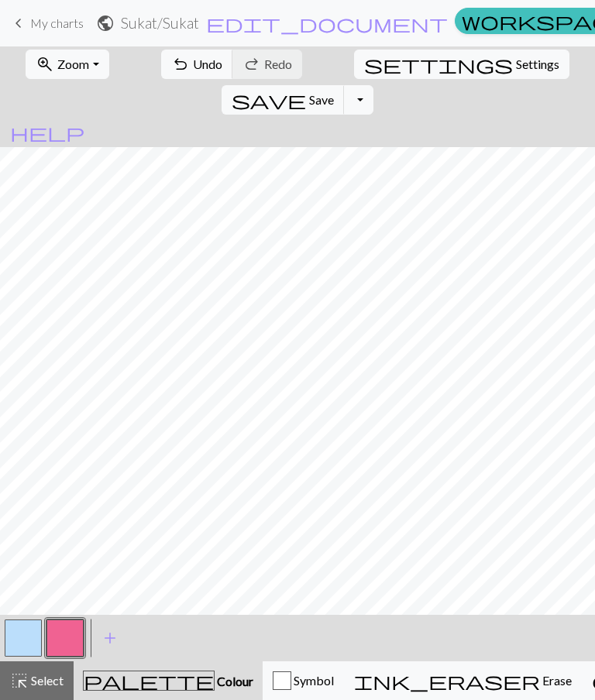
click at [74, 630] on button "button" at bounding box center [64, 637] width 37 height 37
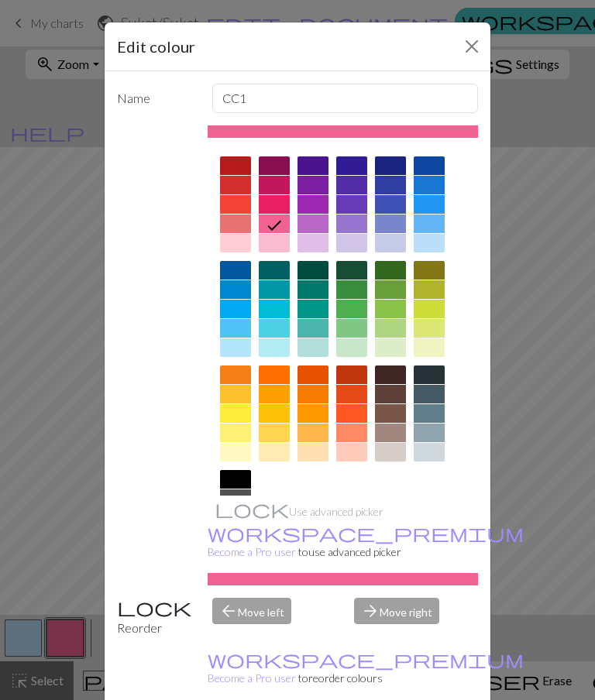
click at [470, 50] on button "Close" at bounding box center [471, 46] width 25 height 25
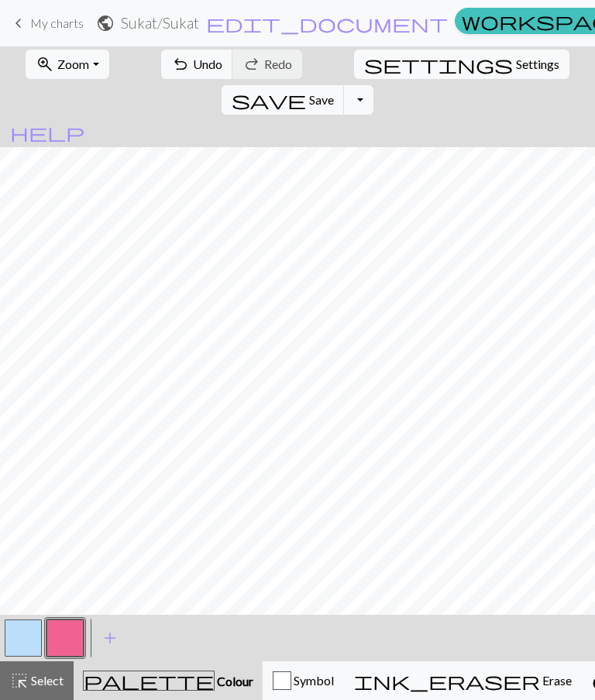
click at [24, 635] on button "button" at bounding box center [23, 637] width 37 height 37
click at [73, 644] on button "button" at bounding box center [64, 637] width 37 height 37
click at [32, 636] on button "button" at bounding box center [23, 637] width 37 height 37
click at [75, 637] on button "button" at bounding box center [64, 637] width 37 height 37
click at [32, 645] on button "button" at bounding box center [23, 637] width 37 height 37
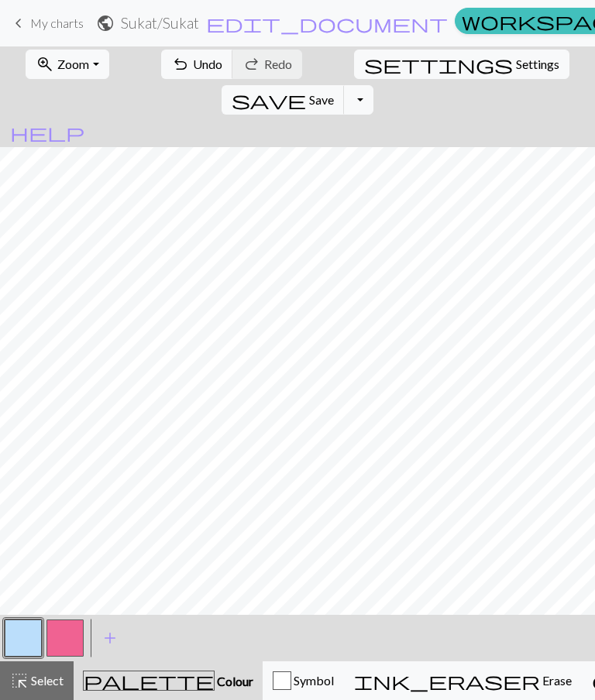
click at [67, 633] on button "button" at bounding box center [64, 637] width 37 height 37
click at [33, 636] on button "button" at bounding box center [23, 637] width 37 height 37
click at [71, 642] on button "button" at bounding box center [64, 637] width 37 height 37
click at [25, 629] on button "button" at bounding box center [23, 637] width 37 height 37
click at [37, 630] on button "button" at bounding box center [23, 637] width 37 height 37
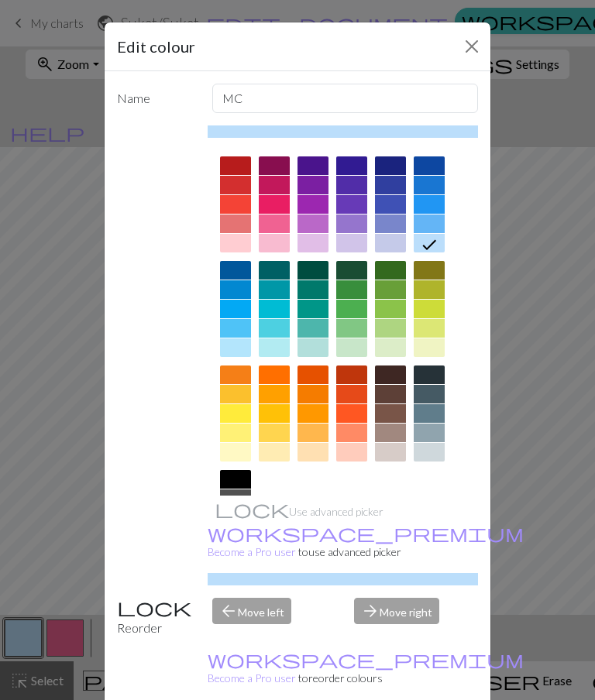
click at [472, 51] on button "Close" at bounding box center [471, 46] width 25 height 25
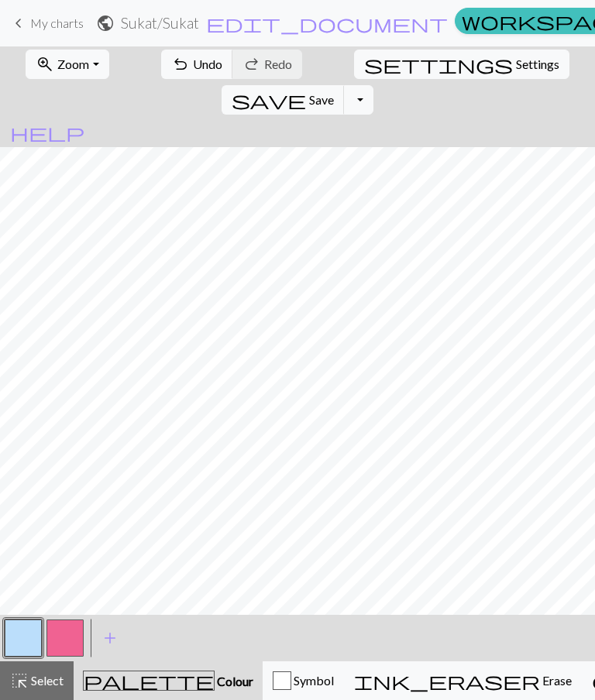
click at [64, 633] on button "button" at bounding box center [64, 637] width 37 height 37
click at [29, 636] on button "button" at bounding box center [23, 637] width 37 height 37
click at [71, 636] on button "button" at bounding box center [64, 637] width 37 height 37
click at [29, 633] on button "button" at bounding box center [23, 637] width 37 height 37
click at [66, 634] on button "button" at bounding box center [64, 637] width 37 height 37
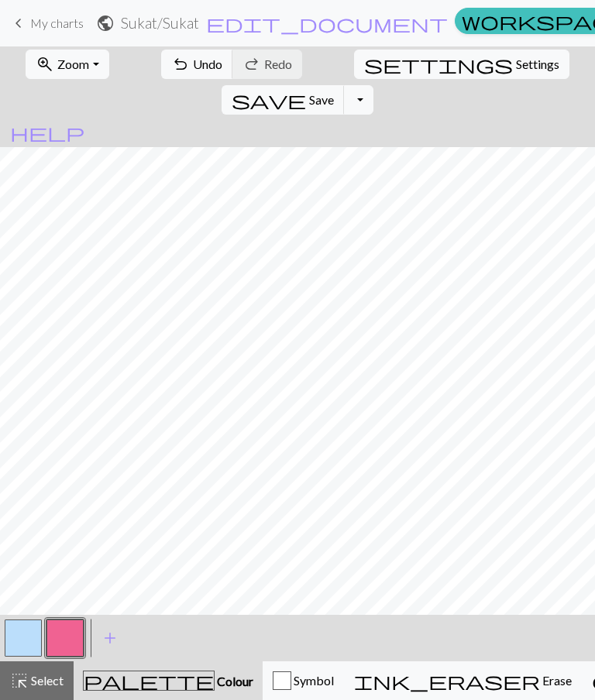
click at [35, 629] on button "button" at bounding box center [23, 637] width 37 height 37
click at [73, 641] on button "button" at bounding box center [64, 637] width 37 height 37
click at [31, 639] on button "button" at bounding box center [23, 637] width 37 height 37
click at [70, 629] on button "button" at bounding box center [64, 637] width 37 height 37
click at [334, 92] on span "Save" at bounding box center [321, 99] width 25 height 15
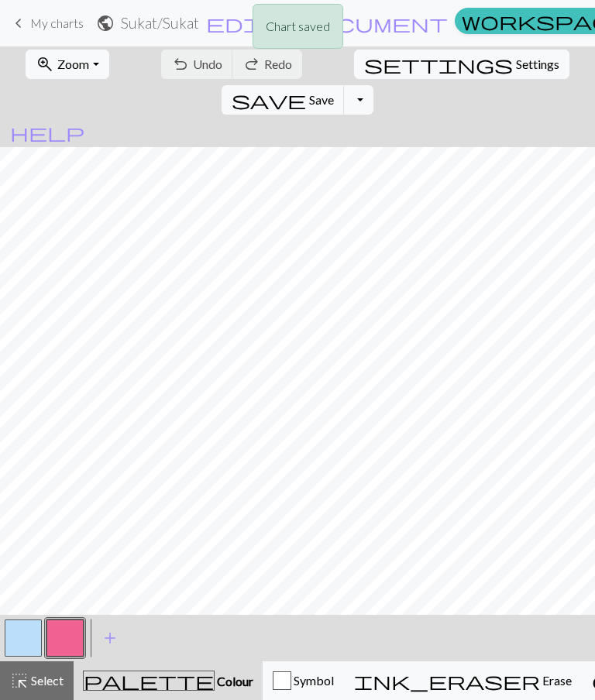
click at [373, 85] on button "Toggle Dropdown" at bounding box center [358, 99] width 29 height 29
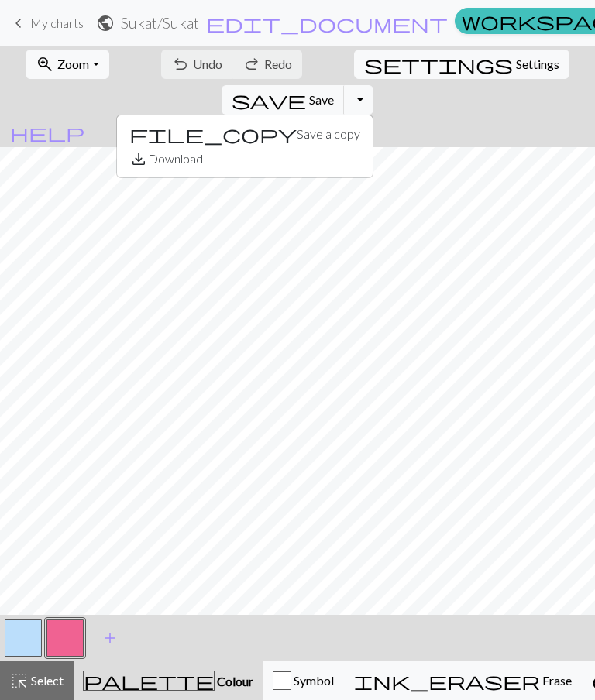
click at [372, 146] on button "save_alt Download" at bounding box center [245, 158] width 256 height 25
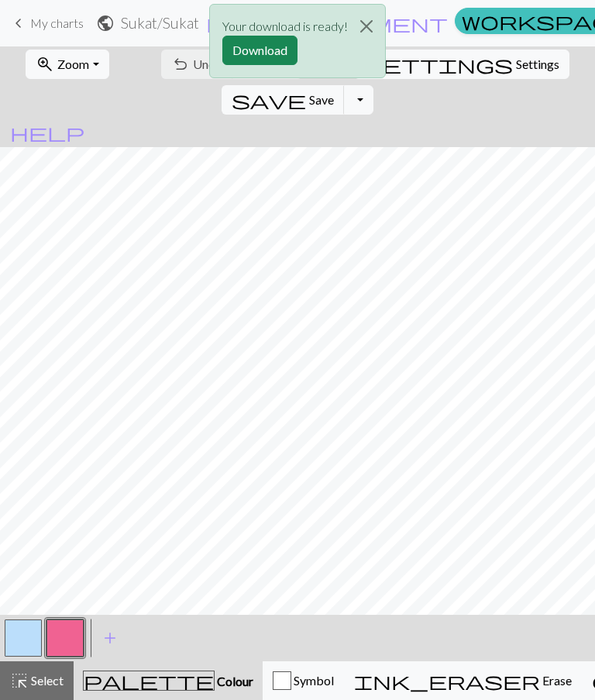
click at [267, 52] on button "Download" at bounding box center [259, 50] width 75 height 29
